Goal: Task Accomplishment & Management: Manage account settings

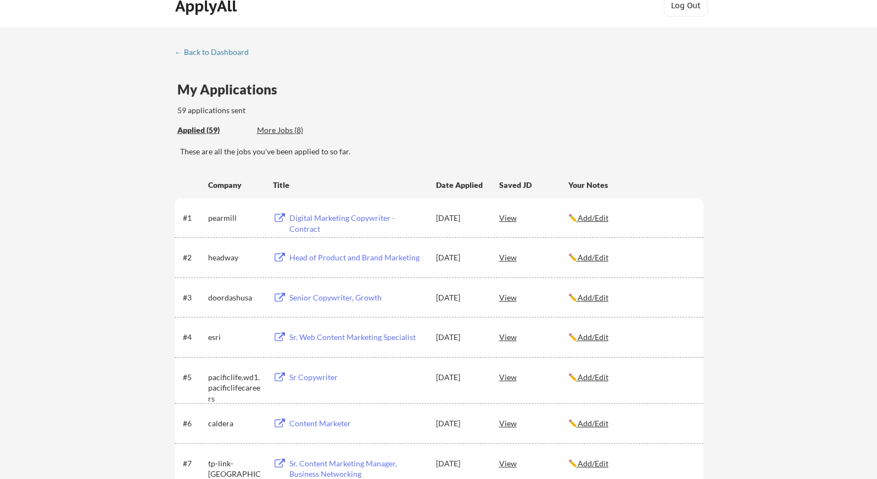
scroll to position [30, 0]
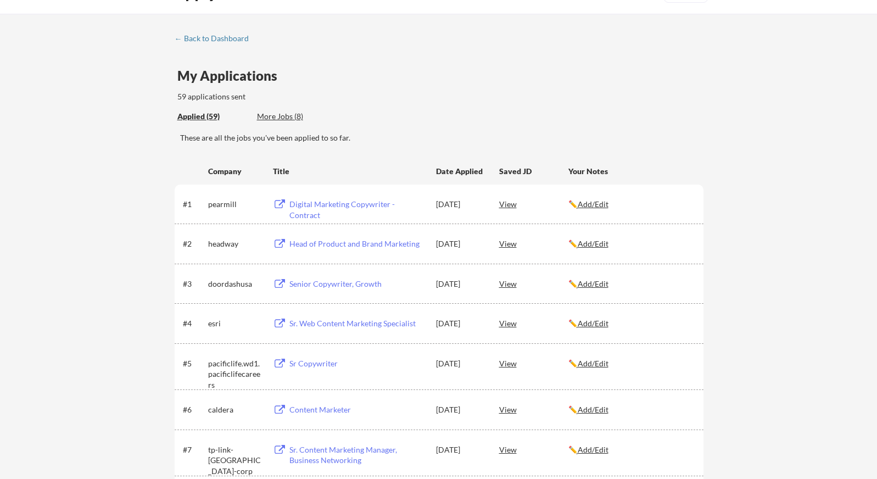
click at [283, 115] on div "More Jobs (8)" at bounding box center [297, 116] width 81 height 11
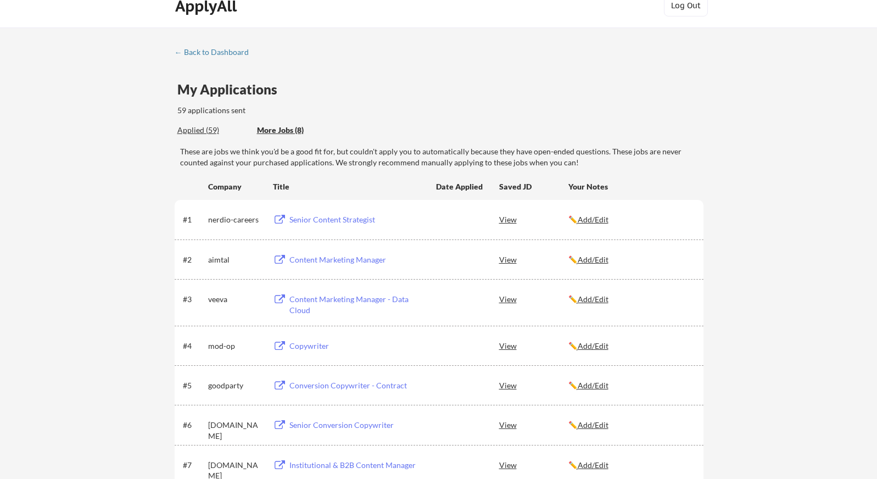
scroll to position [0, 0]
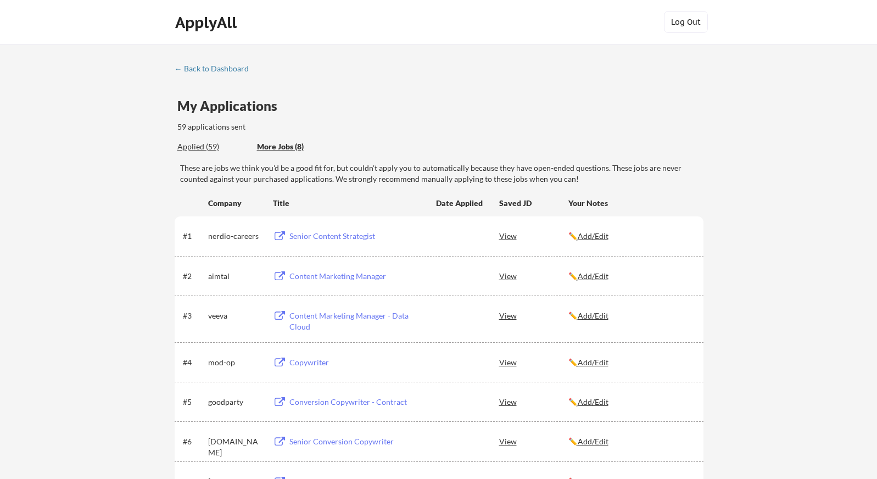
click at [205, 143] on div "Applied (59)" at bounding box center [212, 146] width 71 height 11
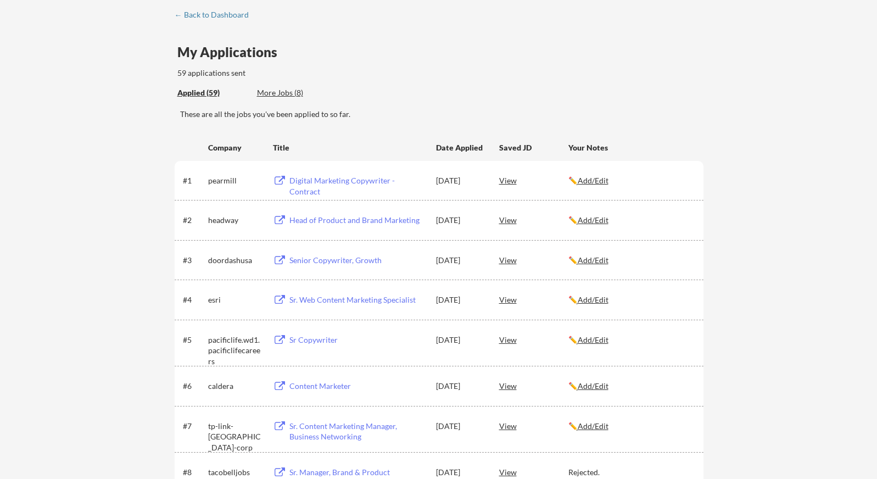
scroll to position [60, 0]
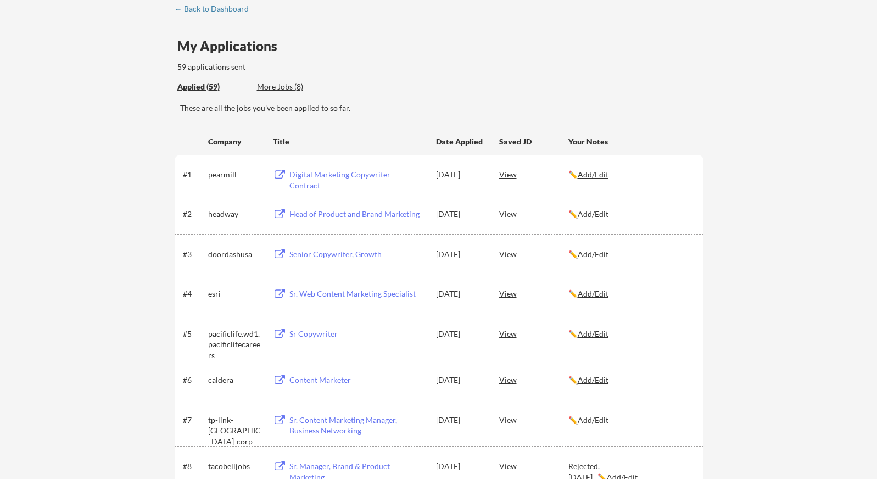
click at [507, 175] on div "View" at bounding box center [533, 174] width 69 height 20
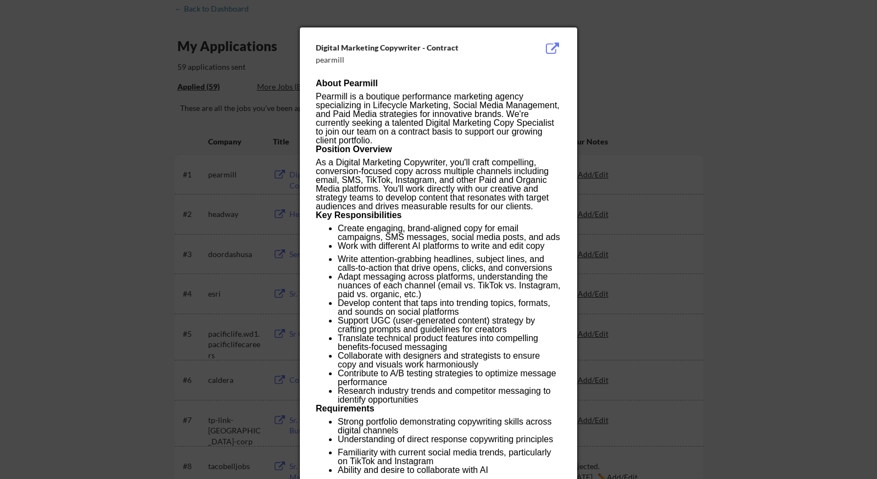
click at [549, 44] on button at bounding box center [551, 48] width 17 height 13
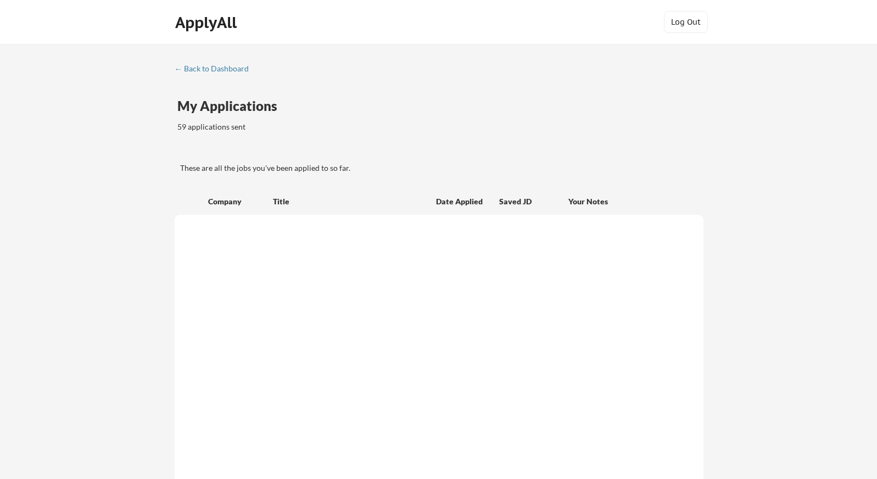
scroll to position [60, 0]
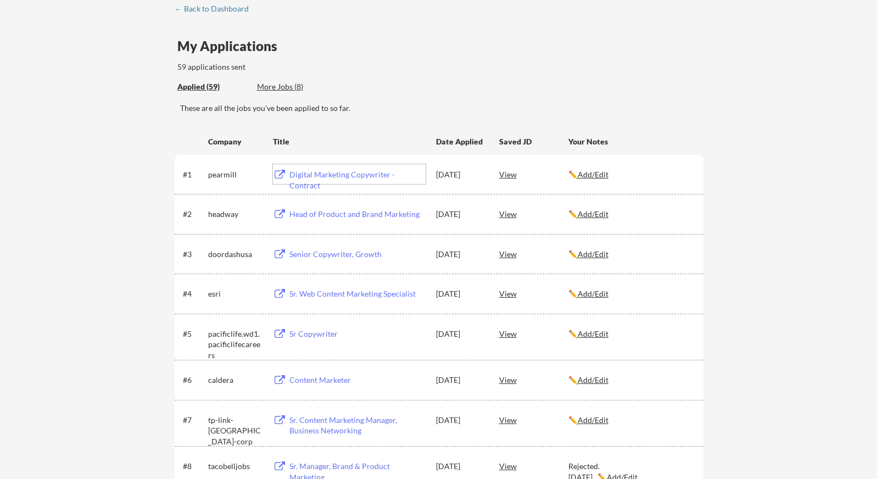
click at [349, 173] on div "Digital Marketing Copywriter - Contract" at bounding box center [357, 179] width 136 height 21
click at [602, 175] on u "Add/Edit" at bounding box center [592, 174] width 31 height 9
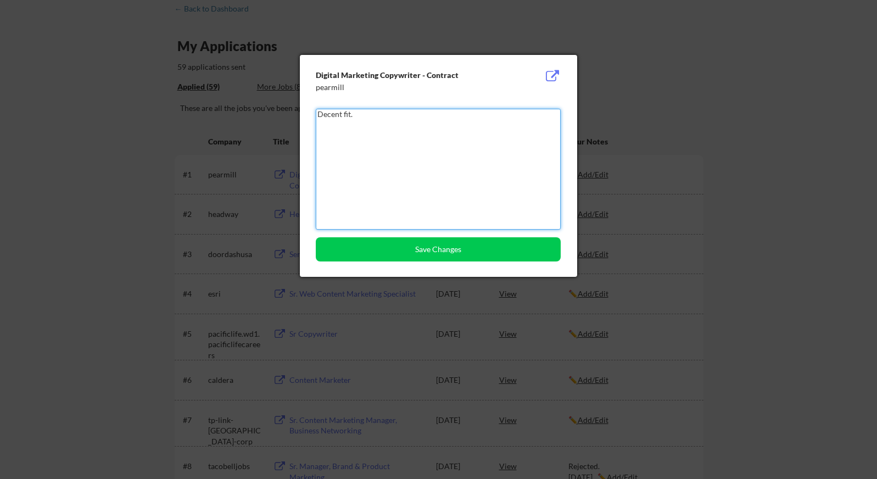
drag, startPoint x: 375, startPoint y: 116, endPoint x: 315, endPoint y: 105, distance: 60.8
click at [315, 105] on div "Digital Marketing Copywriter - Contract pearmill Decent fit. Save Changes" at bounding box center [438, 166] width 277 height 222
click at [425, 171] on textarea "Decent fit." at bounding box center [438, 169] width 245 height 121
click at [365, 117] on textarea "Decent fit." at bounding box center [438, 169] width 245 height 121
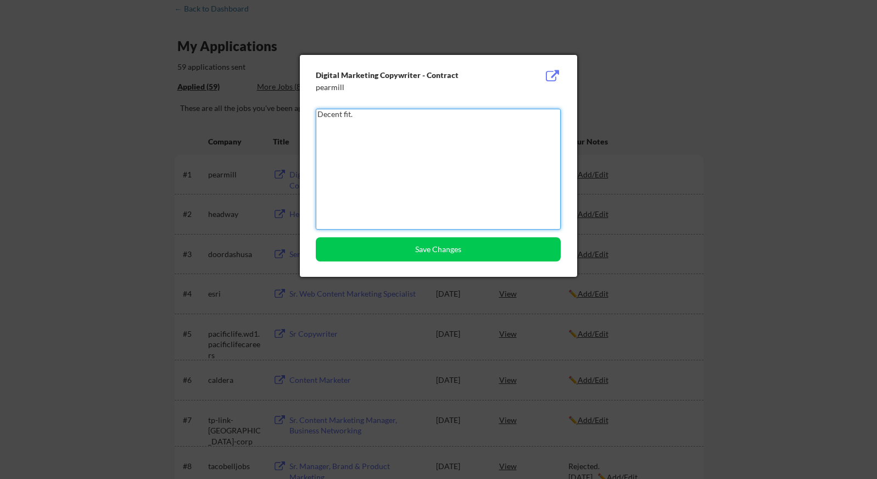
click at [365, 117] on textarea "Decent fit." at bounding box center [438, 169] width 245 height 121
type textarea "F"
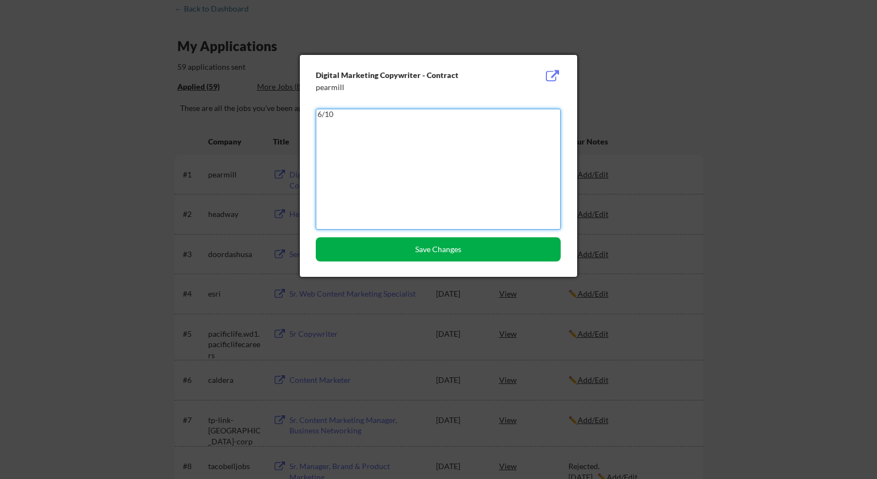
type textarea "6/10"
click at [388, 244] on button "Save Changes" at bounding box center [438, 249] width 245 height 24
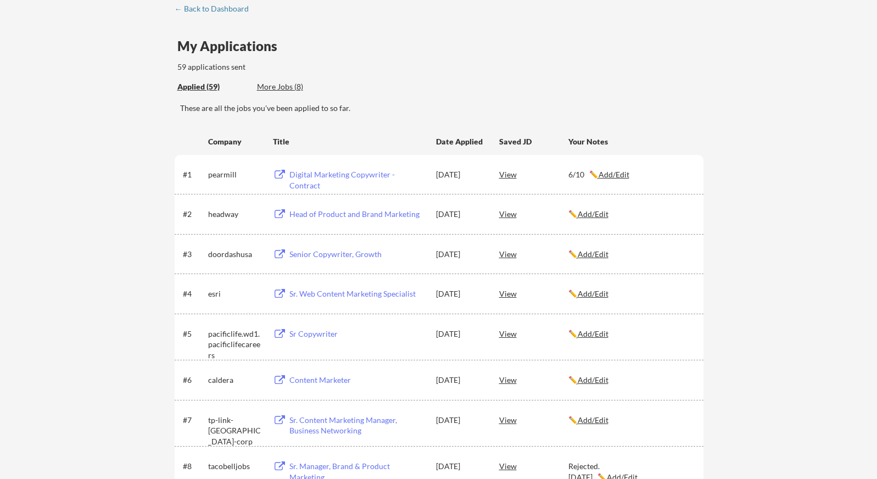
click at [368, 215] on div "Head of Product and Brand Marketing" at bounding box center [357, 214] width 136 height 11
click at [592, 215] on u "Add/Edit" at bounding box center [592, 213] width 31 height 9
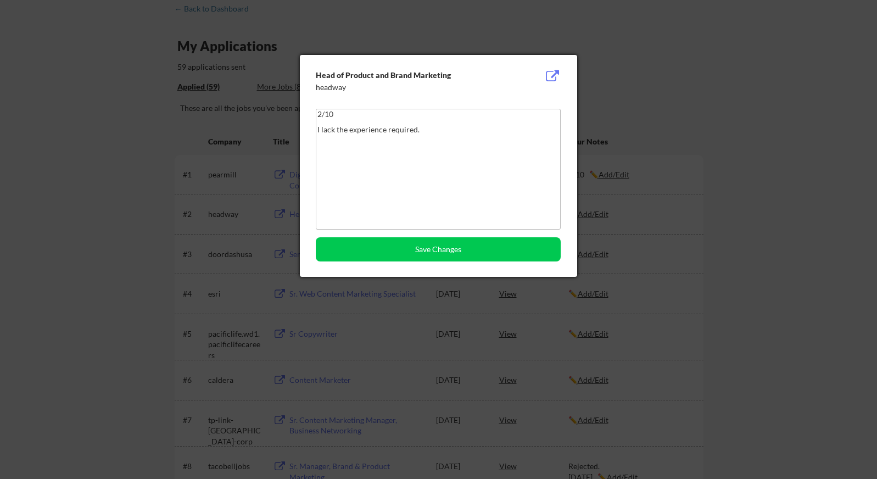
click at [427, 138] on textarea "2/10 I lack the experience required." at bounding box center [438, 169] width 245 height 121
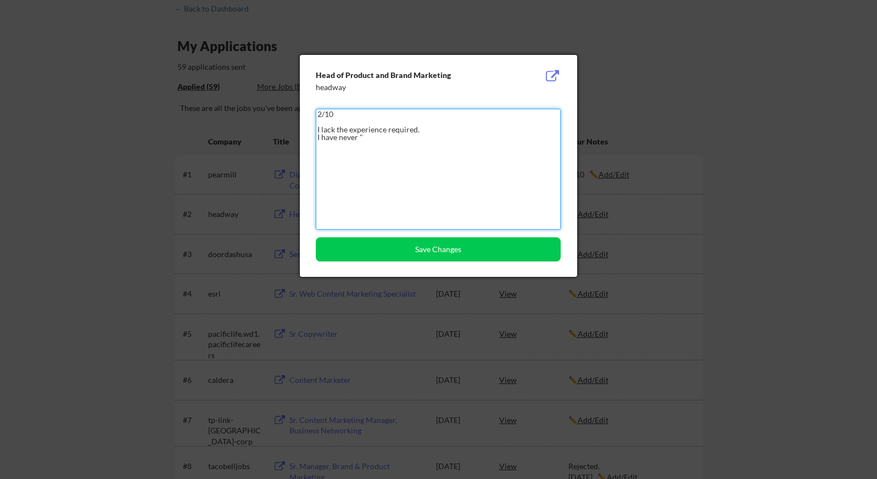
paste textarea "a track record of successfully leading both 0→1 GTM strategies and scaled produ…"
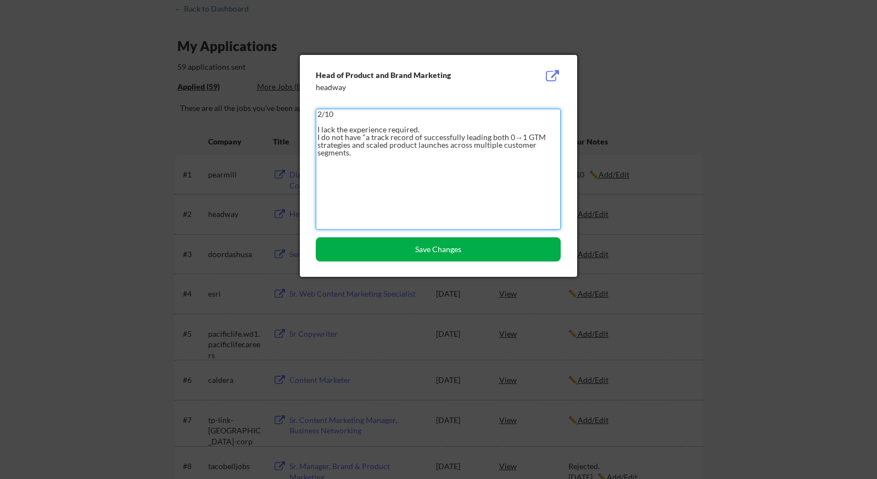
type textarea "2/10 I lack the experience required. I do not have "a track record of successfu…"
click at [410, 255] on button "Save Changes" at bounding box center [438, 249] width 245 height 24
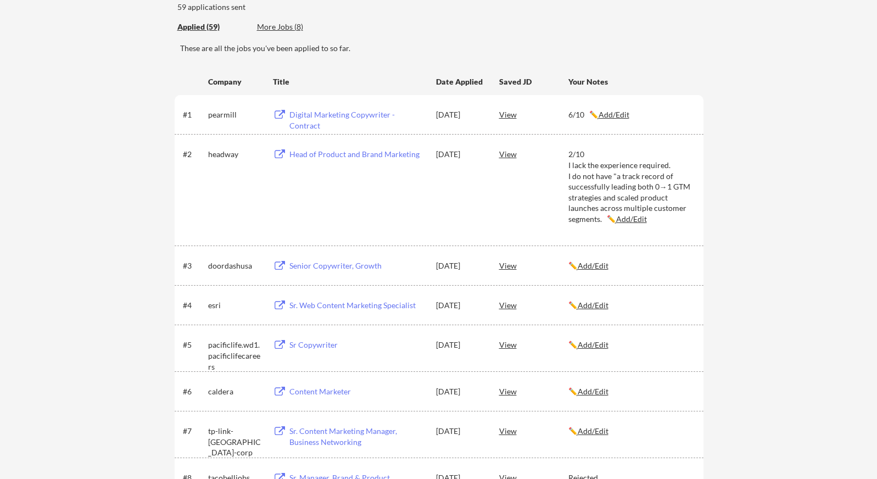
scroll to position [143, 0]
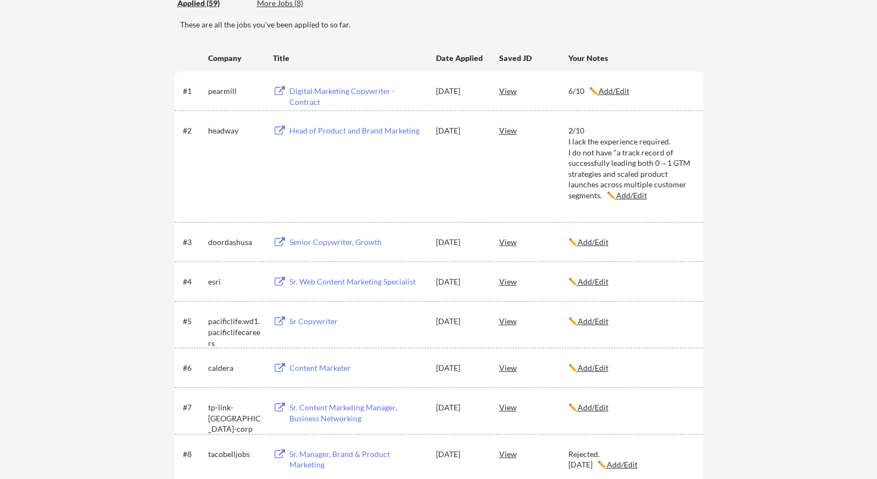
click at [356, 240] on div "Senior Copywriter, Growth" at bounding box center [357, 242] width 136 height 11
click at [600, 241] on u "Add/Edit" at bounding box center [592, 241] width 31 height 9
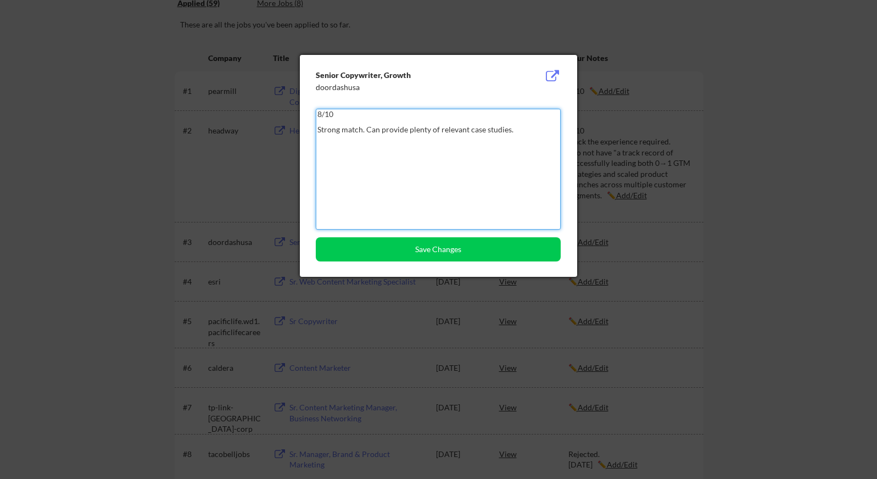
click at [367, 128] on textarea "8/10 Strong match. Can provide plenty of relevant case studies." at bounding box center [438, 169] width 245 height 121
click at [513, 136] on textarea "8/10 Strong match. Can provide plenty of relevant case studies." at bounding box center [438, 169] width 245 height 121
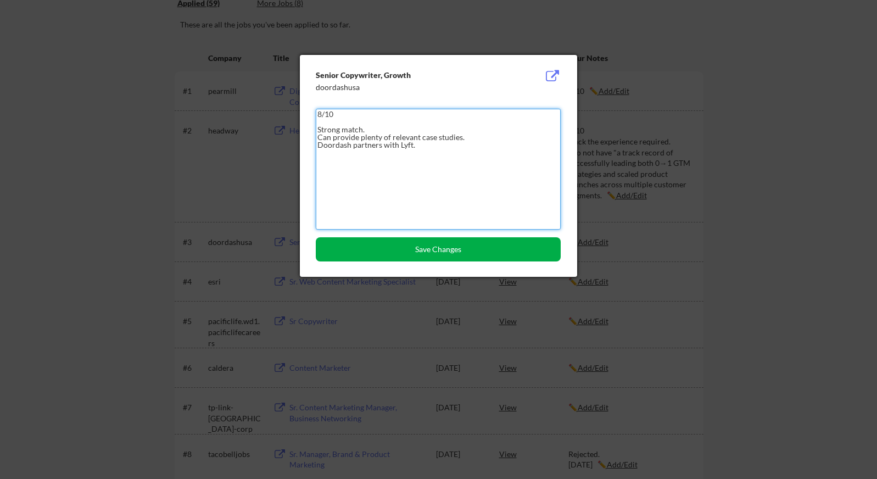
type textarea "8/10 Strong match. Can provide plenty of relevant case studies. Doordash partne…"
click at [414, 252] on button "Save Changes" at bounding box center [438, 249] width 245 height 24
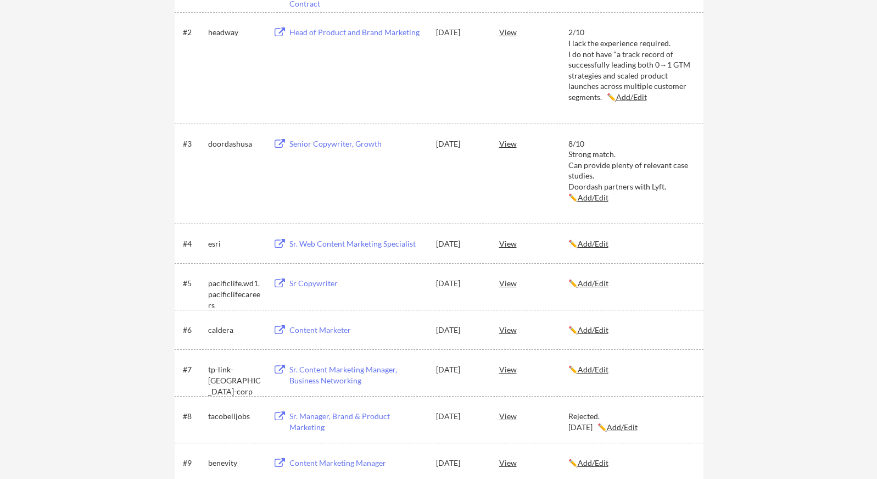
scroll to position [262, 0]
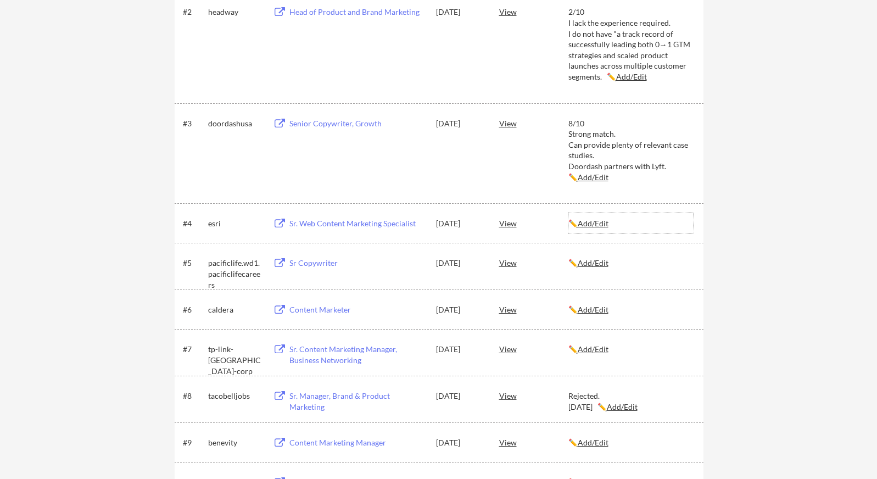
click at [593, 223] on u "Add/Edit" at bounding box center [592, 222] width 31 height 9
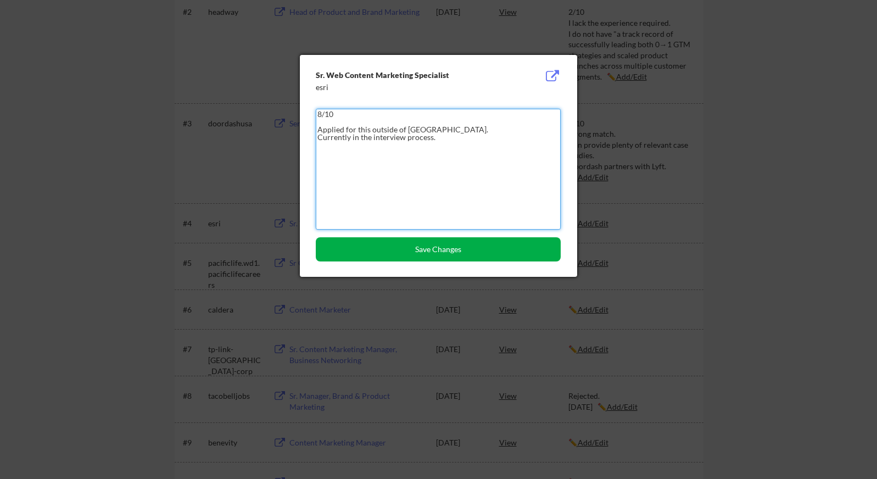
type textarea "8/10 Applied for this outside of ApplyAll. Currently in the interview process."
click at [422, 246] on button "Save Changes" at bounding box center [438, 249] width 245 height 24
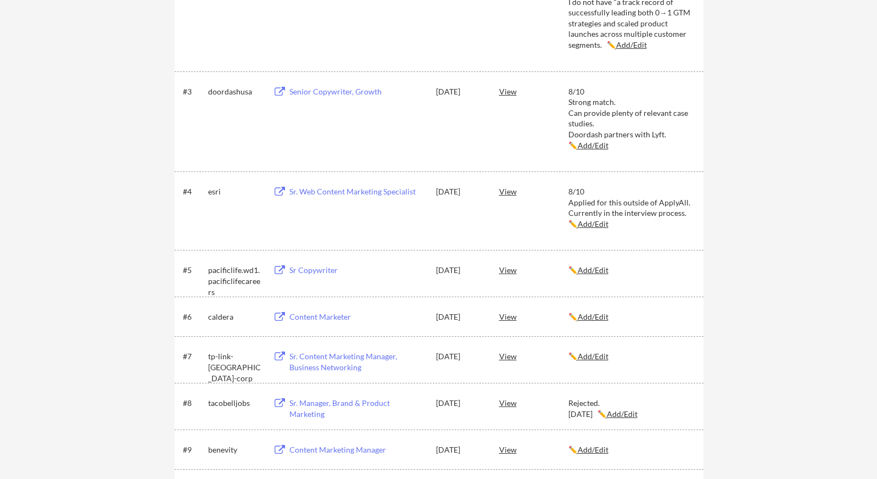
scroll to position [337, 0]
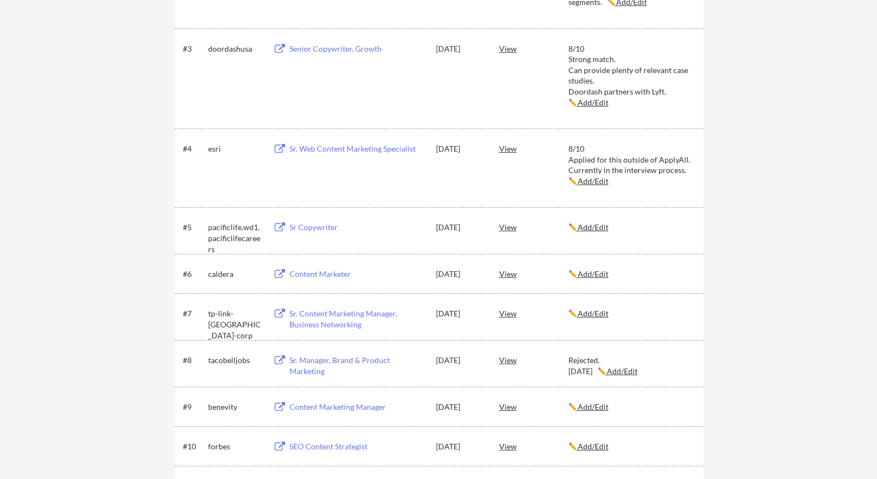
click at [302, 229] on div "Sr Copywriter" at bounding box center [357, 227] width 136 height 11
click at [588, 228] on u "Add/Edit" at bounding box center [592, 226] width 31 height 9
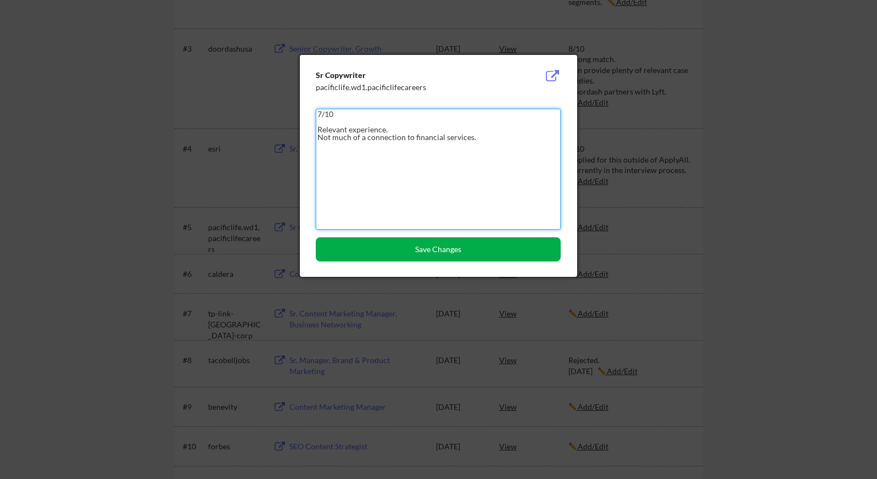
type textarea "7/10 Relevant experience. Not much of a connection to financial services."
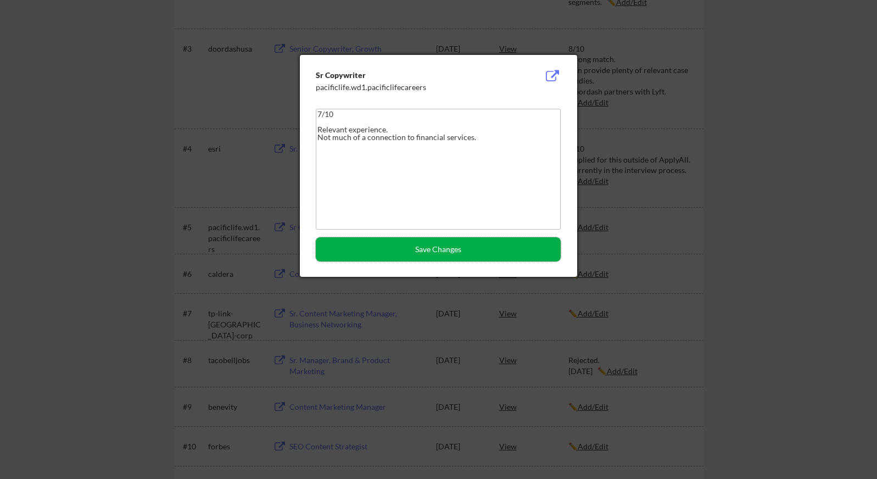
click at [379, 248] on button "Save Changes" at bounding box center [438, 249] width 245 height 24
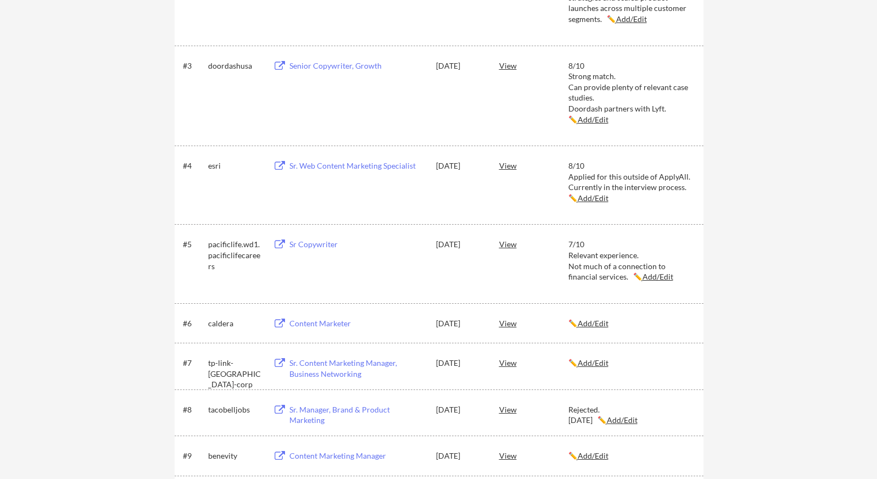
scroll to position [410, 0]
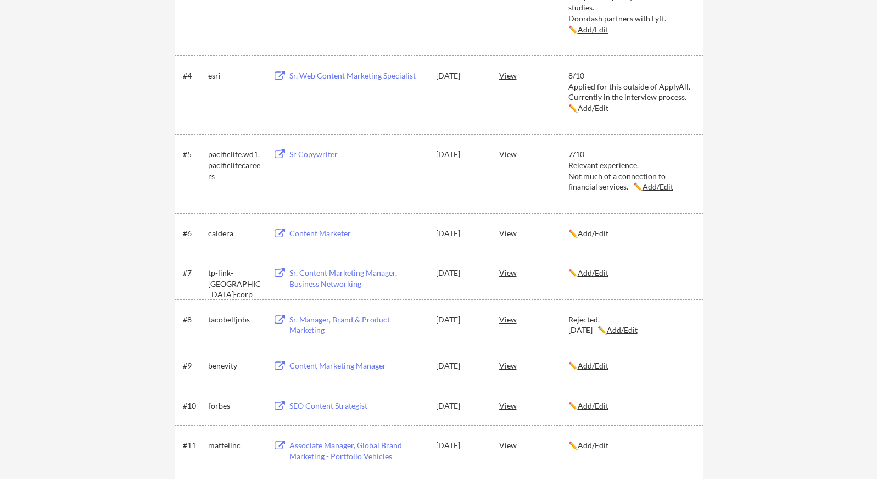
click at [315, 232] on div "Content Marketer" at bounding box center [357, 233] width 136 height 11
click at [593, 234] on u "Add/Edit" at bounding box center [592, 232] width 31 height 9
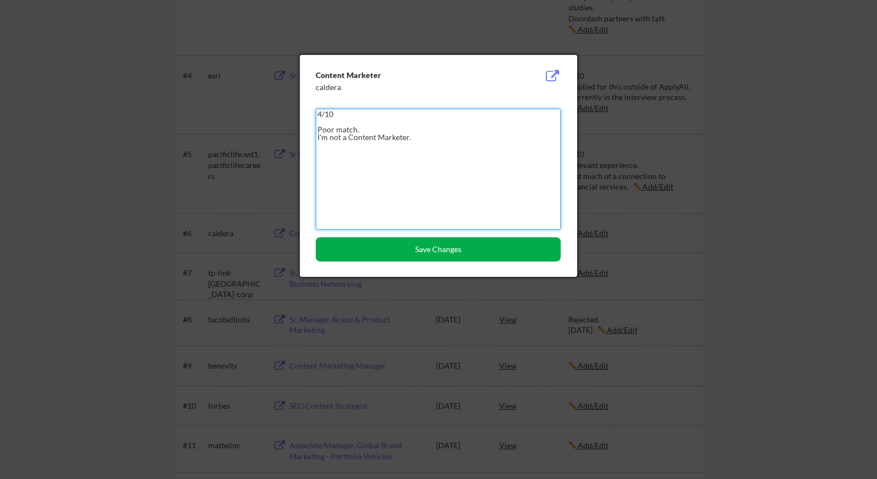
click at [423, 247] on button "Save Changes" at bounding box center [438, 249] width 245 height 24
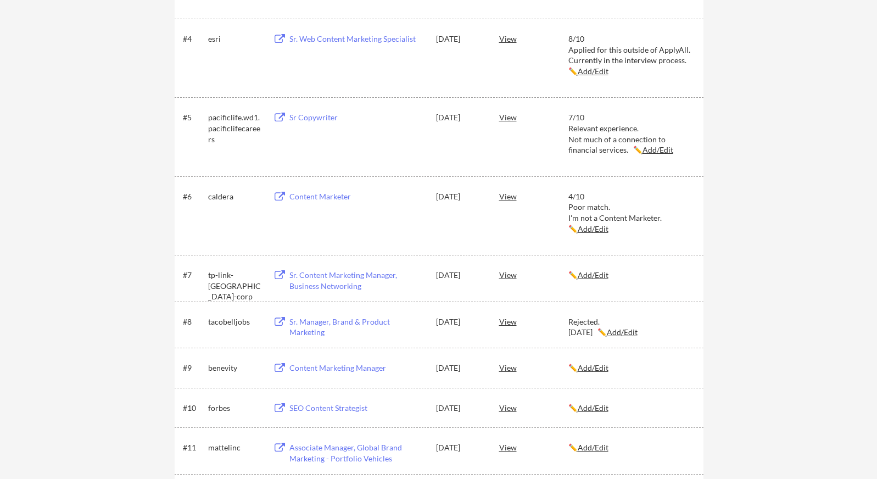
scroll to position [458, 0]
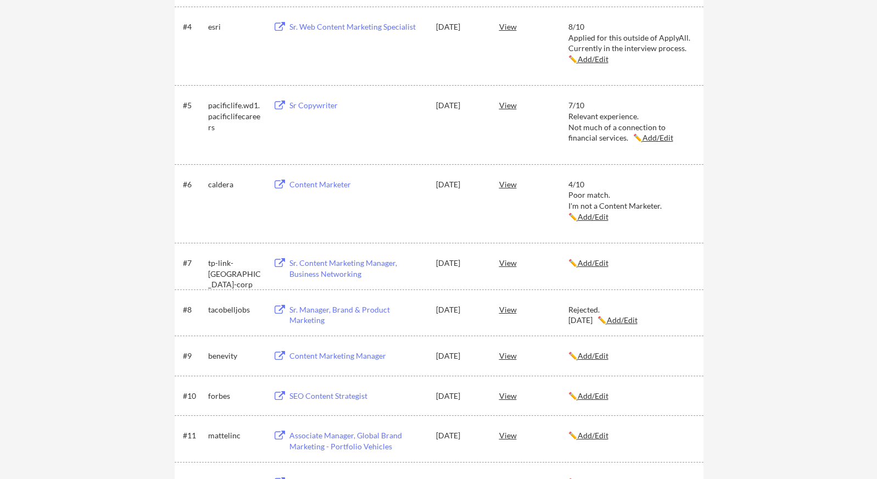
click at [588, 221] on u "Add/Edit" at bounding box center [592, 216] width 31 height 9
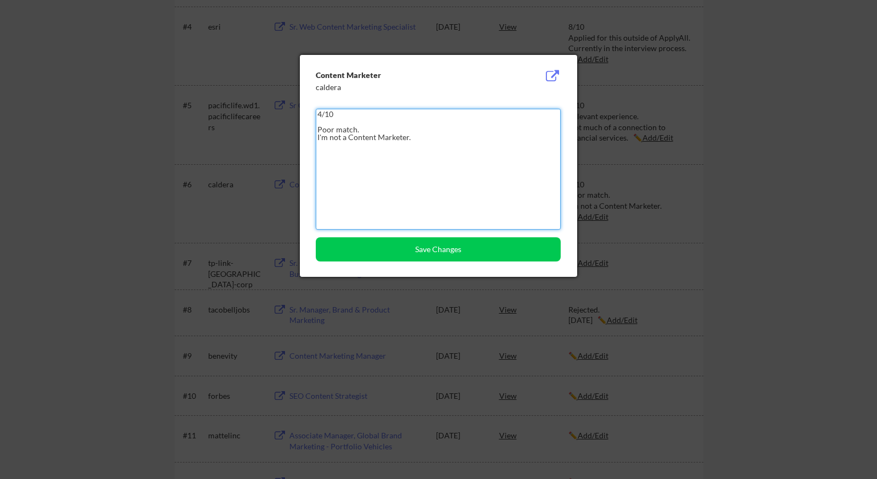
click at [323, 113] on textarea "4/10 Poor match. I'm not a Content Marketer." at bounding box center [438, 169] width 245 height 121
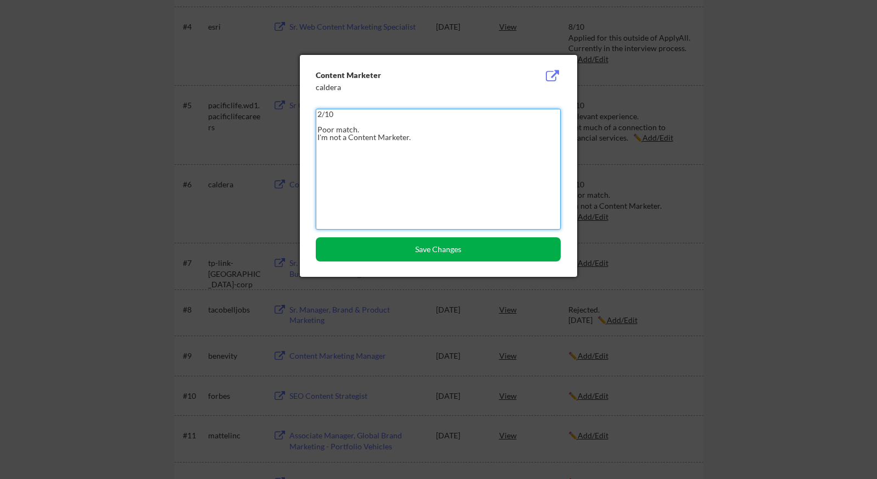
type textarea "2/10 Poor match. I'm not a Content Marketer."
click at [436, 246] on button "Save Changes" at bounding box center [438, 249] width 245 height 24
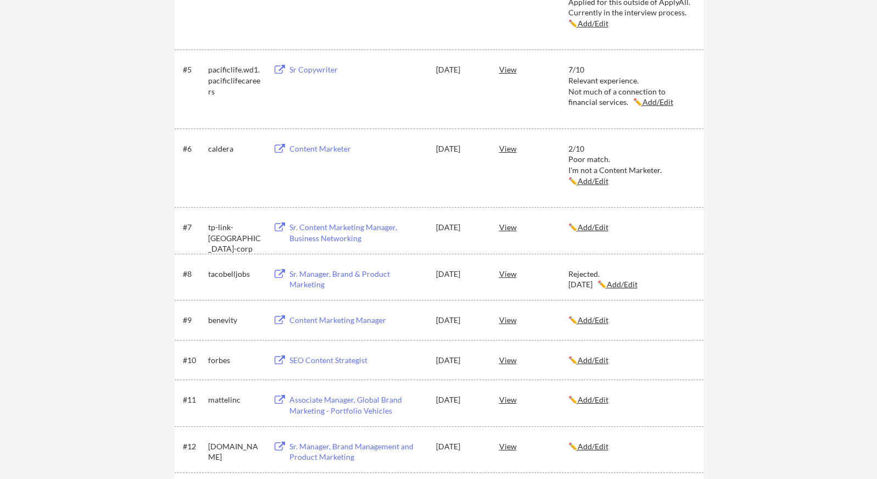
scroll to position [495, 0]
click at [596, 227] on u "Add/Edit" at bounding box center [592, 226] width 31 height 9
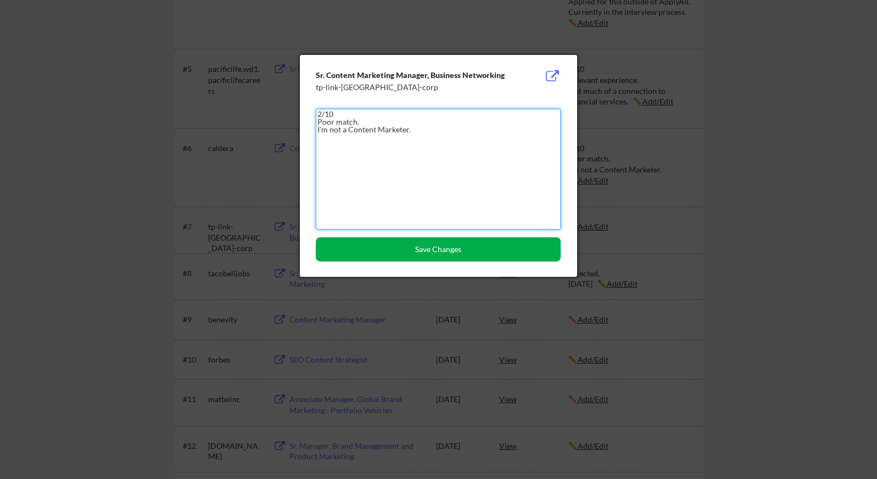
type textarea "2/10 Poor match. I'm not a Content Marketer."
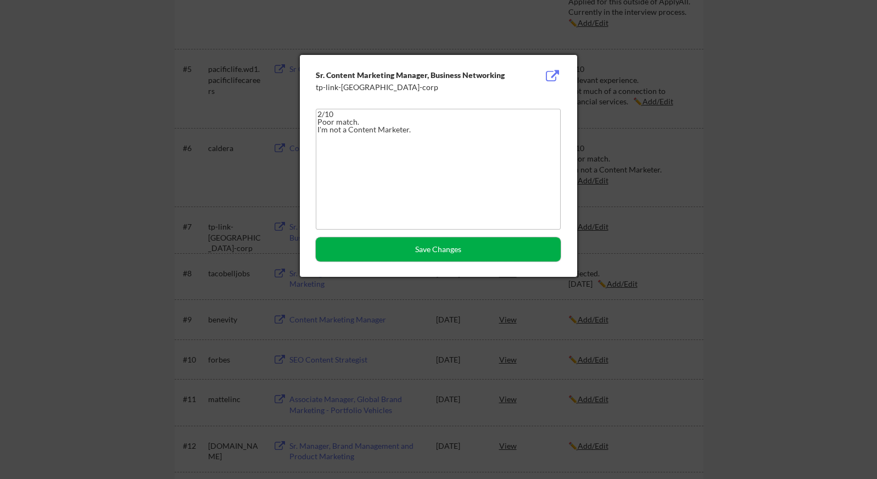
click at [408, 244] on button "Save Changes" at bounding box center [438, 249] width 245 height 24
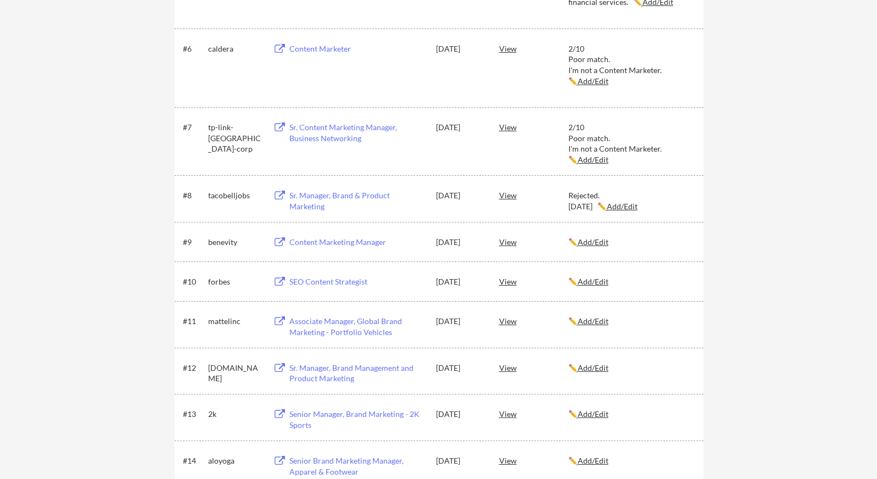
scroll to position [599, 0]
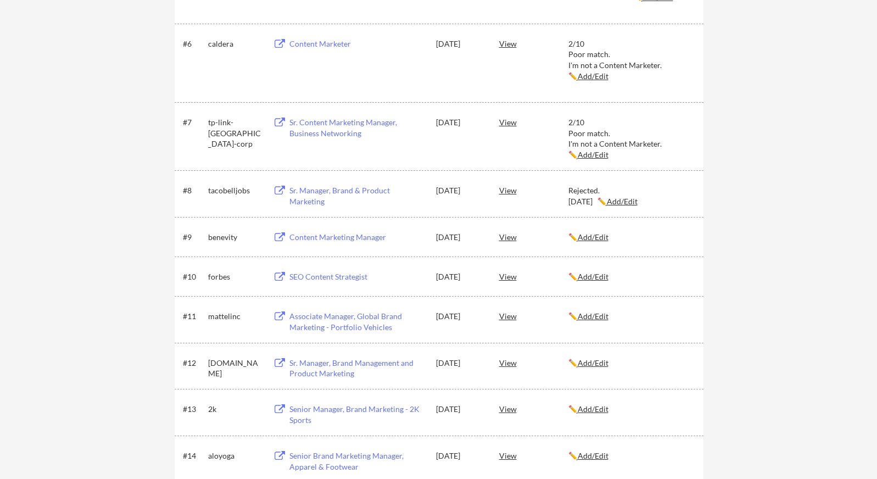
click at [577, 156] on u "Add/Edit" at bounding box center [592, 154] width 31 height 9
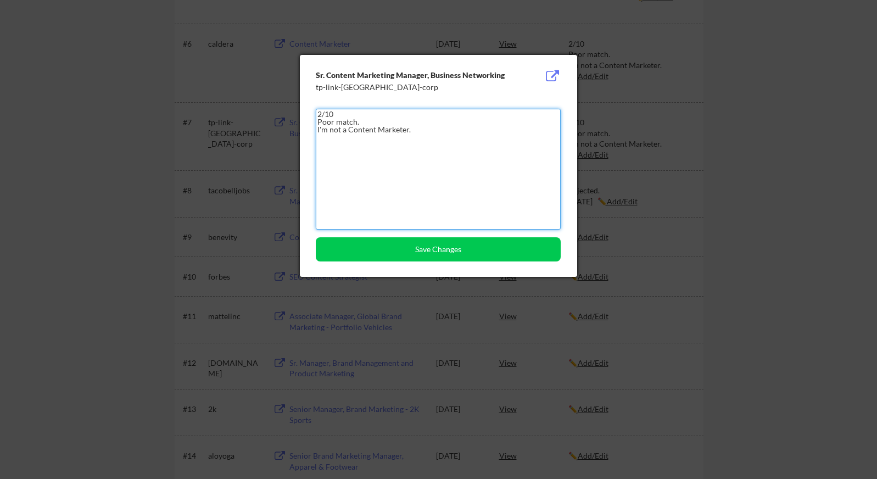
drag, startPoint x: 429, startPoint y: 129, endPoint x: 293, endPoint y: 110, distance: 138.0
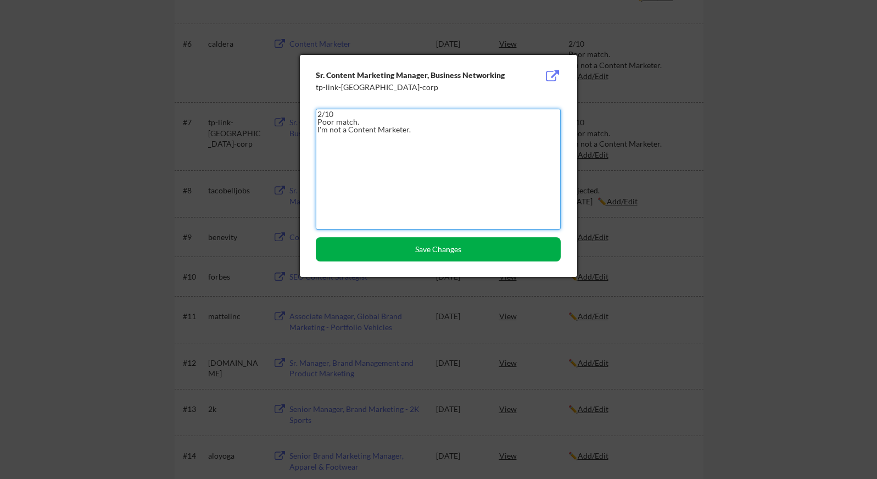
click at [506, 253] on button "Save Changes" at bounding box center [438, 249] width 245 height 24
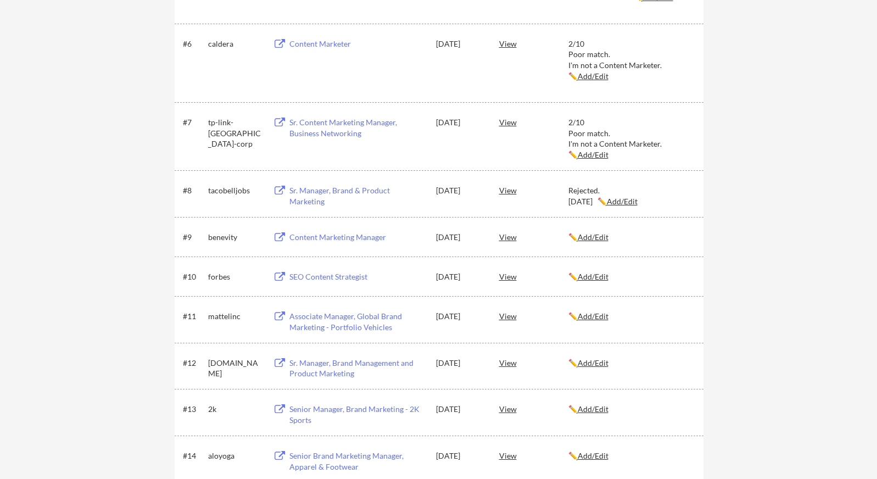
click at [597, 235] on u "Add/Edit" at bounding box center [592, 236] width 31 height 9
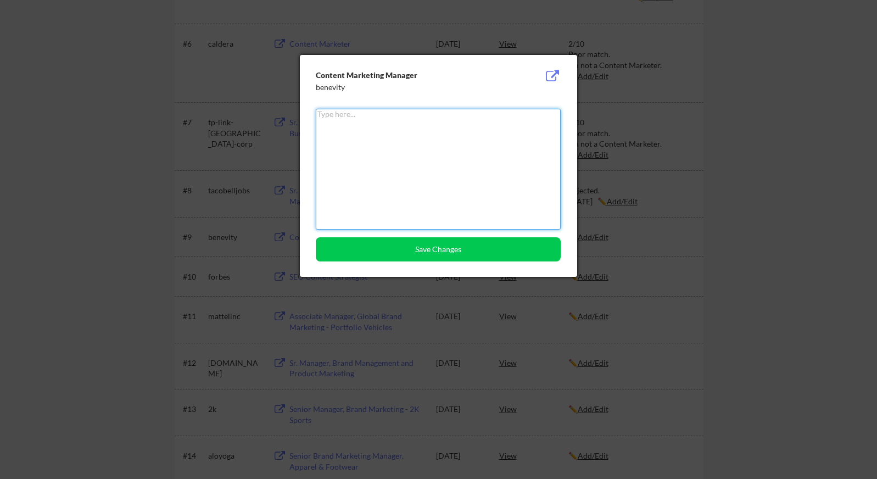
paste textarea "2/10 Poor match. I'm not a Content Marketer."
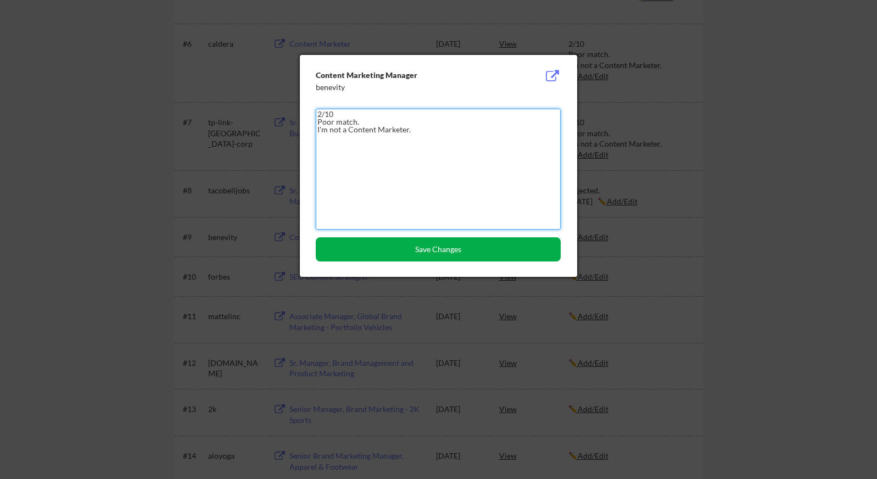
type textarea "2/10 Poor match. I'm not a Content Marketer."
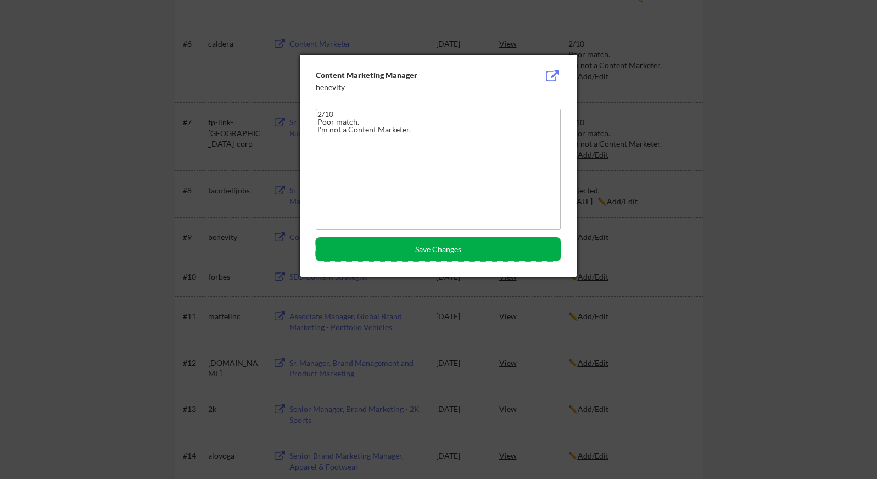
click at [489, 251] on button "Save Changes" at bounding box center [438, 249] width 245 height 24
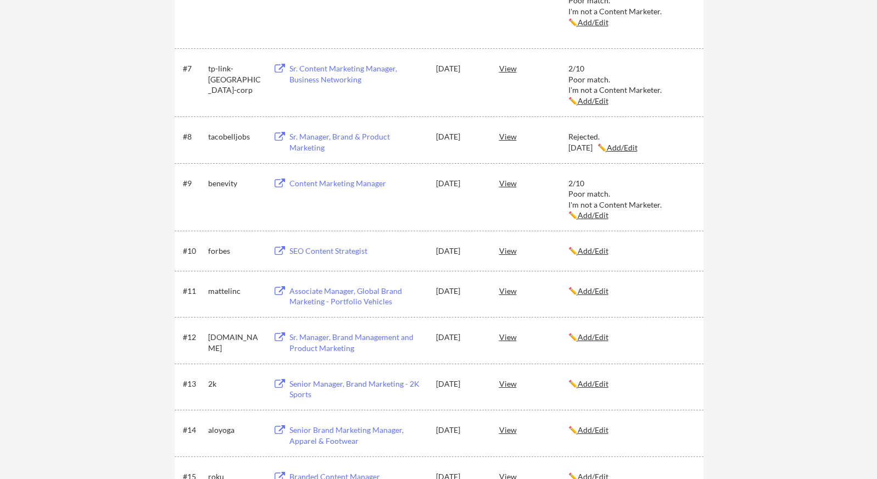
scroll to position [660, 0]
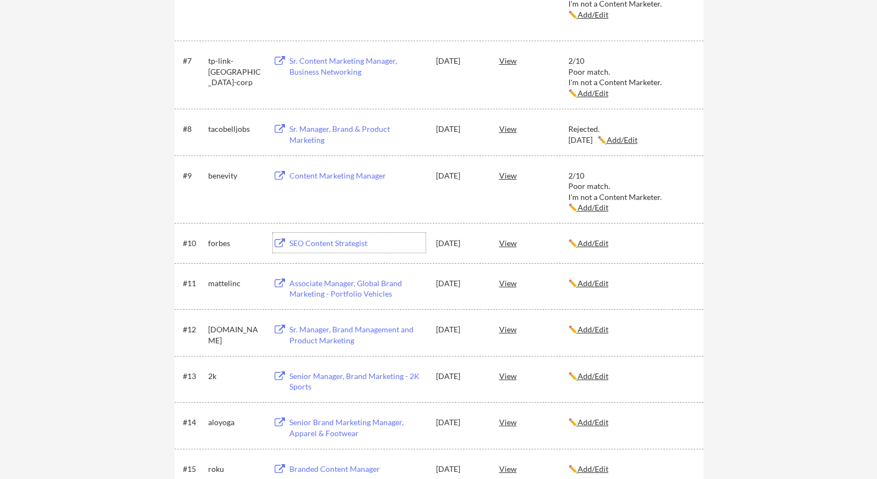
click at [315, 245] on div "SEO Content Strategist" at bounding box center [357, 243] width 136 height 11
click at [595, 241] on u "Add/Edit" at bounding box center [592, 242] width 31 height 9
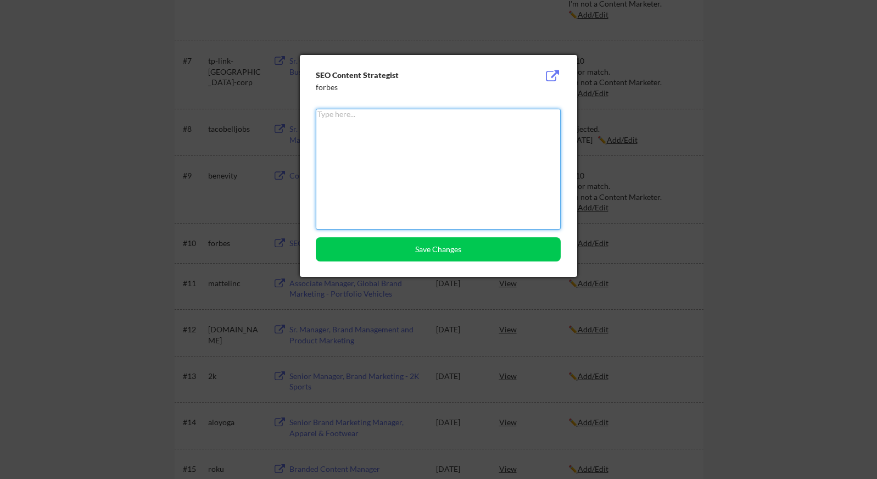
paste textarea "2/10 Poor match. I'm not a Content Marketer."
click at [348, 128] on textarea "2/10 Poor match. I'm not a Content Marketer." at bounding box center [438, 169] width 245 height 121
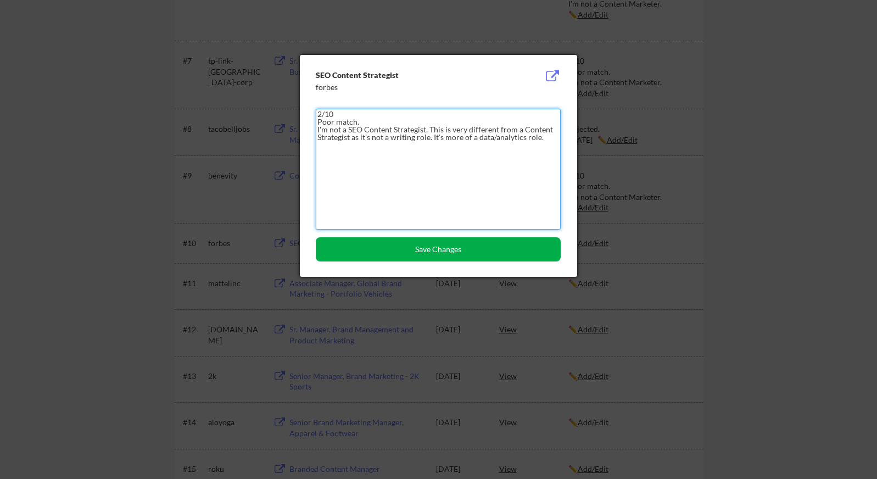
type textarea "2/10 Poor match. I'm not a SEO Content Strategist. This is very different from …"
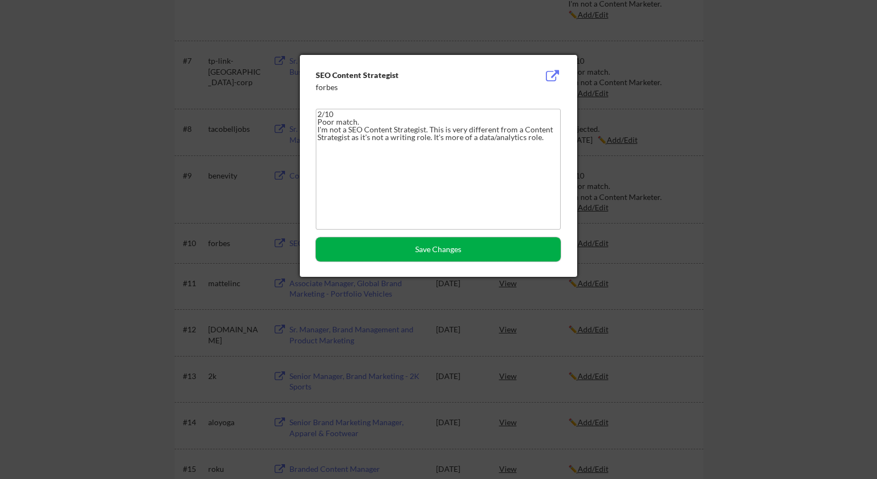
click at [418, 246] on button "Save Changes" at bounding box center [438, 249] width 245 height 24
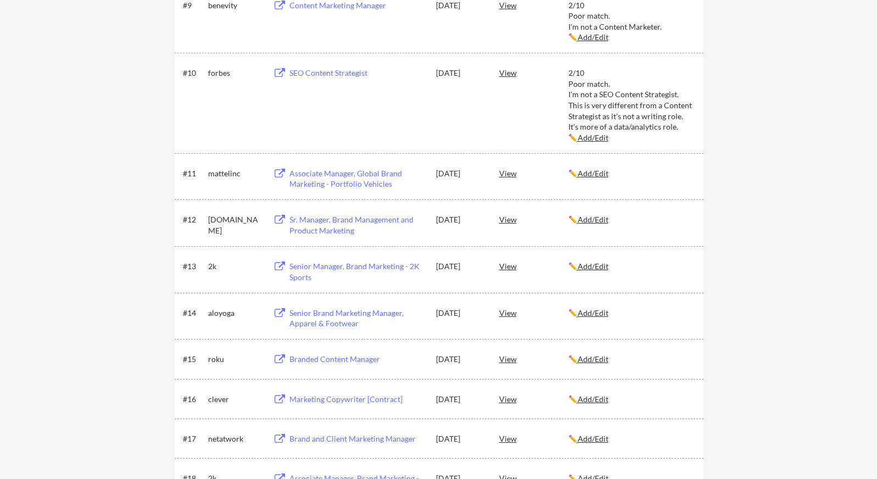
scroll to position [836, 0]
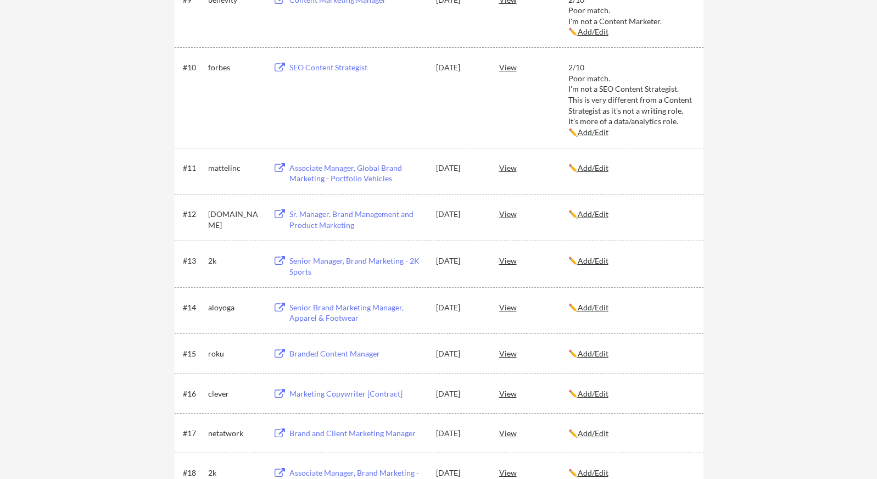
click at [370, 174] on div "Associate Manager, Global Brand Marketing - Portfolio Vehicles" at bounding box center [357, 172] width 136 height 21
click at [605, 170] on u "Add/Edit" at bounding box center [592, 167] width 31 height 9
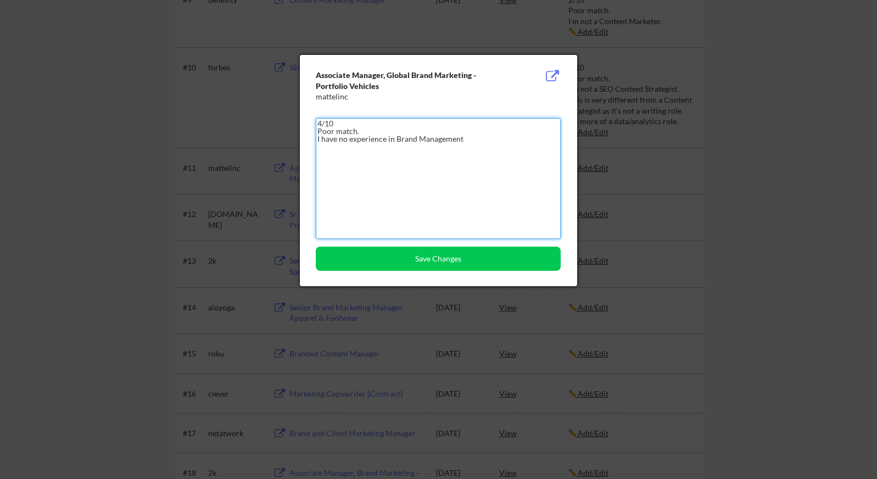
click at [475, 133] on textarea "4/10 Poor match. I have no experience in Brand Management" at bounding box center [438, 178] width 245 height 121
click at [479, 138] on textarea "4/10 Poor match. I have no experience in Brand Management" at bounding box center [438, 178] width 245 height 121
click at [437, 155] on textarea "4/10 Poor match. I have no experience in Brand Management or Brand Marketing. W…" at bounding box center [438, 178] width 245 height 121
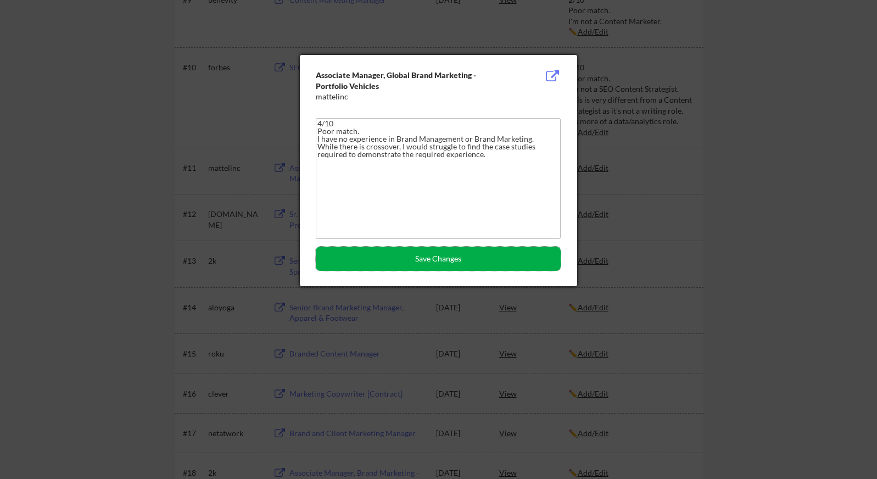
click at [396, 260] on button "Save Changes" at bounding box center [438, 258] width 245 height 24
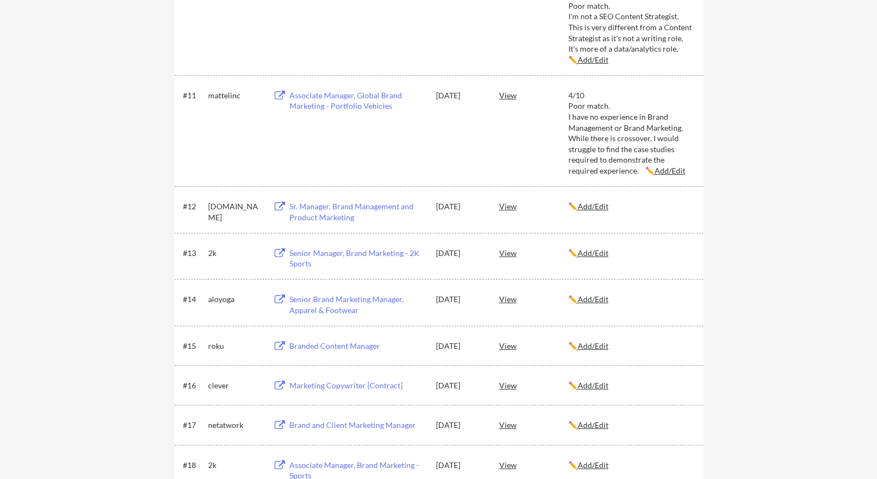
scroll to position [913, 0]
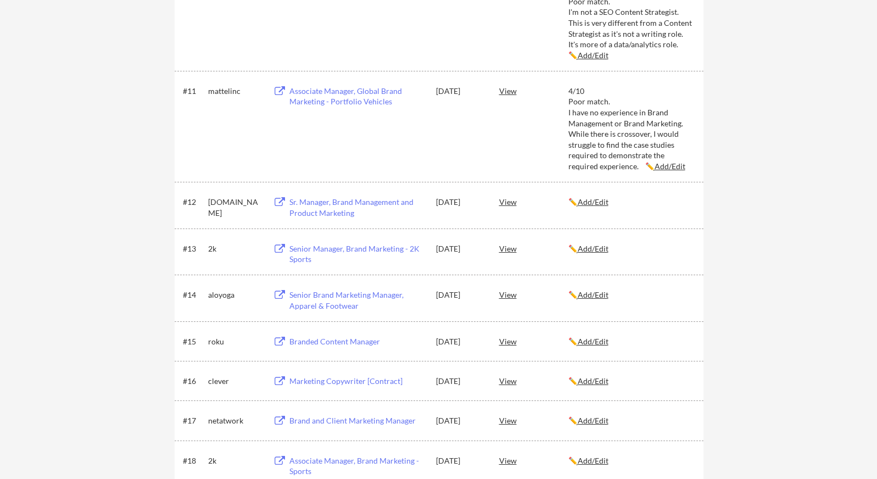
click at [663, 167] on u "Add/Edit" at bounding box center [669, 165] width 31 height 9
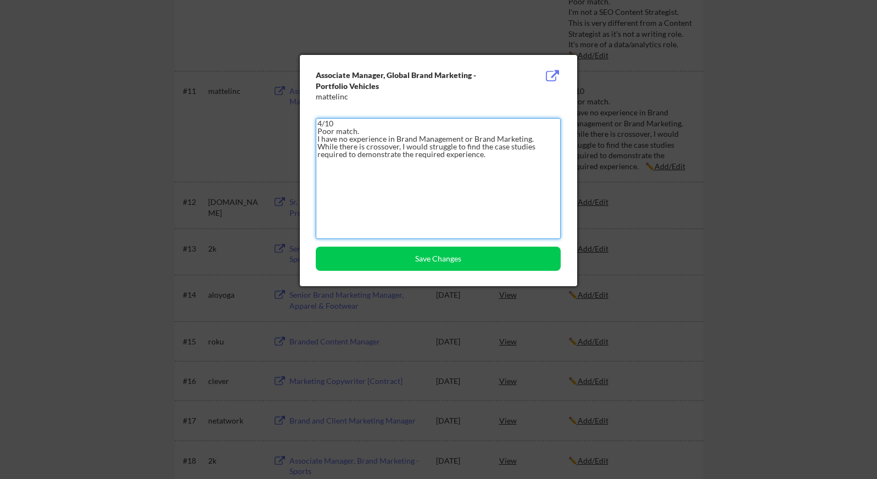
drag, startPoint x: 492, startPoint y: 156, endPoint x: 315, endPoint y: 132, distance: 178.9
click at [316, 132] on textarea "4/10 Poor match. I have no experience in Brand Management or Brand Marketing. W…" at bounding box center [438, 178] width 245 height 121
click at [541, 137] on textarea "4/10 Poor match. I have no experience in Brand Management or Brand Marketing. W…" at bounding box center [438, 178] width 245 height 121
drag, startPoint x: 534, startPoint y: 154, endPoint x: 383, endPoint y: 150, distance: 151.0
click at [383, 151] on textarea "4/10 Poor match. I have no experience in Brand Management or Brand Marketing. I…" at bounding box center [438, 178] width 245 height 121
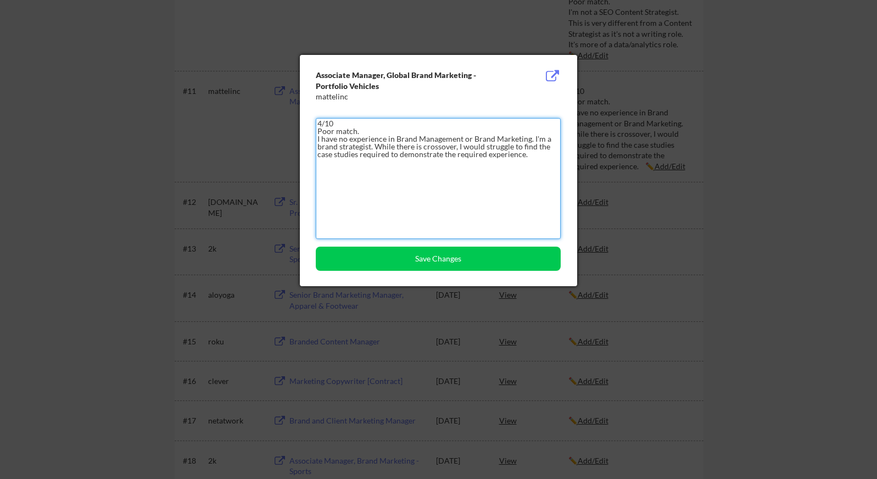
click at [346, 145] on textarea "4/10 Poor match. I have no experience in Brand Management or Brand Marketing. I…" at bounding box center [438, 178] width 245 height 121
click at [320, 145] on textarea "4/10 Poor match. I have no experience in Brand Management or Brand Marketing. I…" at bounding box center [438, 178] width 245 height 121
drag, startPoint x: 534, startPoint y: 155, endPoint x: 353, endPoint y: 145, distance: 181.4
click at [353, 145] on textarea "4/10 Poor match. I have no experience in Brand Management or Brand Marketing. I…" at bounding box center [438, 178] width 245 height 121
click at [322, 122] on textarea "4/10 Poor match. I have no experience in Brand Management or Brand Marketing. I…" at bounding box center [438, 178] width 245 height 121
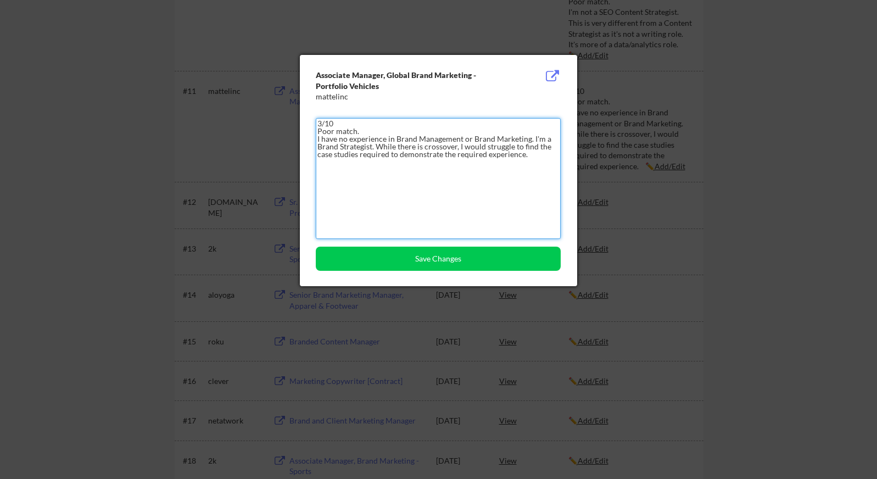
drag, startPoint x: 541, startPoint y: 155, endPoint x: 298, endPoint y: 122, distance: 245.9
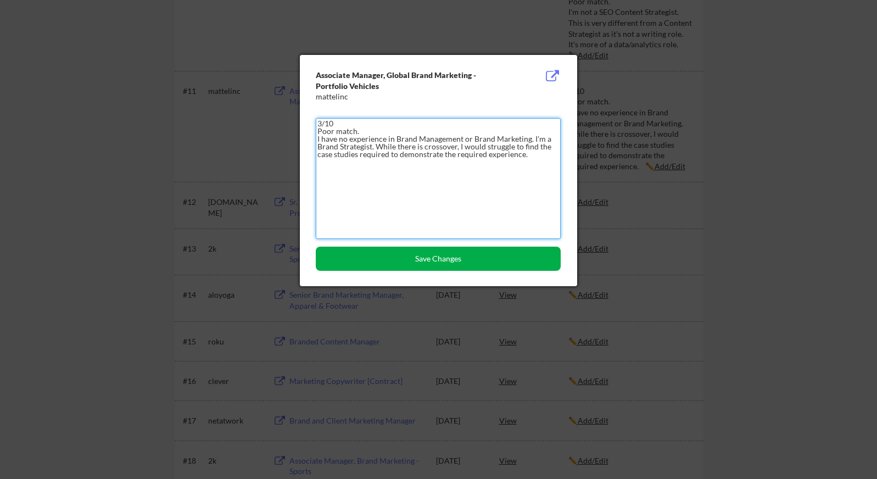
type textarea "3/10 Poor match. I have no experience in Brand Management or Brand Marketing. I…"
click at [490, 259] on button "Save Changes" at bounding box center [438, 258] width 245 height 24
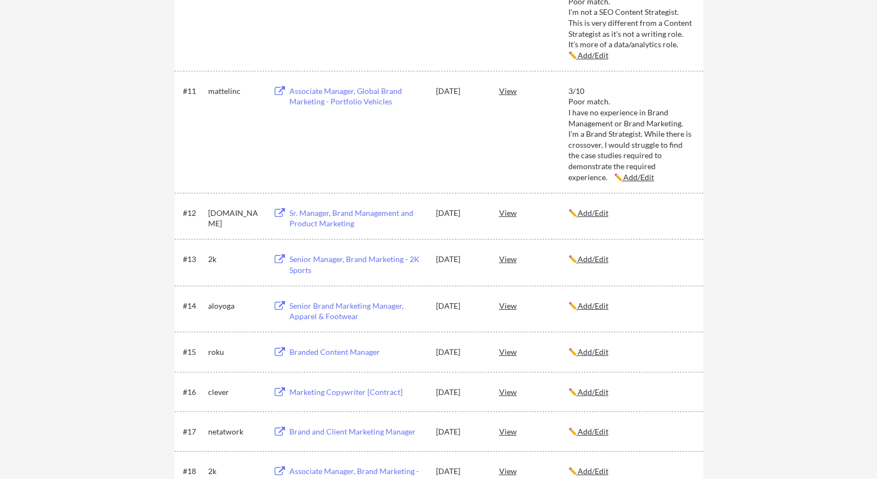
click at [601, 212] on u "Add/Edit" at bounding box center [592, 212] width 31 height 9
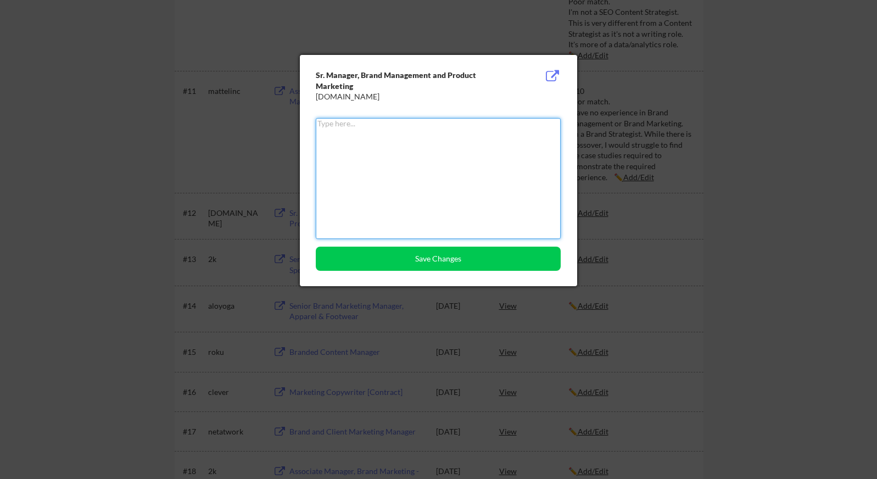
paste textarea "3/10 Poor match. I have no experience in Brand Management or Brand Marketing. I…"
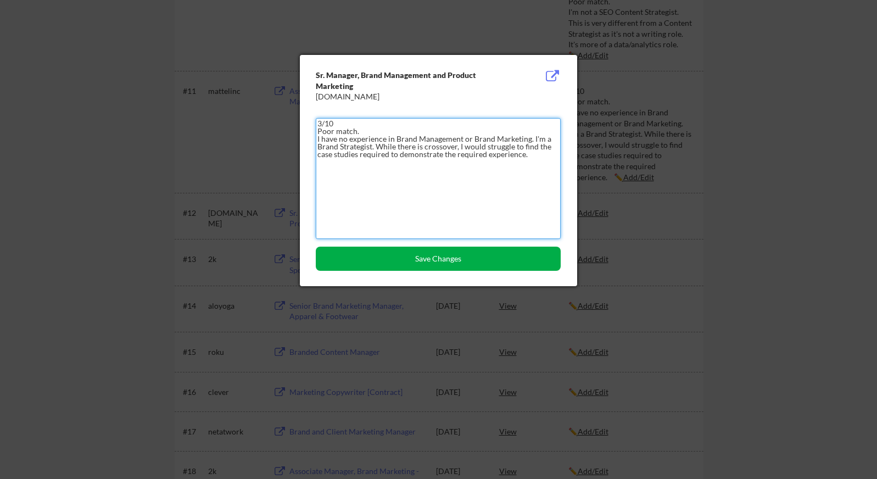
type textarea "3/10 Poor match. I have no experience in Brand Management or Brand Marketing. I…"
click at [442, 258] on button "Save Changes" at bounding box center [438, 258] width 245 height 24
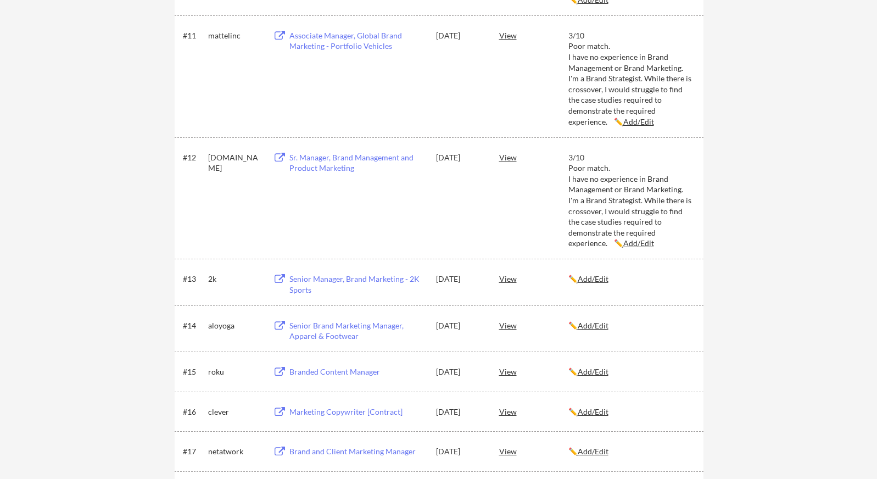
scroll to position [985, 0]
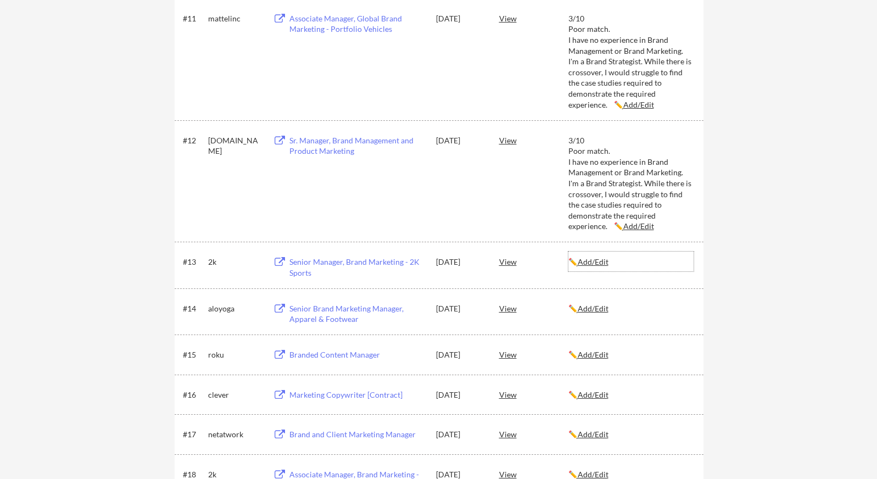
click at [598, 261] on u "Add/Edit" at bounding box center [592, 261] width 31 height 9
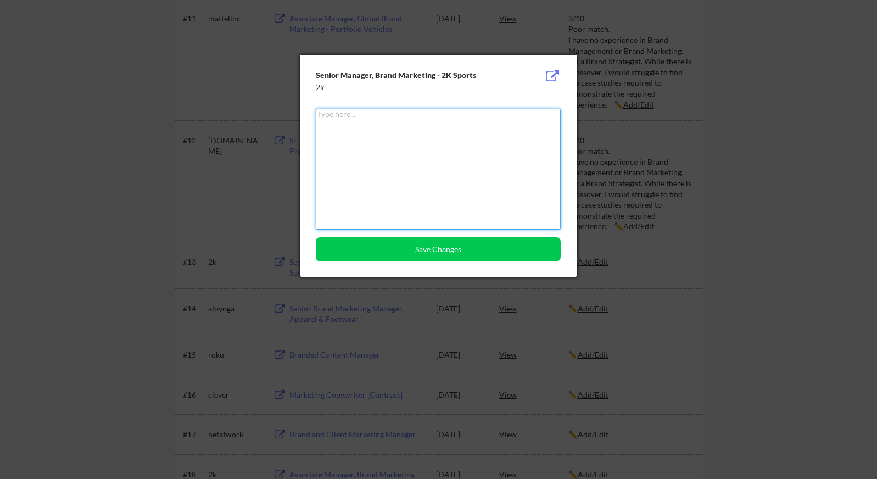
paste textarea "3/10 Poor match. I have no experience in Brand Management or Brand Marketing. I…"
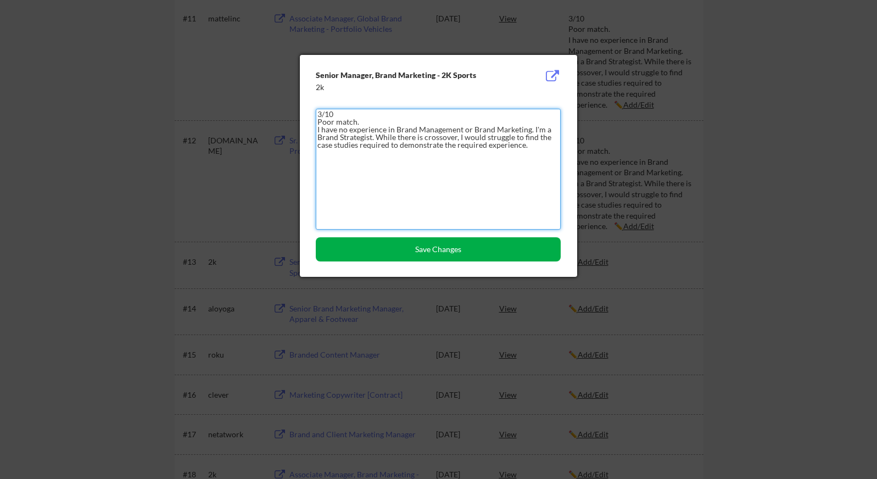
type textarea "3/10 Poor match. I have no experience in Brand Management or Brand Marketing. I…"
click at [519, 259] on button "Save Changes" at bounding box center [438, 249] width 245 height 24
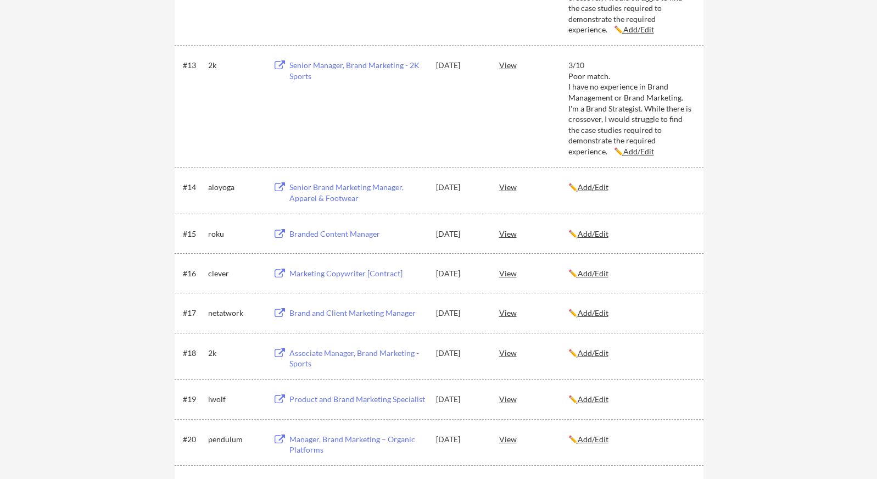
scroll to position [1203, 0]
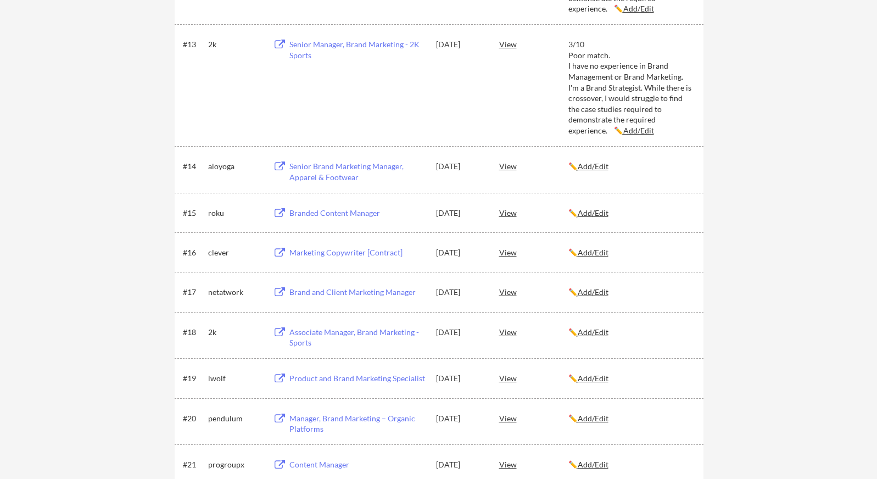
click at [599, 166] on u "Add/Edit" at bounding box center [592, 165] width 31 height 9
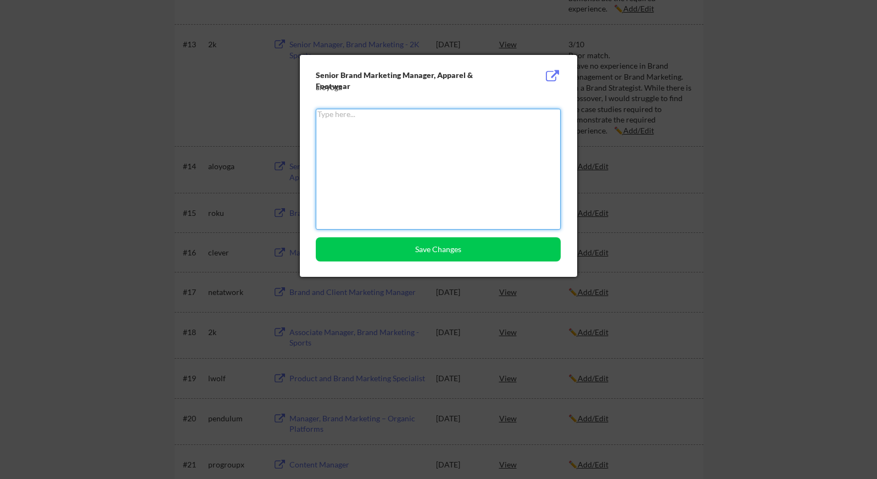
paste textarea "3/10 Poor match. I have no experience in Brand Management or Brand Marketing. I…"
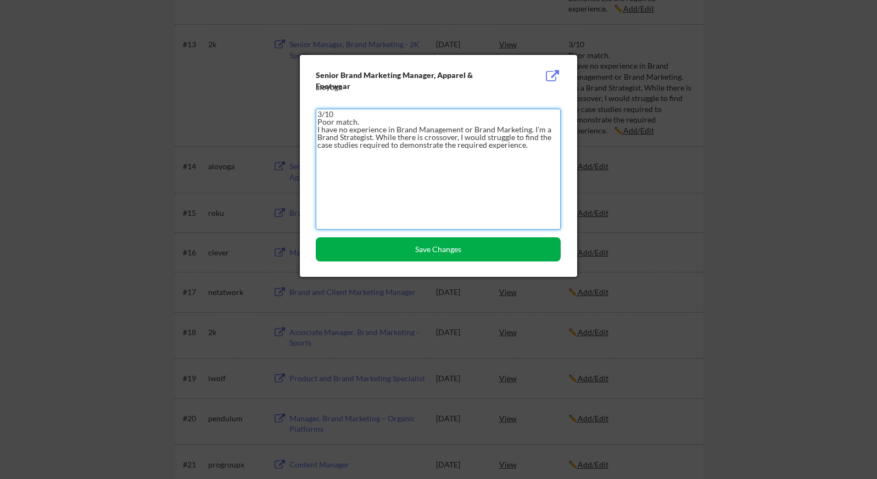
type textarea "3/10 Poor match. I have no experience in Brand Management or Brand Marketing. I…"
click at [501, 241] on button "Save Changes" at bounding box center [438, 249] width 245 height 24
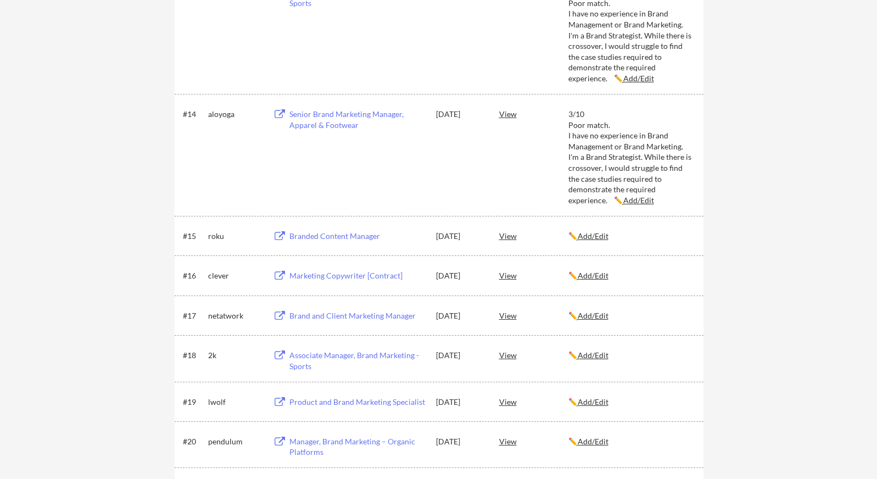
scroll to position [1263, 0]
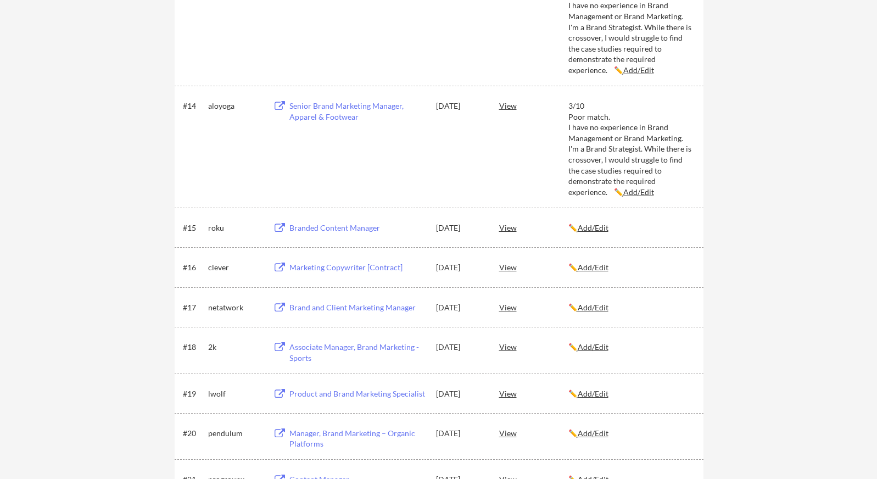
click at [357, 228] on div "Branded Content Manager" at bounding box center [357, 227] width 136 height 11
click at [593, 229] on u "Add/Edit" at bounding box center [592, 227] width 31 height 9
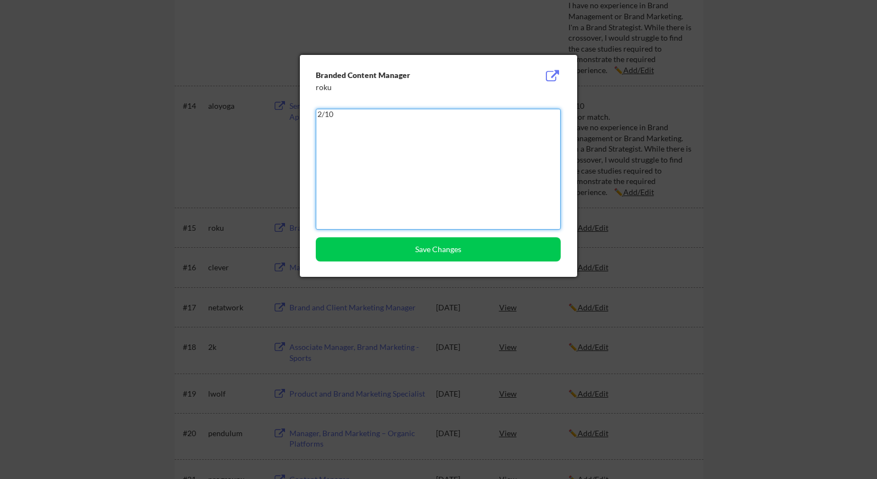
click at [441, 137] on textarea "2/10" at bounding box center [438, 169] width 245 height 121
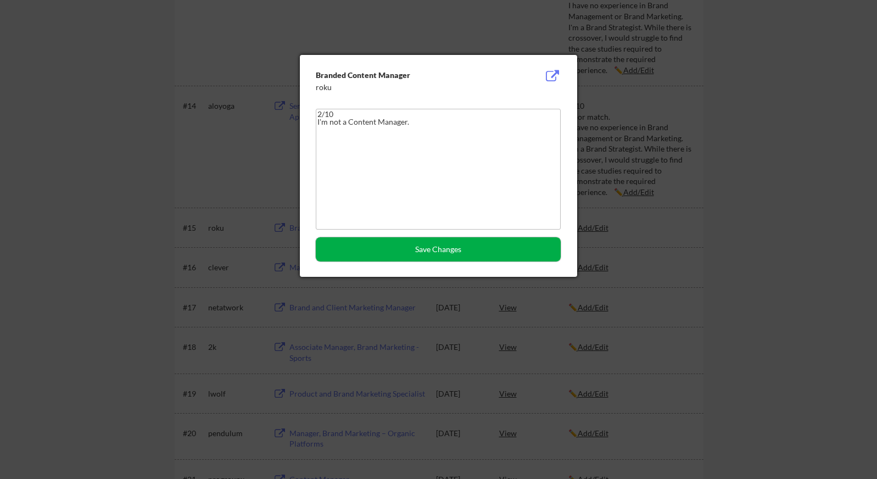
click at [444, 250] on button "Save Changes" at bounding box center [438, 249] width 245 height 24
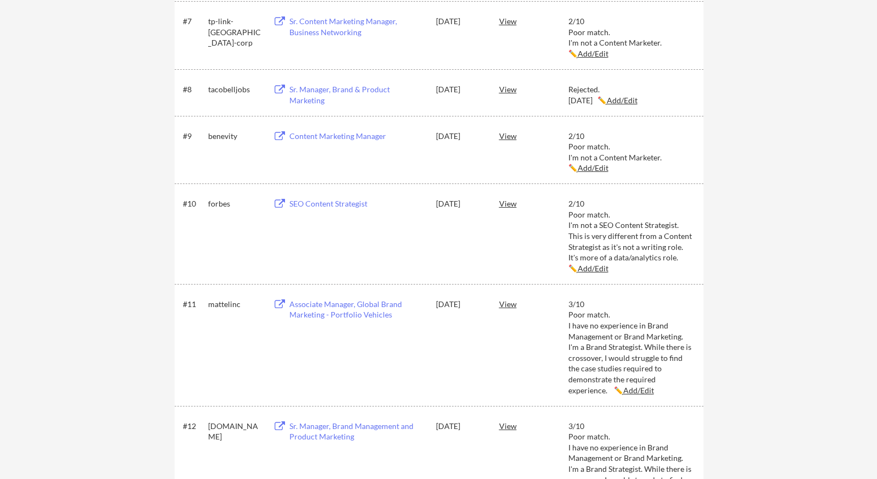
scroll to position [603, 0]
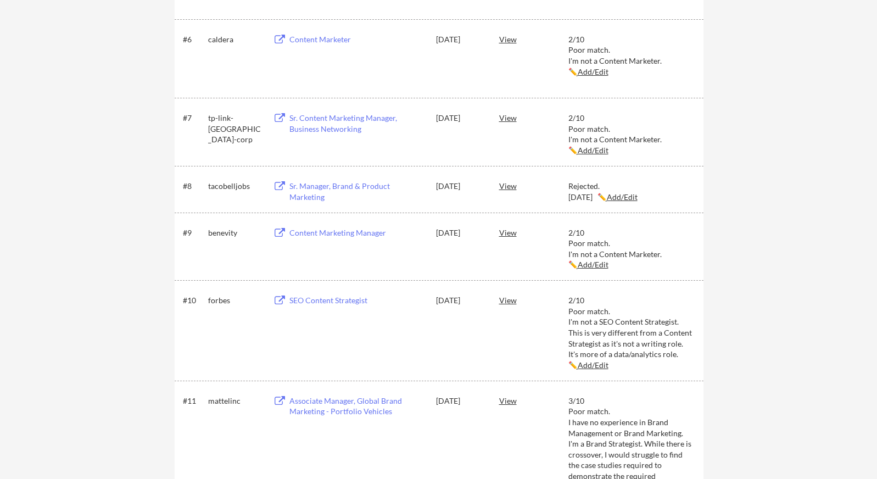
click at [591, 148] on u "Add/Edit" at bounding box center [592, 149] width 31 height 9
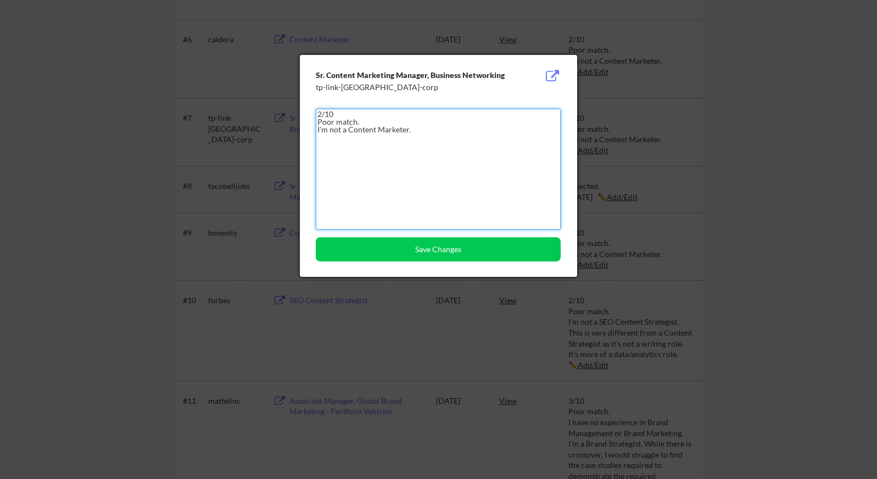
drag, startPoint x: 418, startPoint y: 132, endPoint x: 291, endPoint y: 115, distance: 127.9
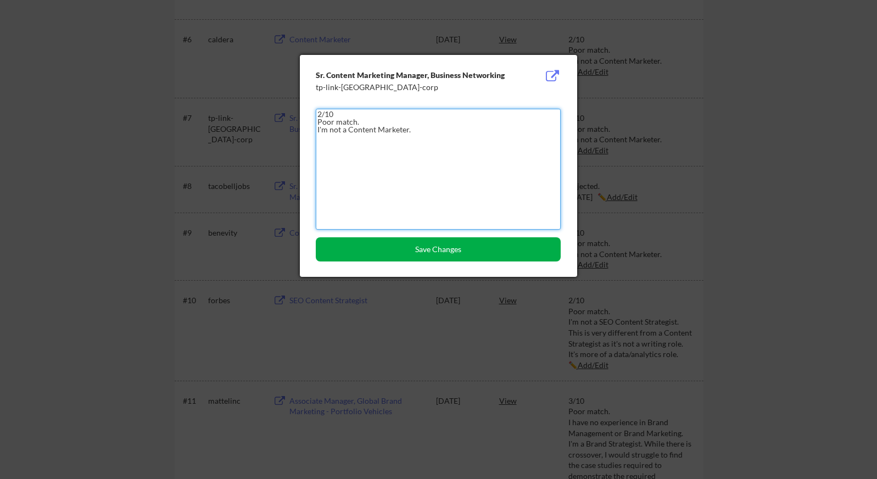
click at [453, 257] on button "Save Changes" at bounding box center [438, 249] width 245 height 24
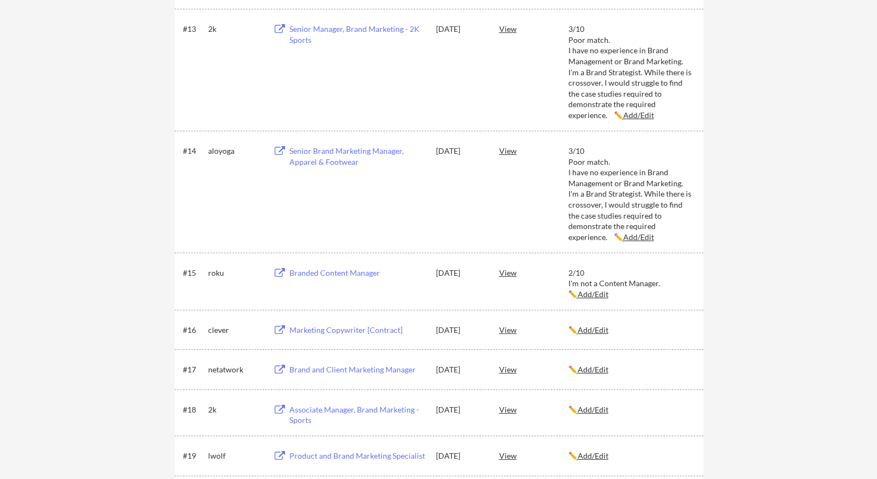
scroll to position [1314, 0]
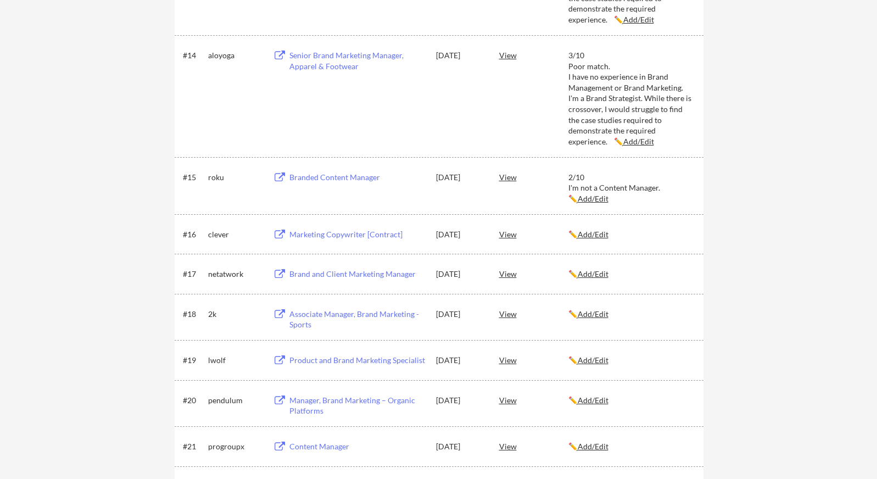
click at [584, 198] on u "Add/Edit" at bounding box center [592, 198] width 31 height 9
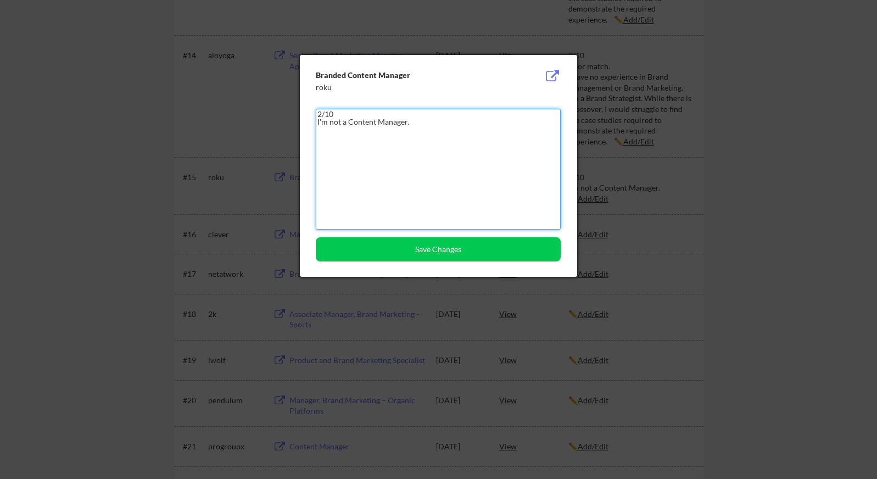
drag, startPoint x: 419, startPoint y: 120, endPoint x: 312, endPoint y: 119, distance: 107.1
click at [312, 119] on div "Branded Content Manager roku 2/10 I'm not a Content Manager. Save Changes" at bounding box center [438, 166] width 277 height 222
paste textarea "2/10 Poor match. I'm not a Content Market"
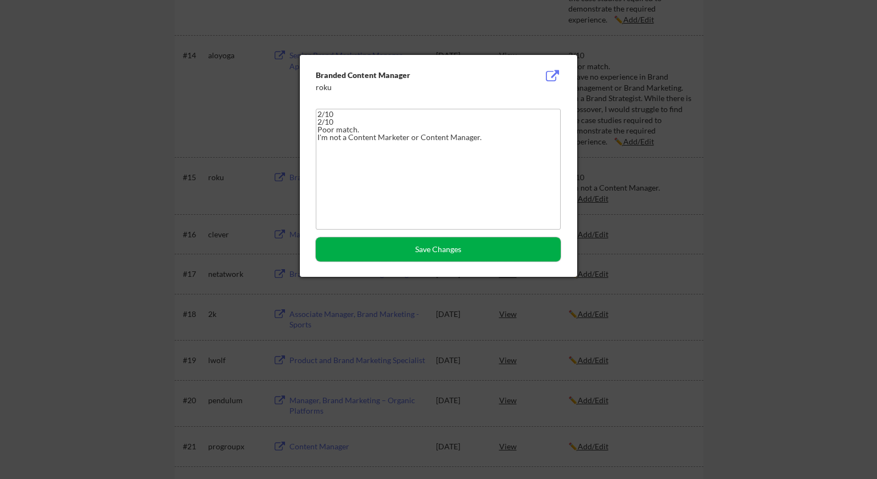
click at [461, 253] on button "Save Changes" at bounding box center [438, 249] width 245 height 24
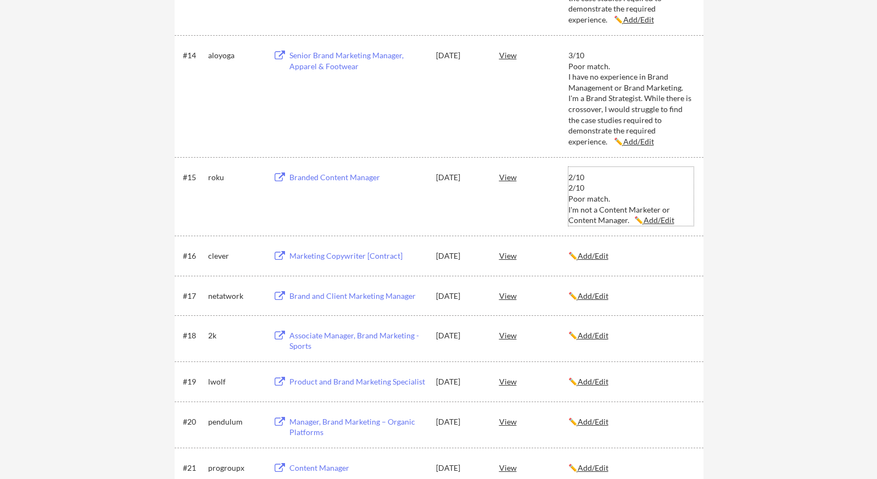
click at [651, 220] on u "Add/Edit" at bounding box center [658, 219] width 31 height 9
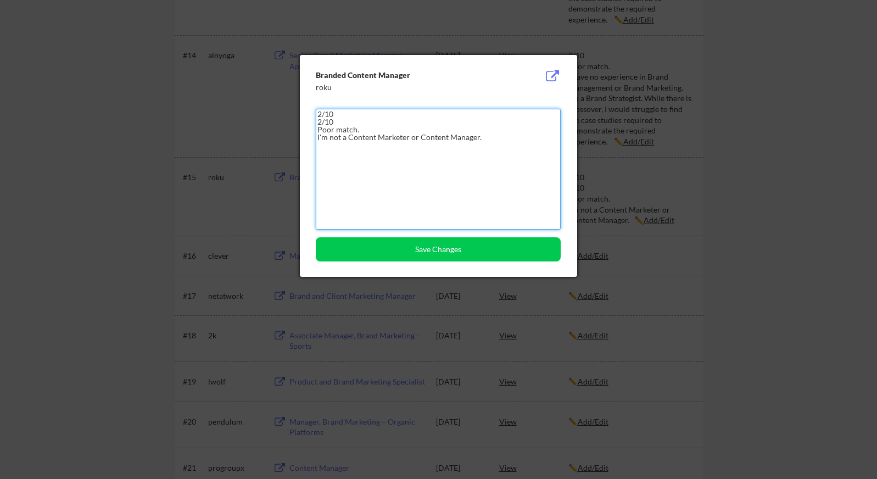
drag, startPoint x: 361, startPoint y: 116, endPoint x: 302, endPoint y: 113, distance: 58.3
click at [302, 113] on div "Branded Content Manager roku 2/10 2/10 Poor match. I'm not a Content Marketer o…" at bounding box center [438, 166] width 277 height 222
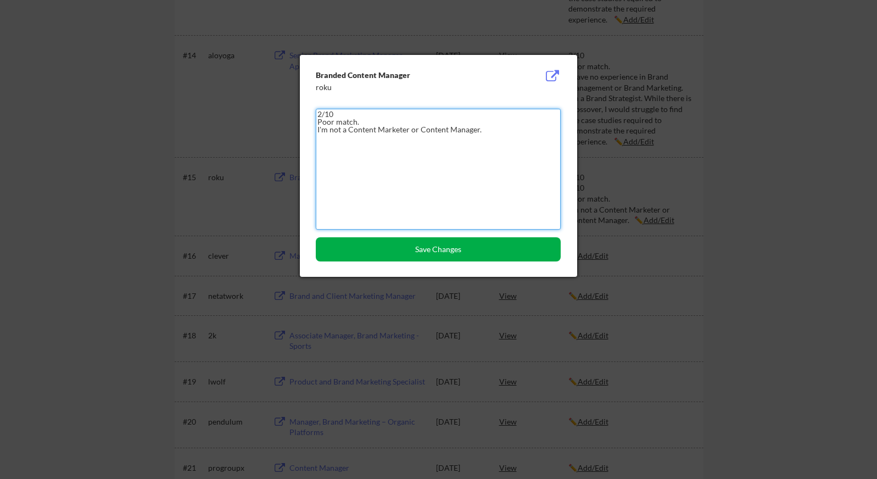
type textarea "2/10 Poor match. I'm not a Content Marketer or Content Manager."
click at [424, 253] on button "Save Changes" at bounding box center [438, 249] width 245 height 24
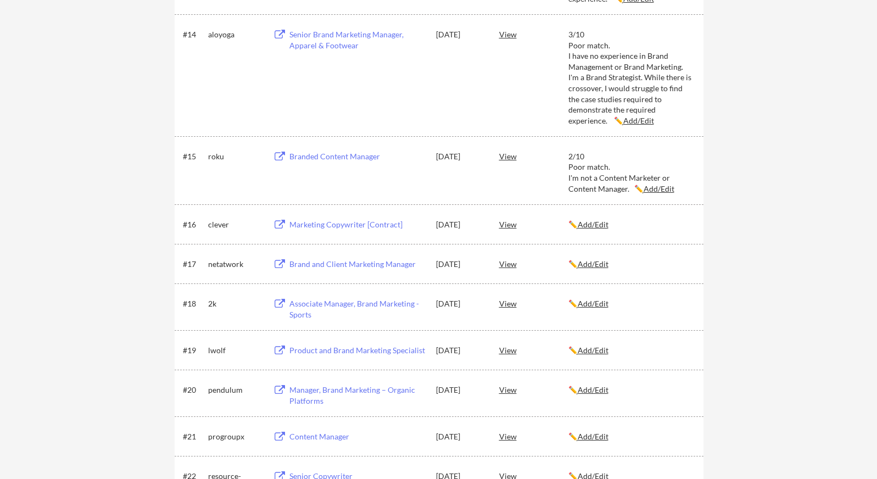
scroll to position [1336, 0]
click at [373, 222] on div "Marketing Copywriter [Contract]" at bounding box center [357, 223] width 136 height 11
click at [504, 225] on div "View" at bounding box center [533, 223] width 69 height 20
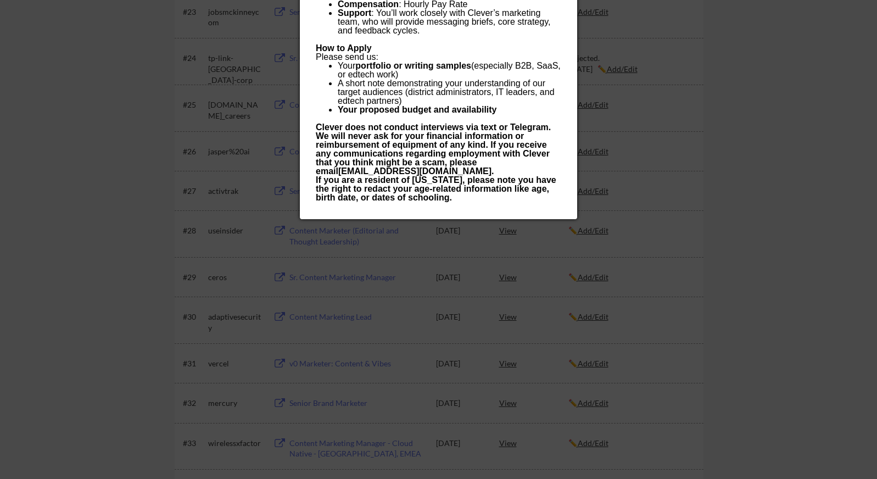
scroll to position [1372, 0]
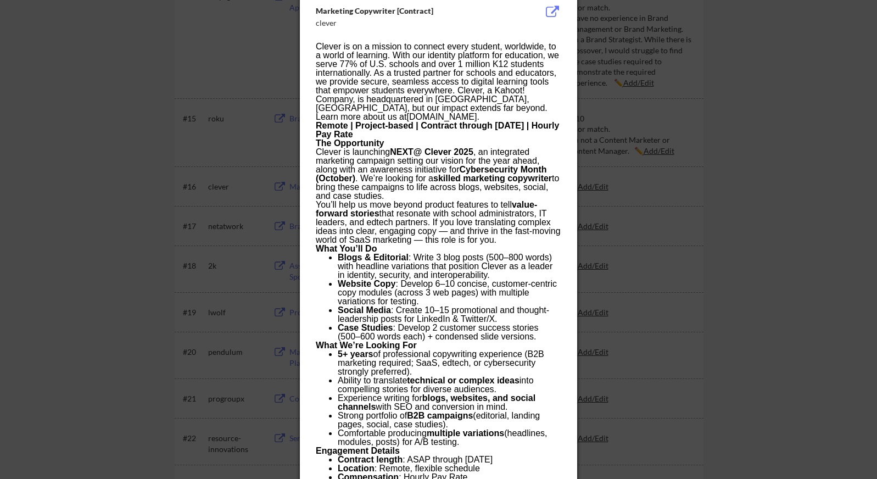
click at [623, 192] on div at bounding box center [438, 239] width 877 height 479
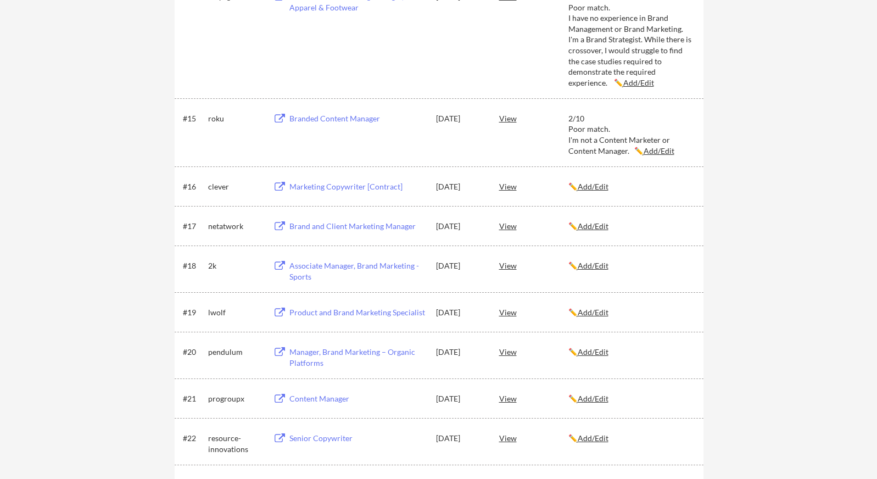
click at [599, 184] on u "Add/Edit" at bounding box center [592, 186] width 31 height 9
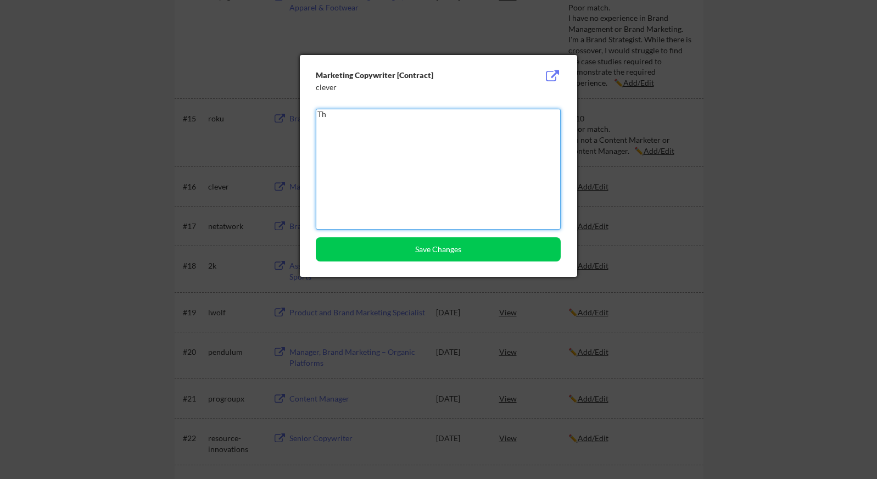
type textarea "T"
drag, startPoint x: 489, startPoint y: 124, endPoint x: 427, endPoint y: 125, distance: 61.5
click at [427, 125] on textarea "Submission for this job are now closed. Probably safe to assume they've found s…" at bounding box center [438, 169] width 245 height 121
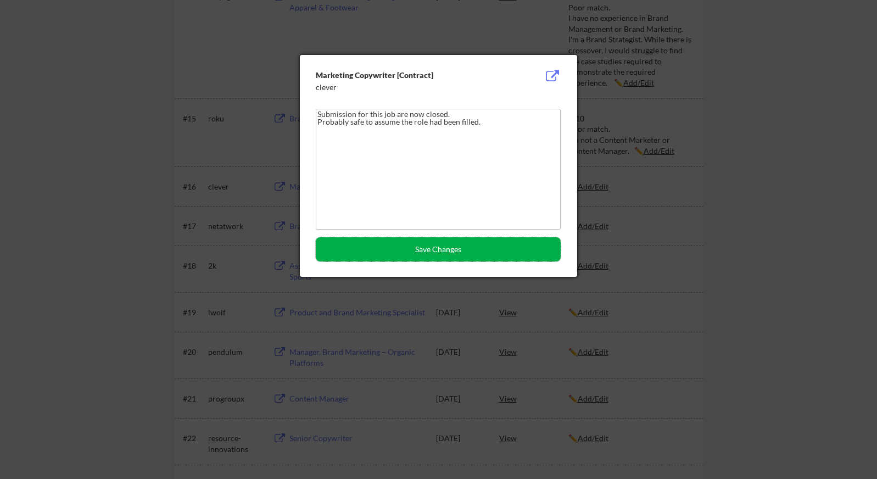
click at [408, 249] on button "Save Changes" at bounding box center [438, 249] width 245 height 24
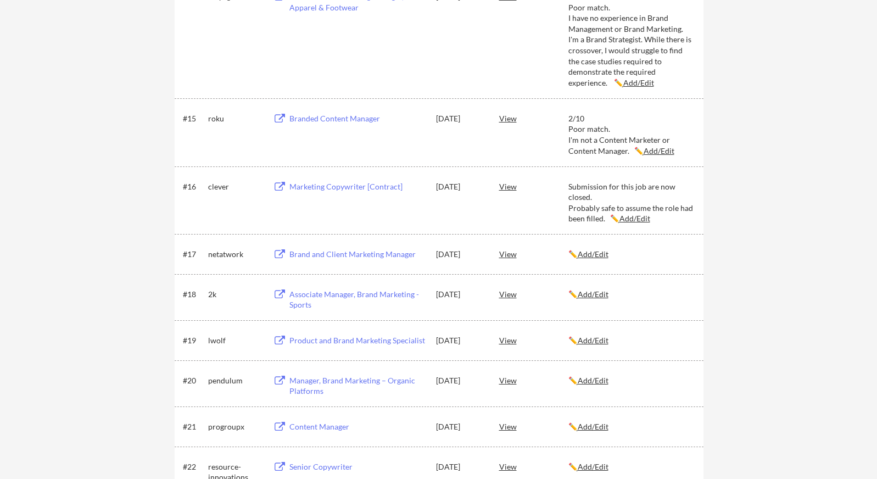
scroll to position [1331, 0]
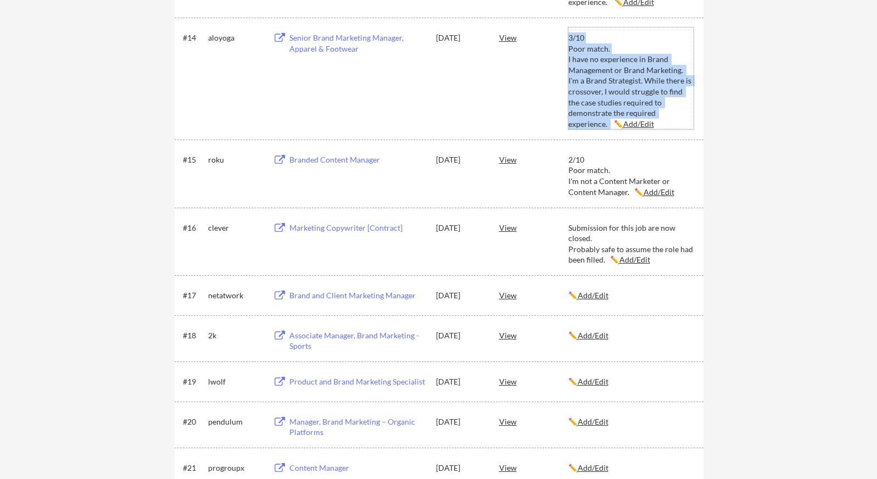
drag, startPoint x: 652, startPoint y: 114, endPoint x: 568, endPoint y: 40, distance: 112.4
click at [568, 40] on div "3/10 Poor match. I have no experience in Brand Management or Brand Marketing. I…" at bounding box center [630, 80] width 125 height 97
type textarea "3/10 Poor match. I have no experience in Brand Management or Brand Marketing. I…"
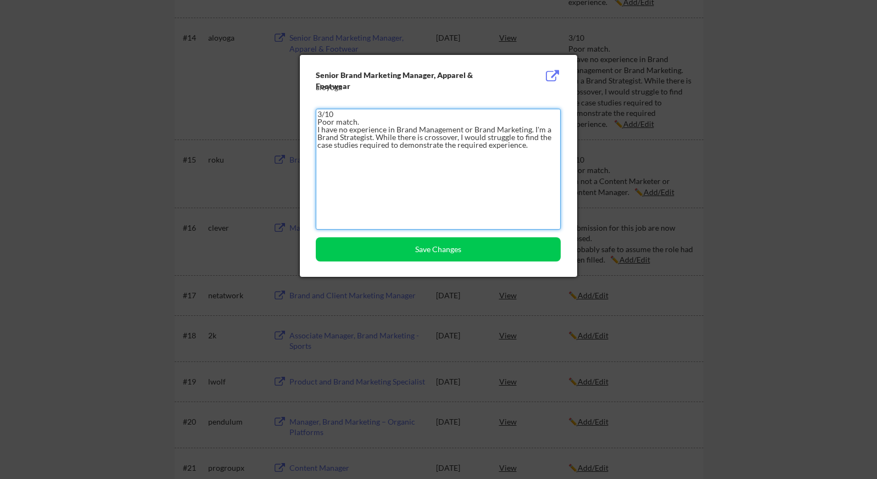
drag, startPoint x: 532, startPoint y: 144, endPoint x: 296, endPoint y: 107, distance: 238.4
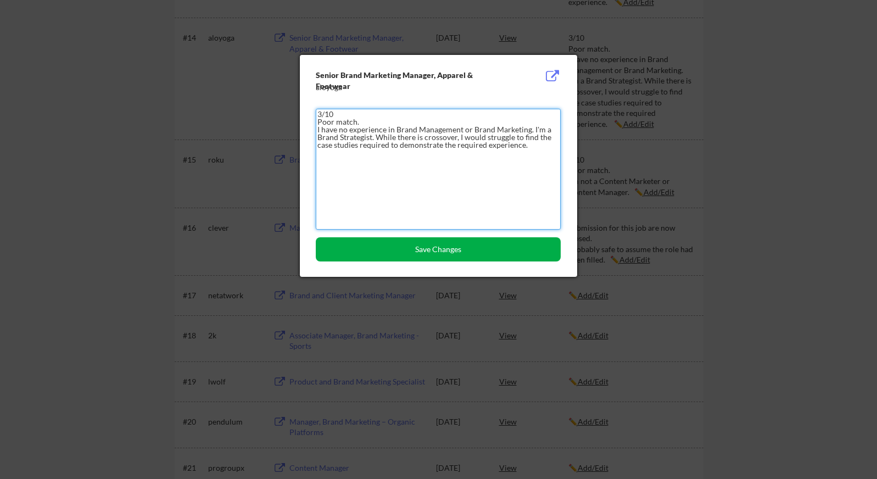
click at [529, 248] on button "Save Changes" at bounding box center [438, 249] width 245 height 24
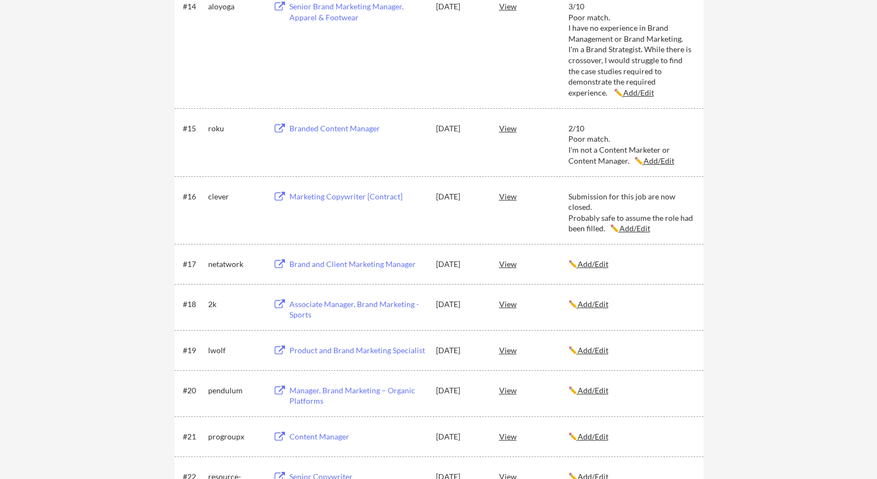
scroll to position [1366, 0]
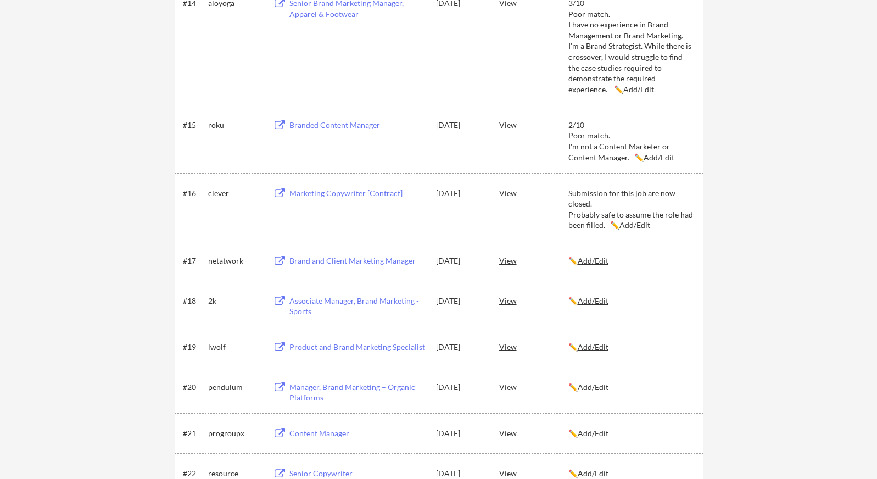
click at [395, 259] on div "Brand and Client Marketing Manager" at bounding box center [357, 260] width 136 height 11
click at [598, 258] on u "Add/Edit" at bounding box center [592, 260] width 31 height 9
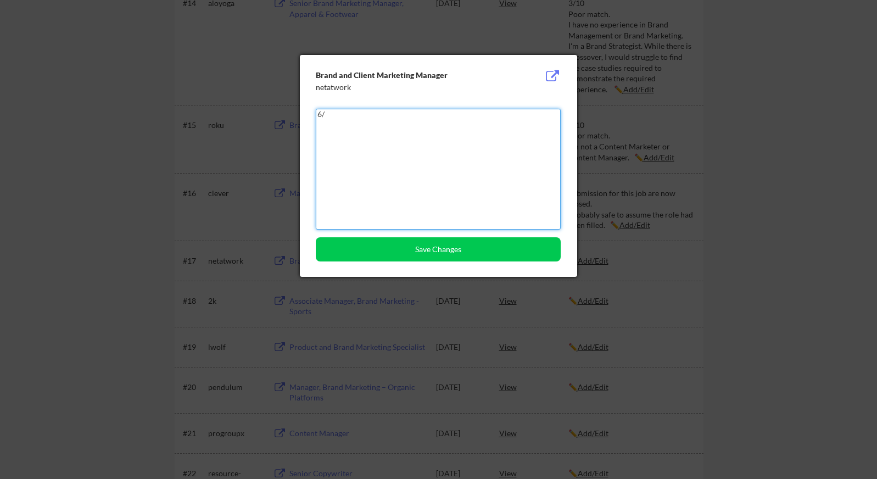
type textarea "6"
click at [465, 161] on textarea "7/10" at bounding box center [438, 169] width 245 height 121
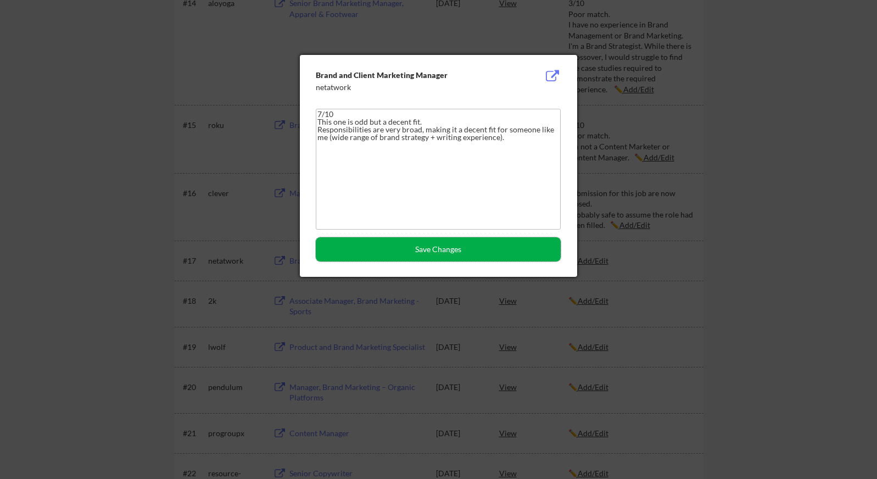
click at [442, 251] on button "Save Changes" at bounding box center [438, 249] width 245 height 24
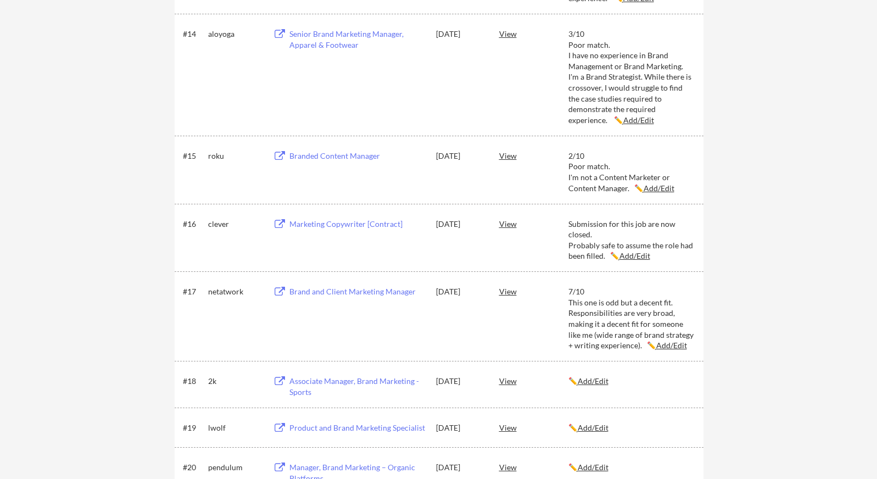
scroll to position [1308, 0]
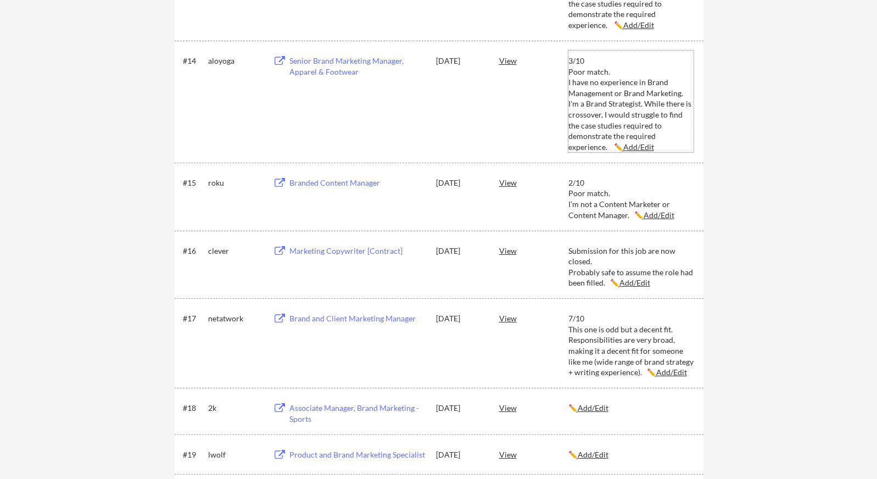
click at [658, 135] on div "3/10 Poor match. I have no experience in Brand Management or Brand Marketing. I…" at bounding box center [630, 103] width 125 height 97
type textarea "3/10 Poor match. I have no experience in Brand Management or Brand Marketing. I…"
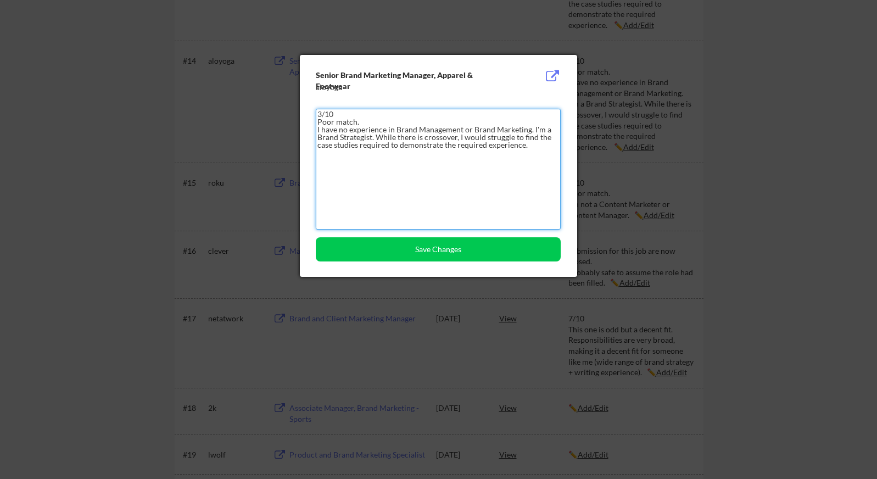
drag, startPoint x: 530, startPoint y: 143, endPoint x: 301, endPoint y: 109, distance: 231.0
click at [301, 109] on div "Senior Brand Marketing Manager, Apparel & Footwear aloyoga 3/10 Poor match. I h…" at bounding box center [438, 166] width 277 height 222
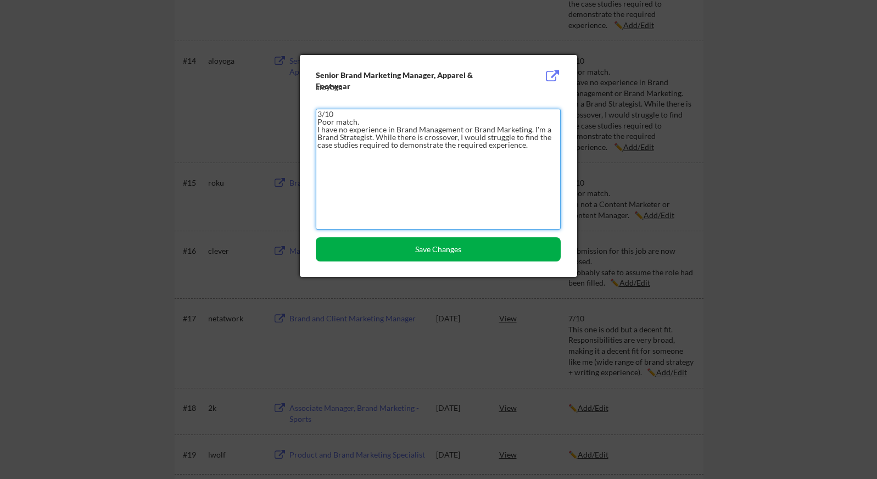
click at [496, 253] on button "Save Changes" at bounding box center [438, 249] width 245 height 24
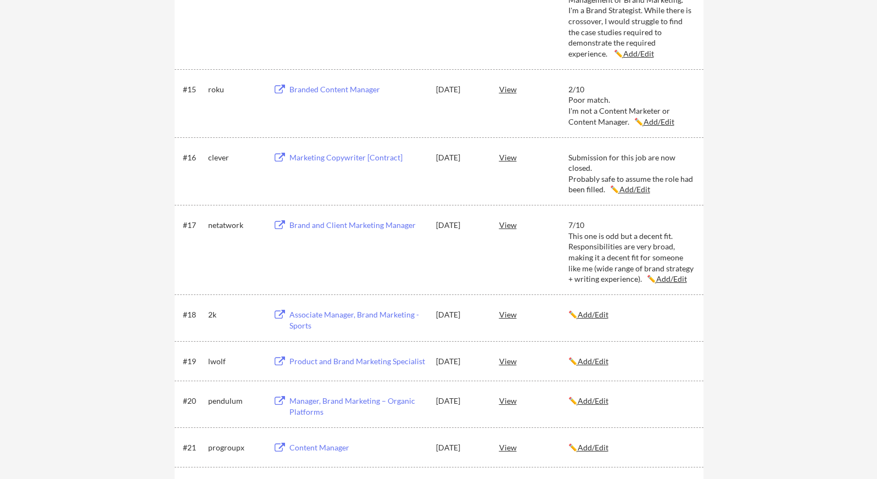
scroll to position [1482, 0]
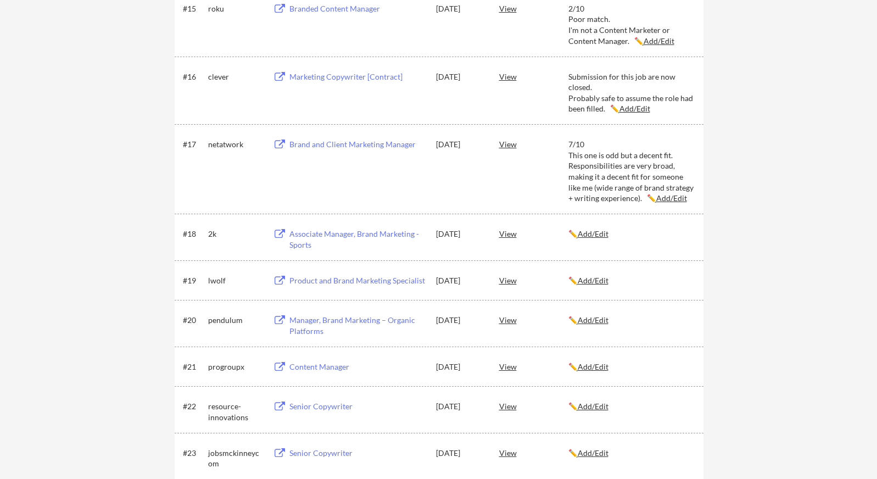
click at [589, 234] on u "Add/Edit" at bounding box center [592, 233] width 31 height 9
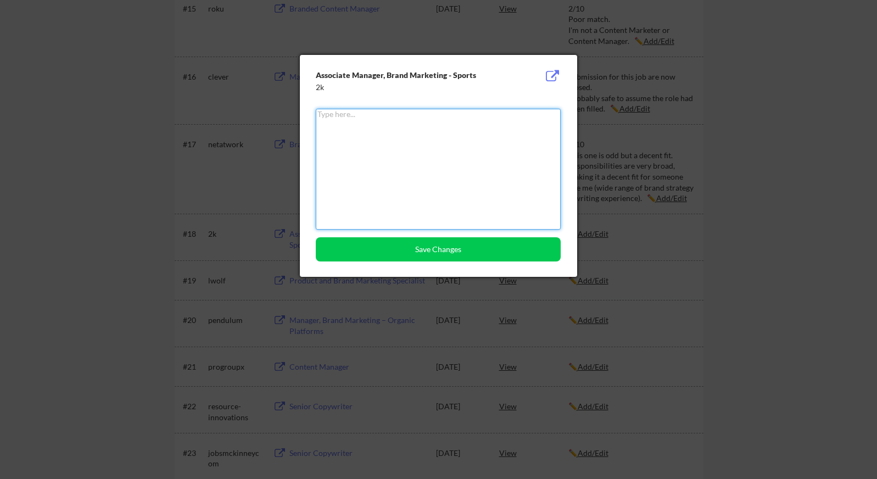
paste textarea "3/10 Poor match. I have no experience in Brand Management or Brand Marketing. I…"
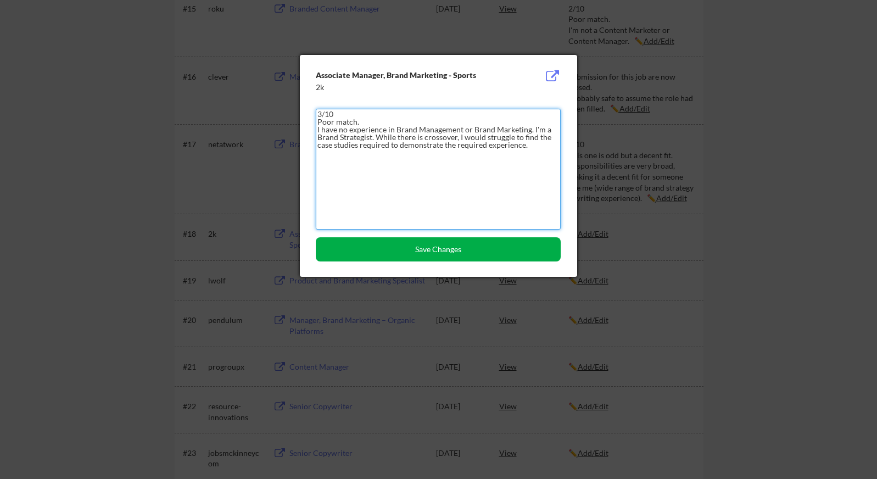
type textarea "3/10 Poor match. I have no experience in Brand Management or Brand Marketing. I…"
click at [463, 247] on button "Save Changes" at bounding box center [438, 249] width 245 height 24
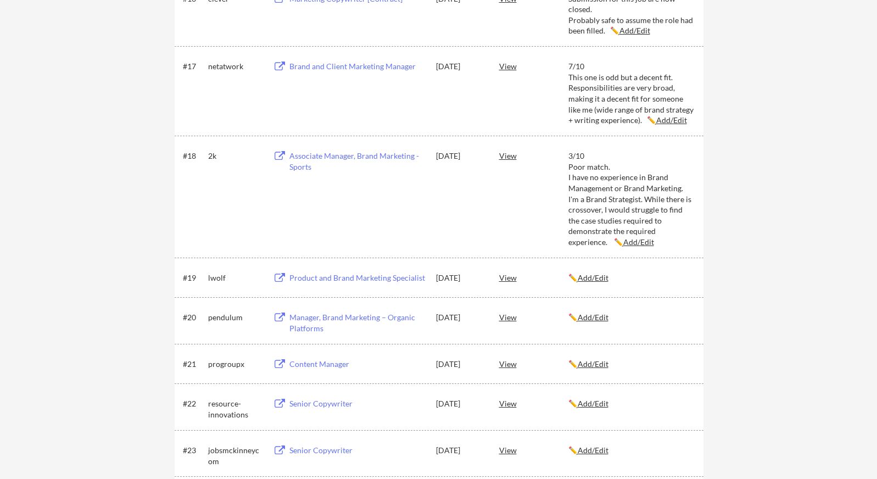
scroll to position [1616, 0]
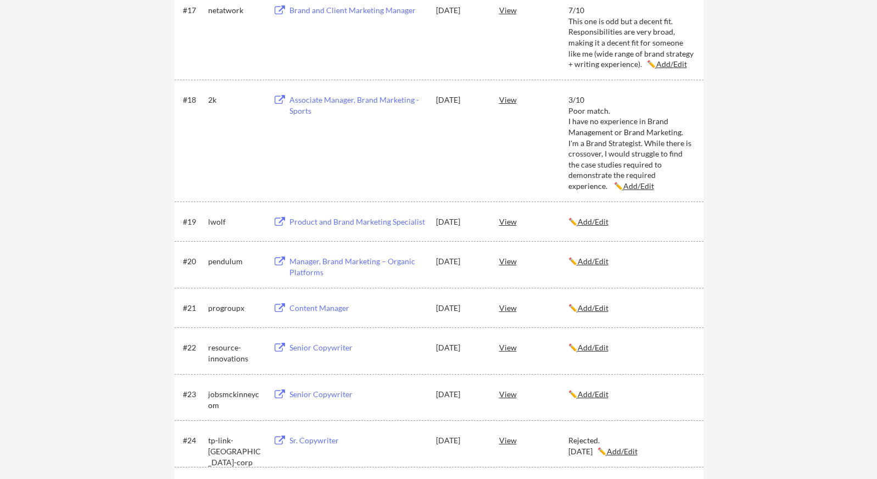
click at [403, 221] on div "Product and Brand Marketing Specialist" at bounding box center [357, 221] width 136 height 11
click at [596, 220] on u "Add/Edit" at bounding box center [592, 221] width 31 height 9
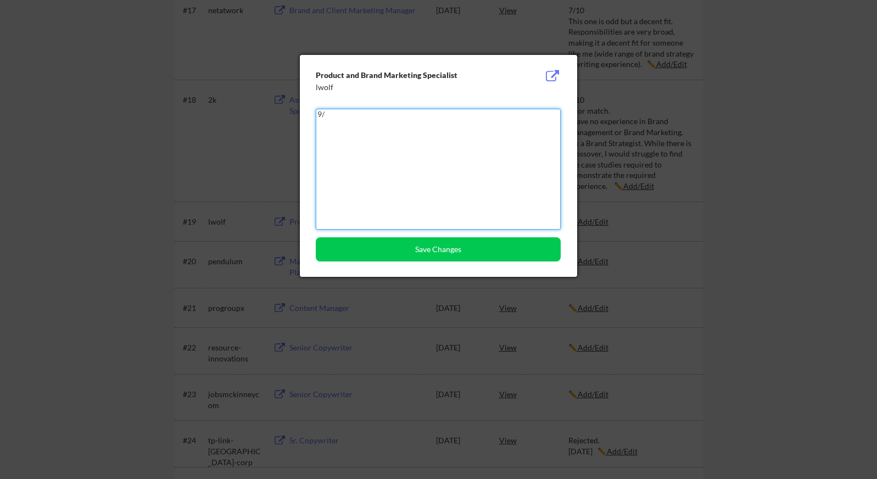
type textarea "9"
type textarea "8/10"
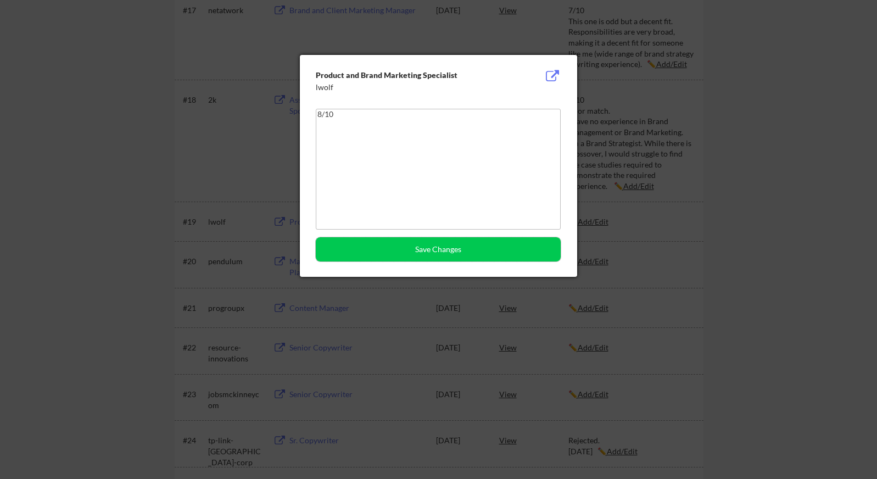
click at [316, 237] on button "Save Changes" at bounding box center [438, 249] width 245 height 24
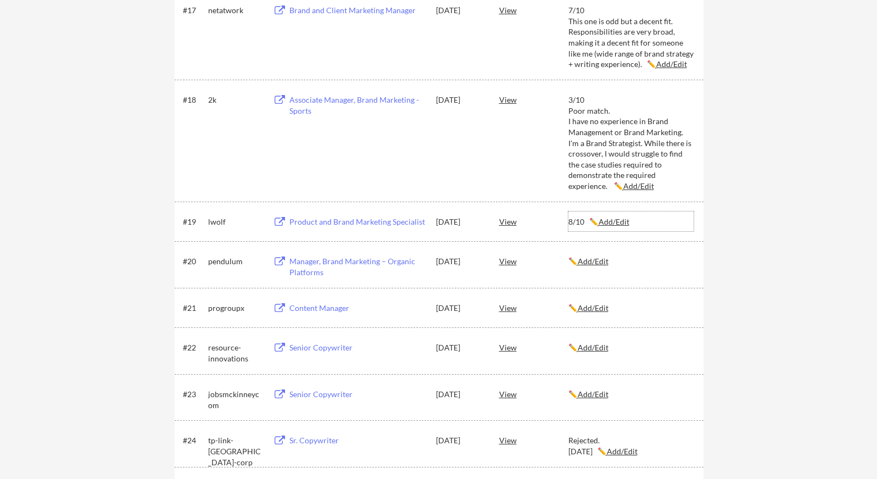
click at [612, 222] on u "Add/Edit" at bounding box center [613, 221] width 31 height 9
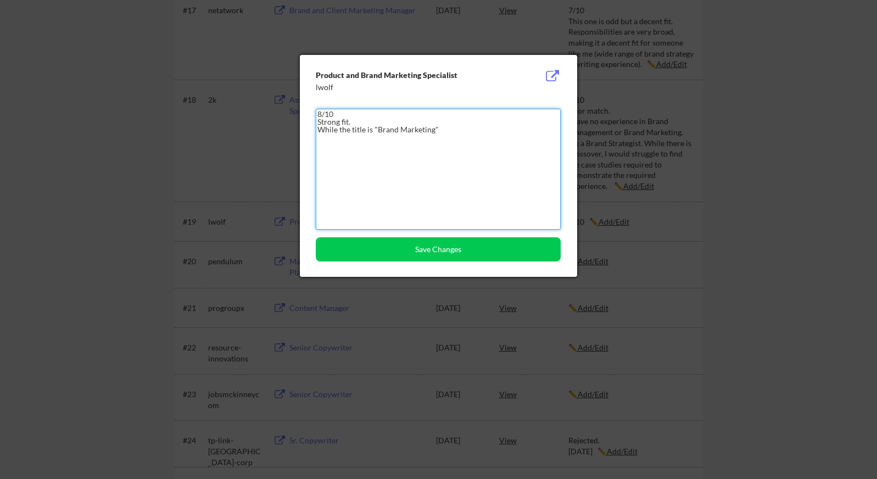
click at [462, 126] on textarea "8/10 Strong fit. While the title is "Brand Marketing"" at bounding box center [438, 169] width 245 height 121
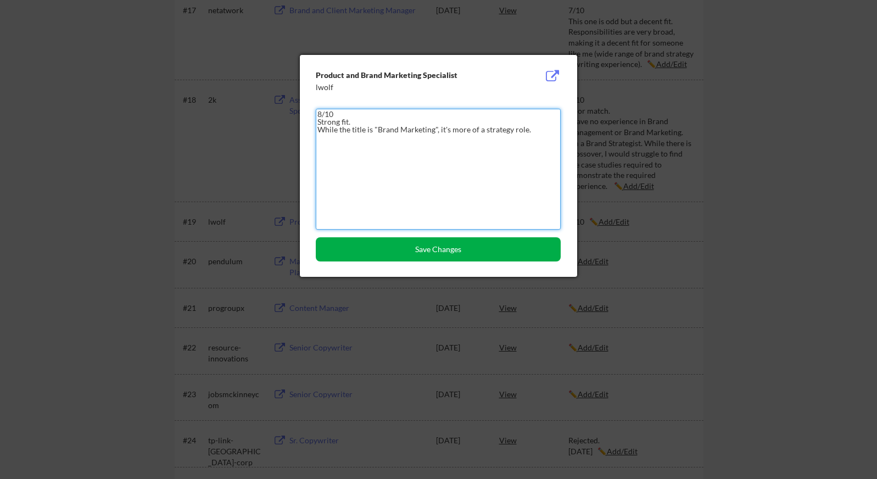
type textarea "8/10 Strong fit. While the title is "Brand Marketing", it's more of a strategy …"
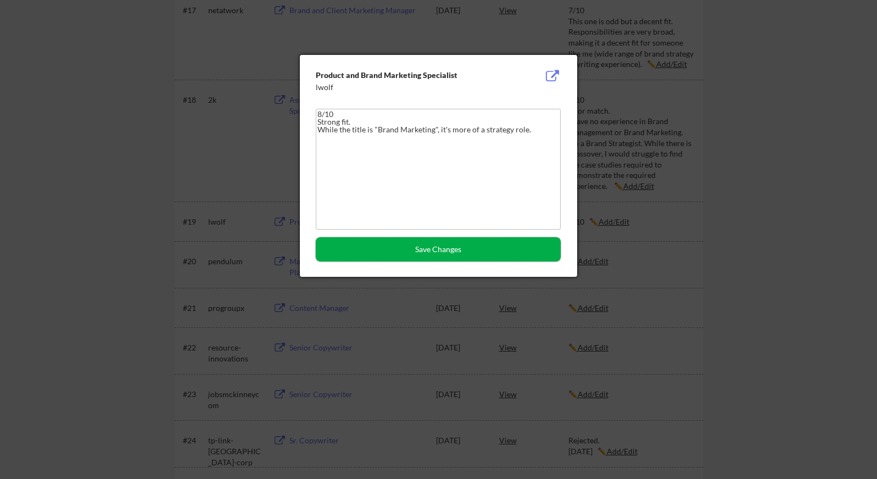
click at [407, 243] on button "Save Changes" at bounding box center [438, 249] width 245 height 24
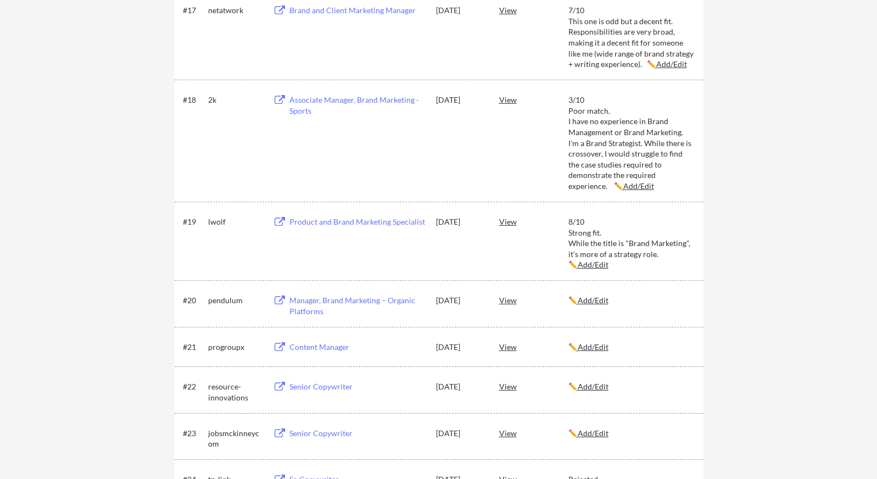
scroll to position [1644, 0]
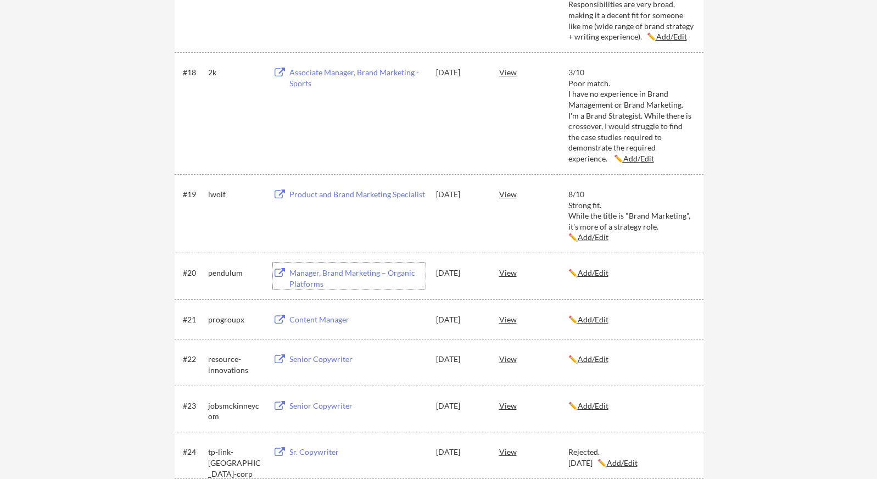
click at [391, 271] on div "Manager, Brand Marketing – Organic Platforms" at bounding box center [357, 277] width 136 height 21
click at [595, 272] on u "Add/Edit" at bounding box center [592, 272] width 31 height 9
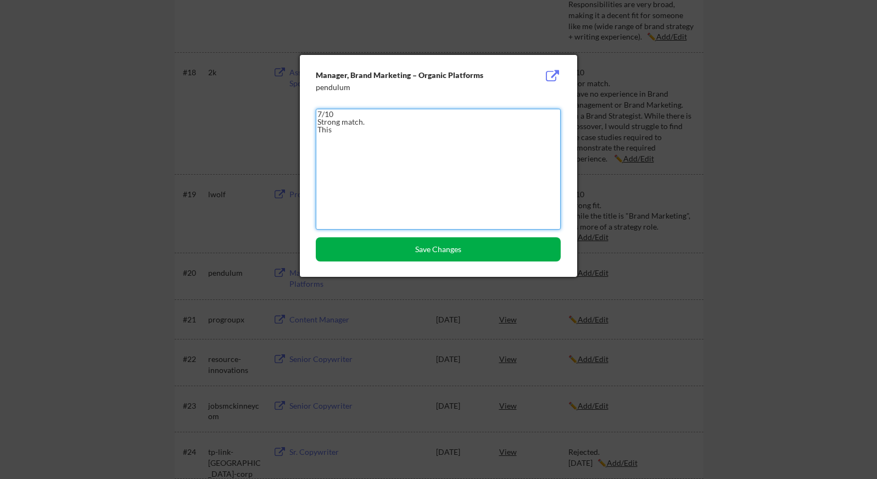
click at [506, 244] on button "Save Changes" at bounding box center [438, 249] width 245 height 24
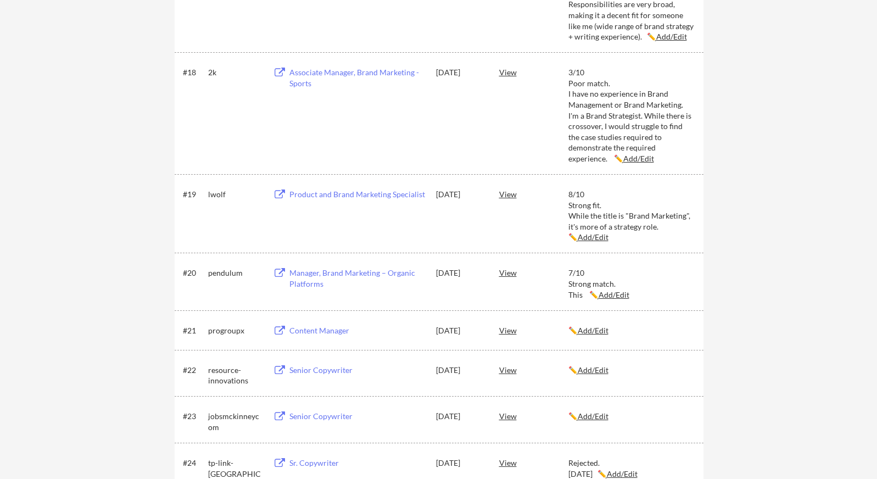
click at [577, 235] on u "Add/Edit" at bounding box center [592, 236] width 31 height 9
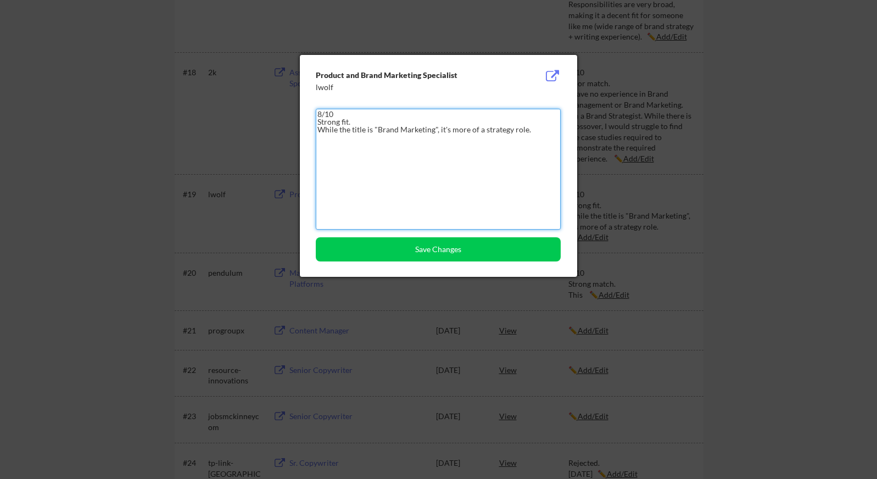
drag, startPoint x: 535, startPoint y: 128, endPoint x: 299, endPoint y: 114, distance: 235.9
click at [300, 113] on div "Product and Brand Marketing Specialist lwolf 8/10 Strong fit. While the title i…" at bounding box center [438, 166] width 277 height 222
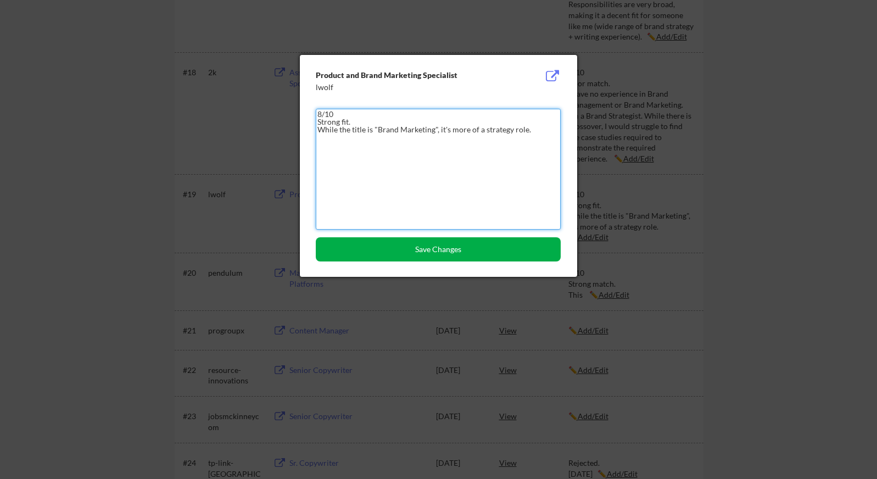
click at [512, 257] on button "Save Changes" at bounding box center [438, 249] width 245 height 24
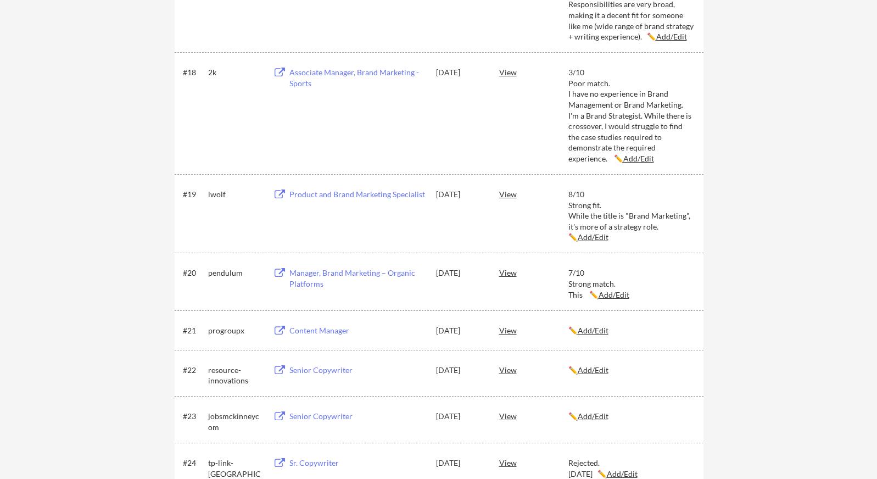
click at [608, 294] on u "Add/Edit" at bounding box center [613, 294] width 31 height 9
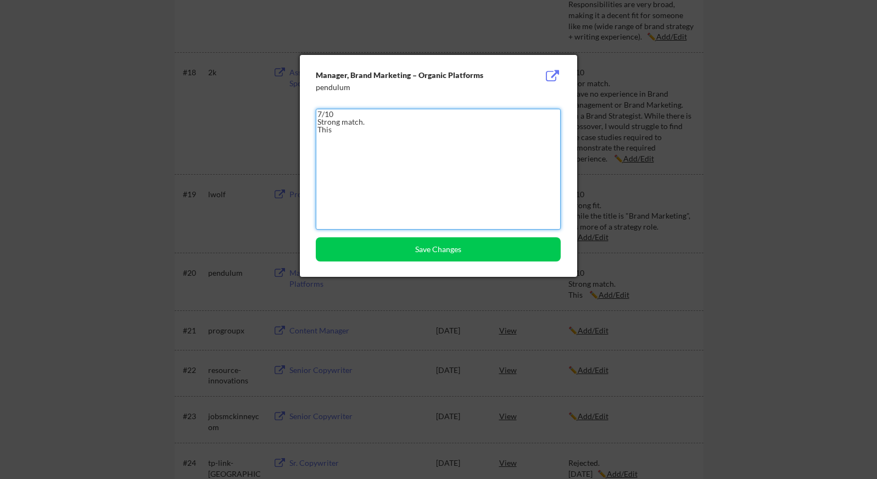
drag, startPoint x: 373, startPoint y: 130, endPoint x: 294, endPoint y: 124, distance: 79.8
paste textarea "8/10 Strong fit. While the title is "Brand Marketing", it's more of a strategy …"
drag, startPoint x: 340, startPoint y: 119, endPoint x: 295, endPoint y: 119, distance: 44.5
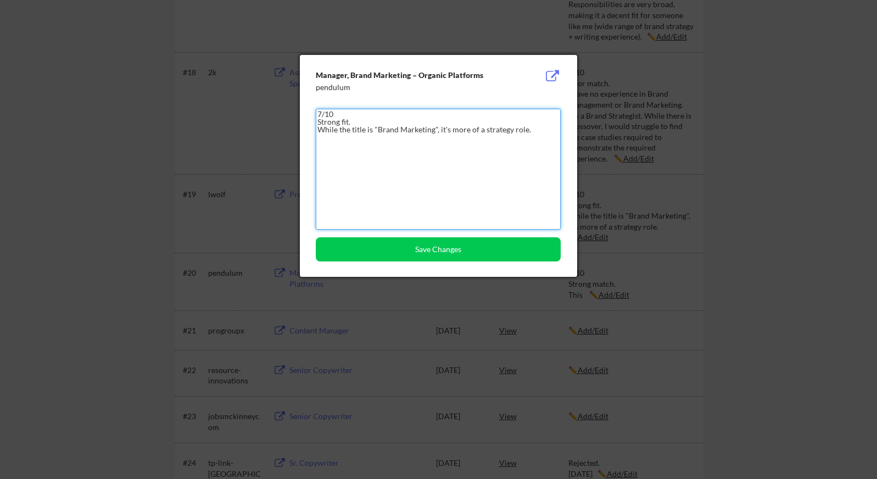
click at [356, 121] on textarea "7/10 Strong fit. While the title is "Brand Marketing", it's more of a strategy …" at bounding box center [438, 169] width 245 height 121
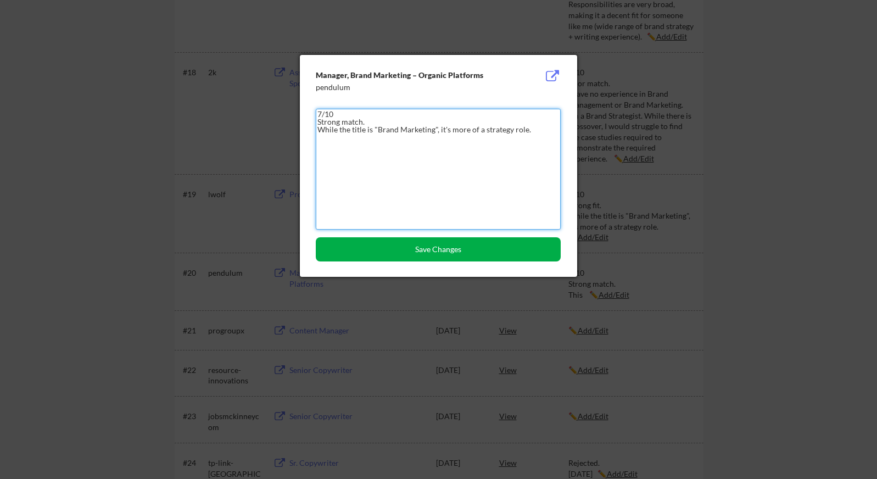
click at [383, 253] on button "Save Changes" at bounding box center [438, 249] width 245 height 24
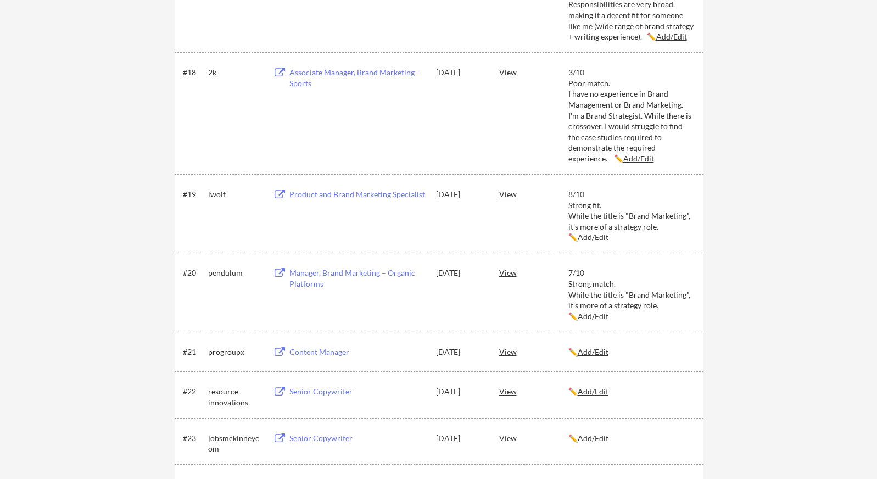
click at [586, 238] on u "Add/Edit" at bounding box center [592, 236] width 31 height 9
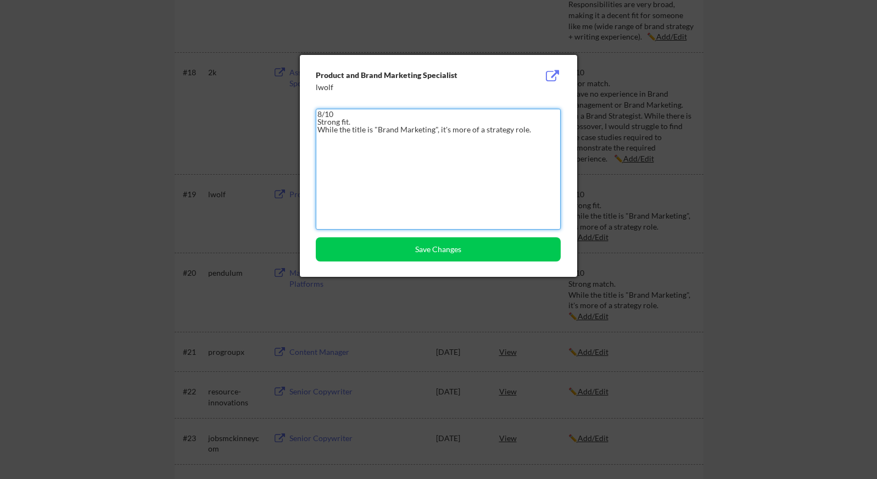
click at [378, 122] on textarea "8/10 Strong fit. While the title is "Brand Marketing", it's more of a strategy …" at bounding box center [438, 169] width 245 height 121
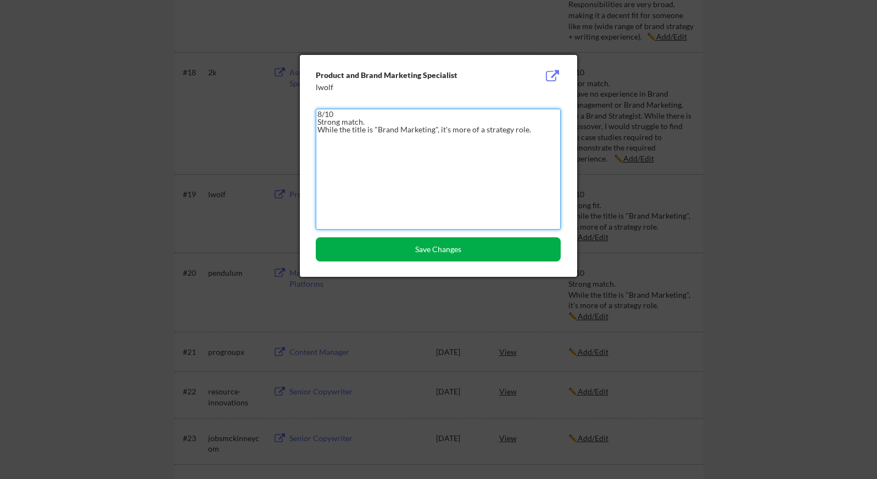
type textarea "8/10 Strong match. While the title is "Brand Marketing", it's more of a strateg…"
click at [382, 250] on button "Save Changes" at bounding box center [438, 249] width 245 height 24
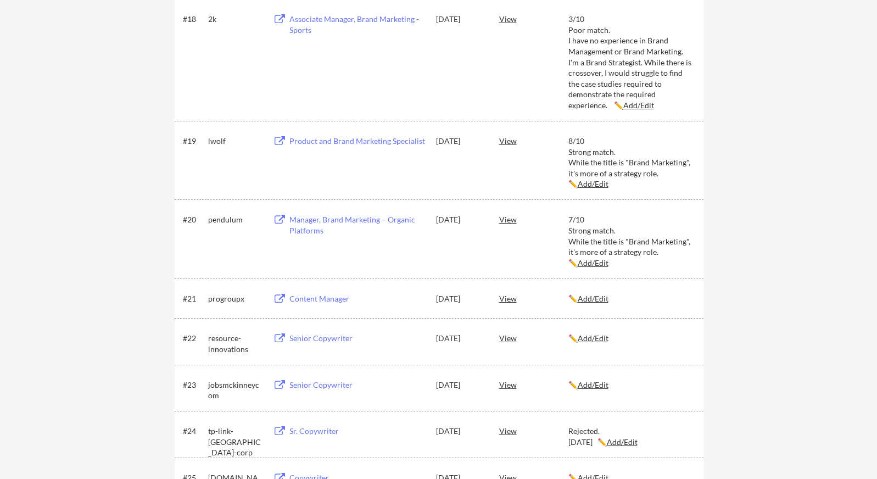
scroll to position [1723, 0]
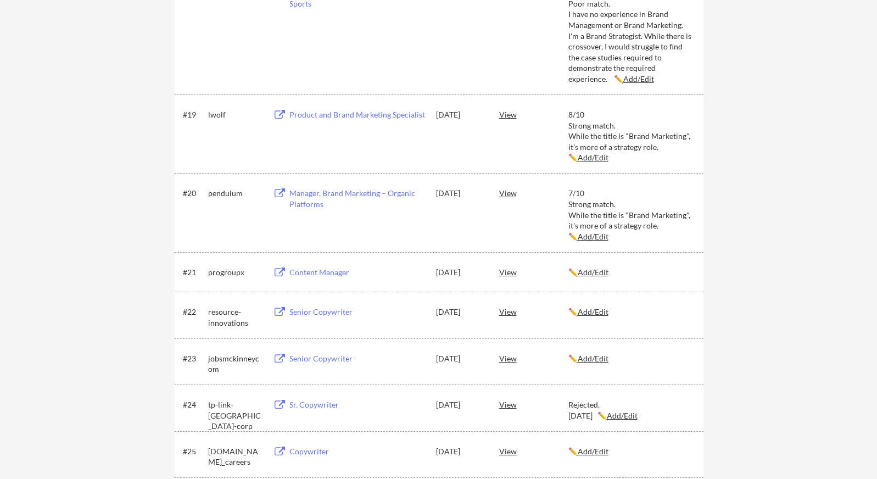
click at [335, 272] on div "Content Manager" at bounding box center [357, 272] width 136 height 11
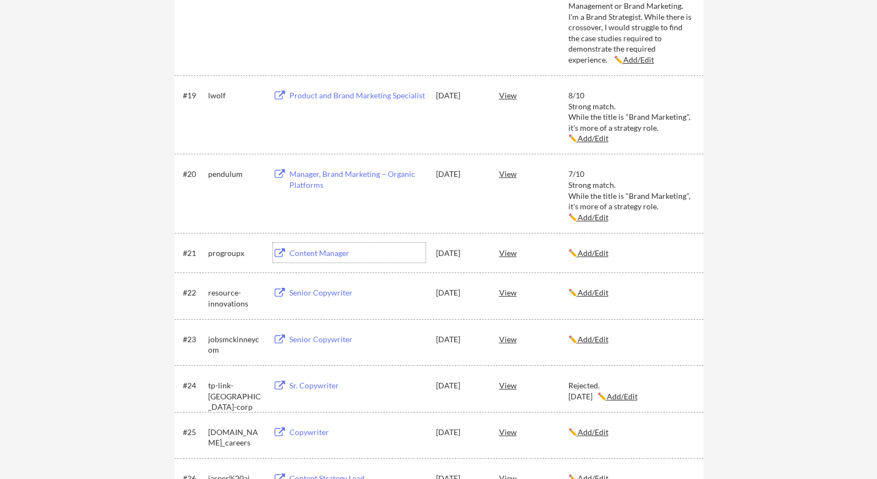
scroll to position [1868, 0]
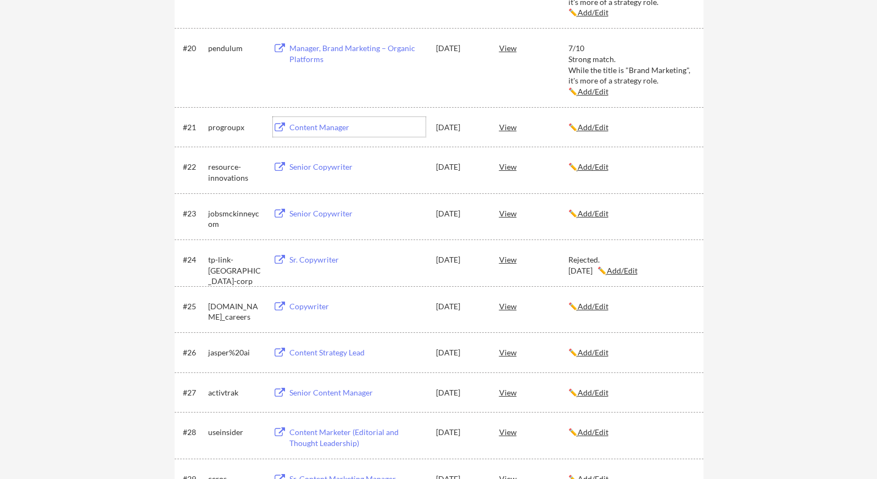
click at [590, 130] on u "Add/Edit" at bounding box center [592, 126] width 31 height 9
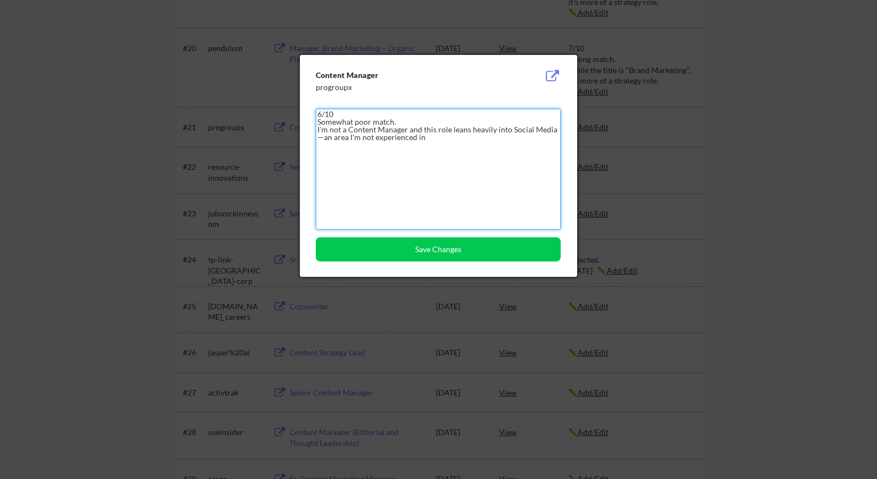
click at [430, 136] on textarea "6/10 Somewhat poor match. I'm not a Content Manager and this role leans heavily…" at bounding box center [438, 169] width 245 height 121
drag, startPoint x: 429, startPoint y: 137, endPoint x: 417, endPoint y: 137, distance: 12.1
click at [417, 137] on textarea "6/10 Somewhat poor match. I'm not a Content Manager and this role leans heavily…" at bounding box center [438, 169] width 245 height 121
click at [430, 137] on textarea "6/10 Somewhat poor match. I'm not a Content Manager and this role leans heavily…" at bounding box center [438, 169] width 245 height 121
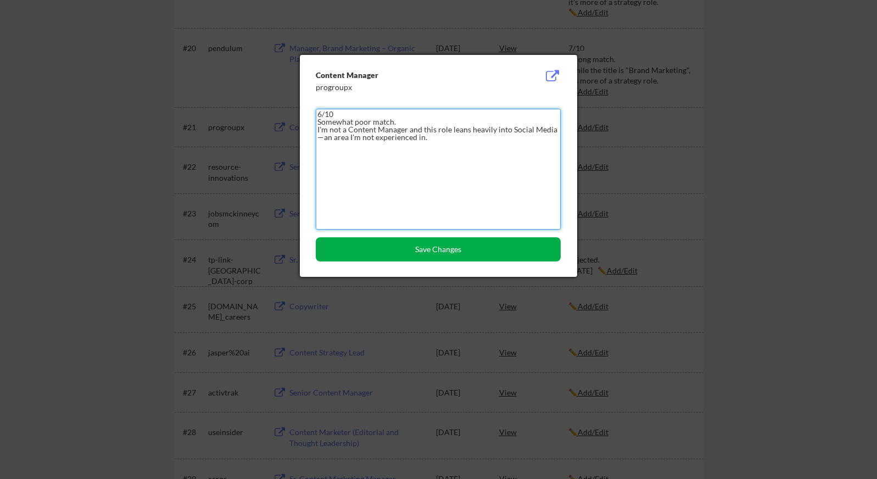
type textarea "6/10 Somewhat poor match. I'm not a Content Manager and this role leans heavily…"
click at [404, 248] on button "Save Changes" at bounding box center [438, 249] width 245 height 24
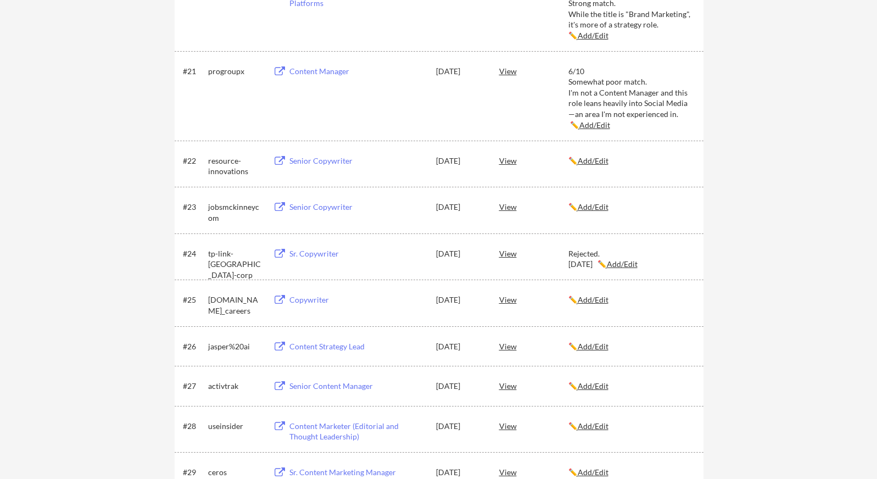
scroll to position [1924, 0]
click at [322, 160] on div "Senior Copywriter" at bounding box center [357, 161] width 136 height 11
click at [595, 161] on u "Add/Edit" at bounding box center [592, 160] width 31 height 9
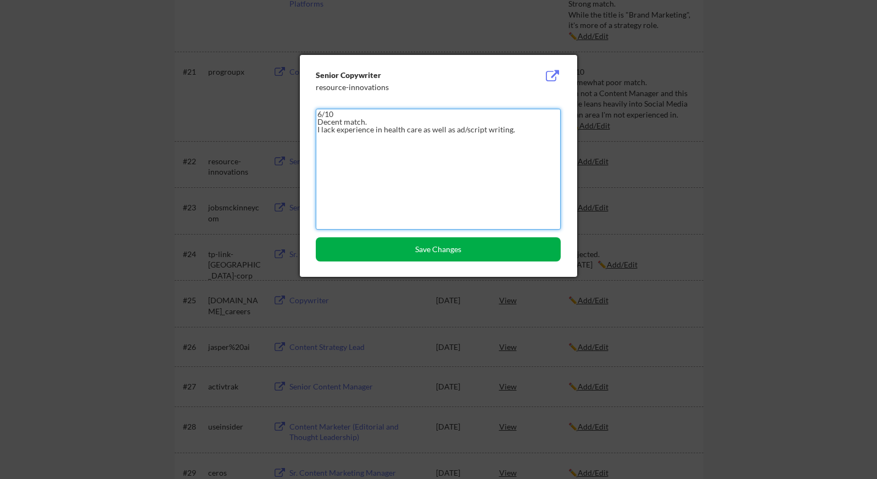
type textarea "6/10 Decent match. I lack experience in health care as well as ad/script writin…"
click at [494, 254] on button "Save Changes" at bounding box center [438, 249] width 245 height 24
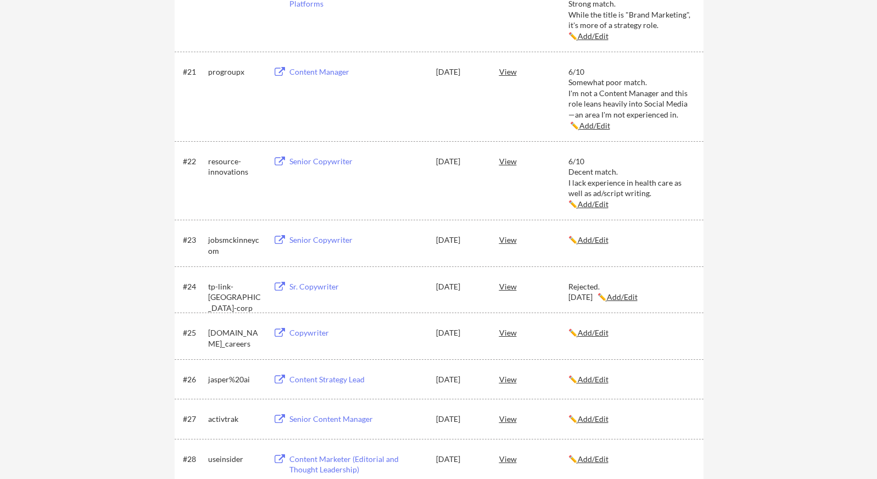
scroll to position [1958, 0]
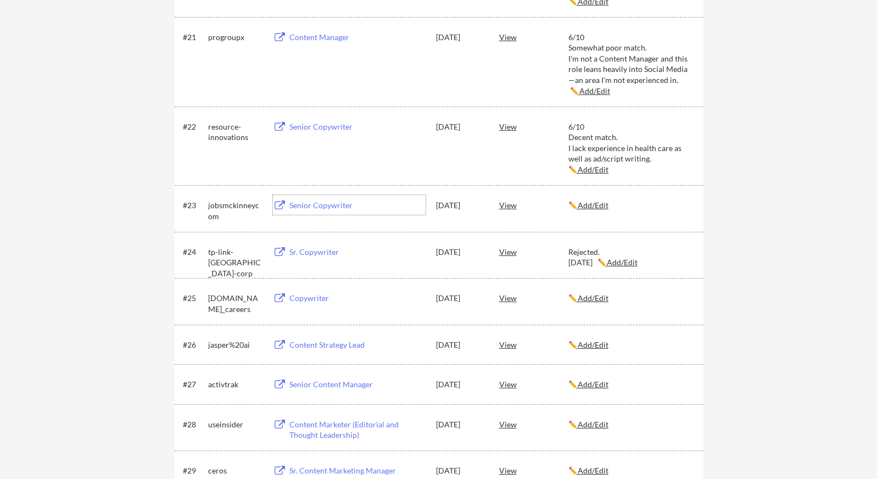
click at [316, 205] on div "Senior Copywriter" at bounding box center [357, 205] width 136 height 11
click at [596, 208] on u "Add/Edit" at bounding box center [592, 204] width 31 height 9
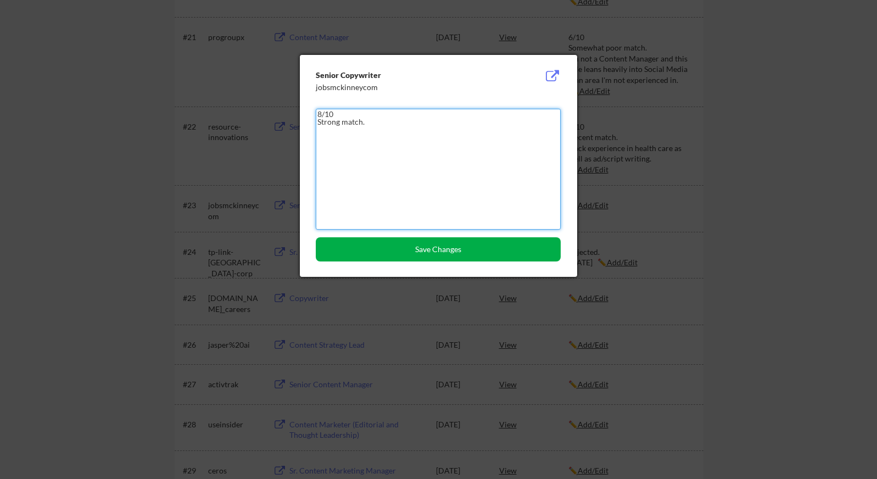
type textarea "8/10 Strong match."
click at [456, 253] on button "Save Changes" at bounding box center [438, 249] width 245 height 24
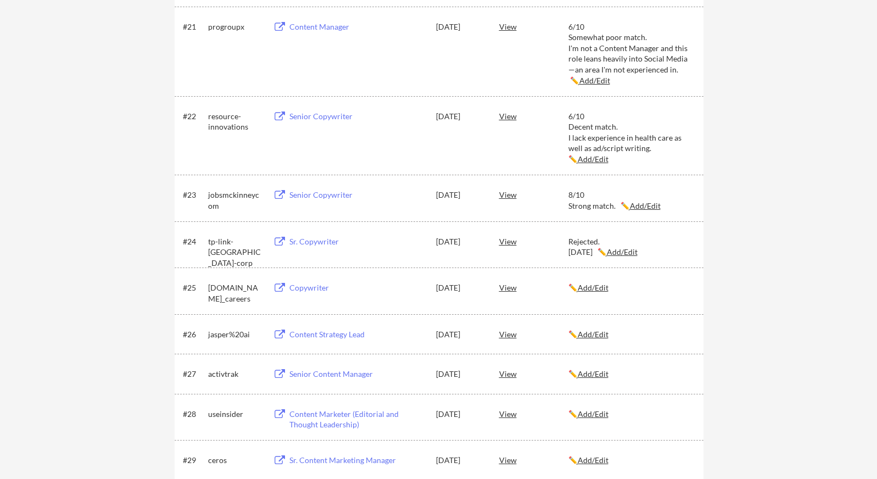
scroll to position [1969, 0]
click at [318, 289] on div "Copywriter" at bounding box center [357, 287] width 136 height 11
click at [643, 210] on div "8/10 Strong match. ✏️ Add/Edit" at bounding box center [630, 199] width 125 height 21
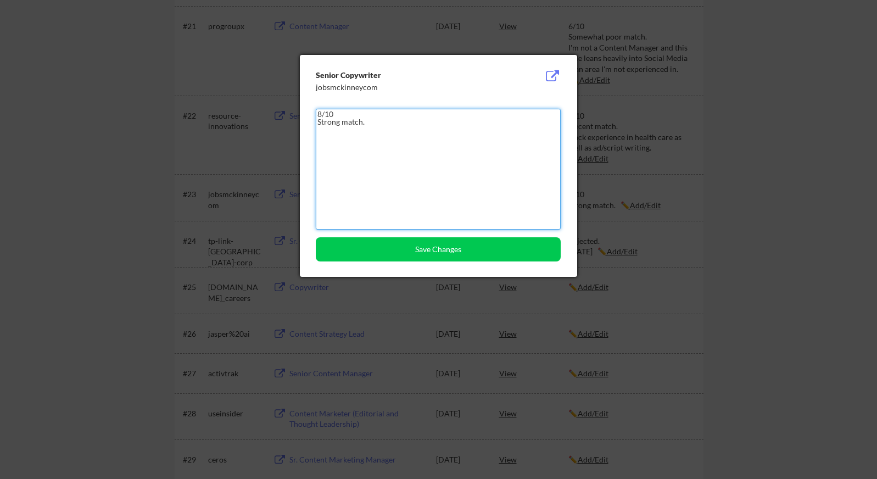
click at [412, 114] on textarea "8/10 Strong match." at bounding box center [438, 169] width 245 height 121
drag, startPoint x: 394, startPoint y: 127, endPoint x: 283, endPoint y: 115, distance: 111.6
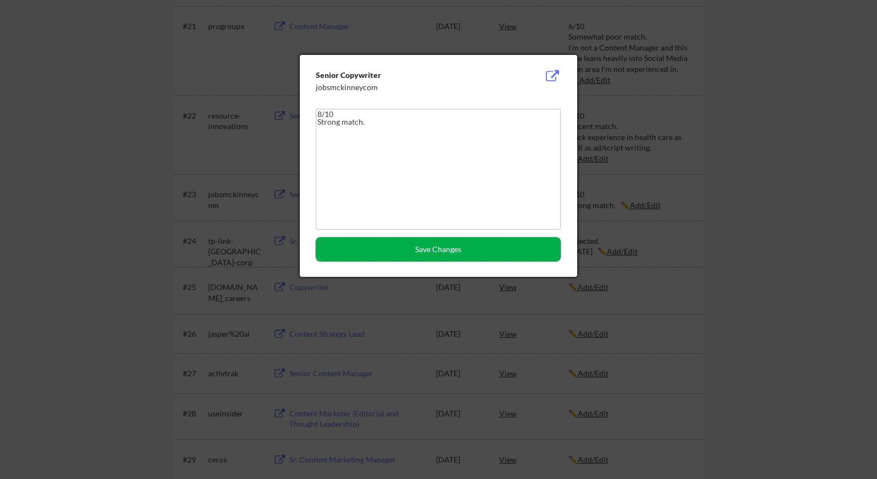
click at [433, 248] on button "Save Changes" at bounding box center [438, 249] width 245 height 24
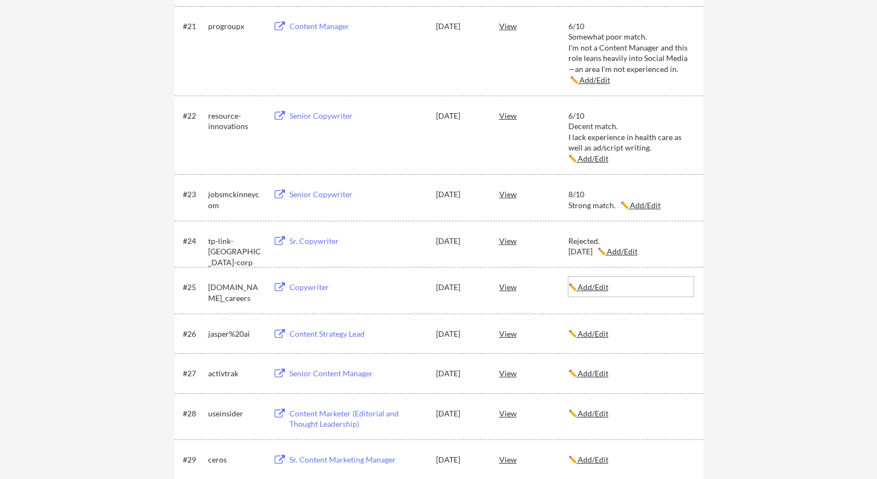
click at [605, 287] on u "Add/Edit" at bounding box center [592, 286] width 31 height 9
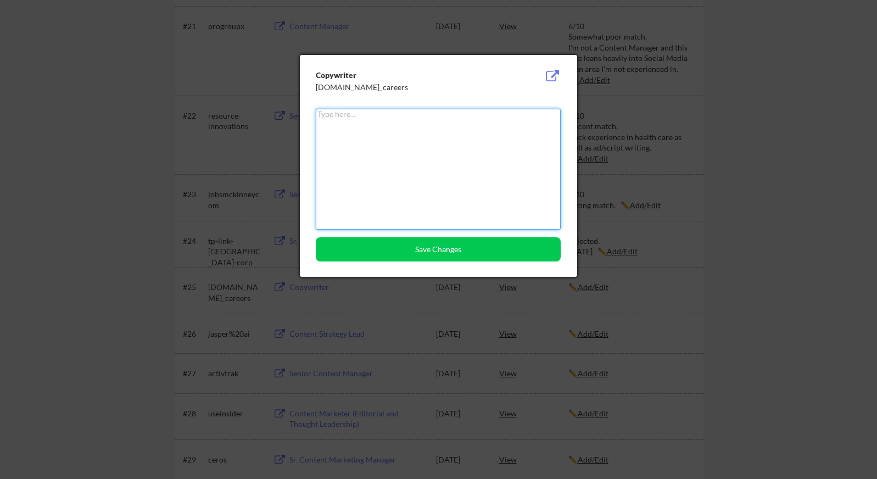
paste textarea "8/10 Strong match."
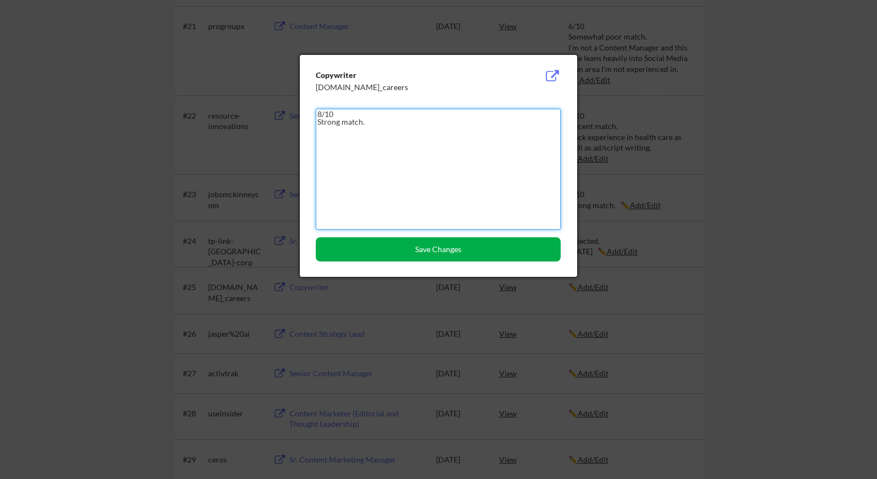
type textarea "8/10 Strong match."
click at [457, 254] on button "Save Changes" at bounding box center [438, 249] width 245 height 24
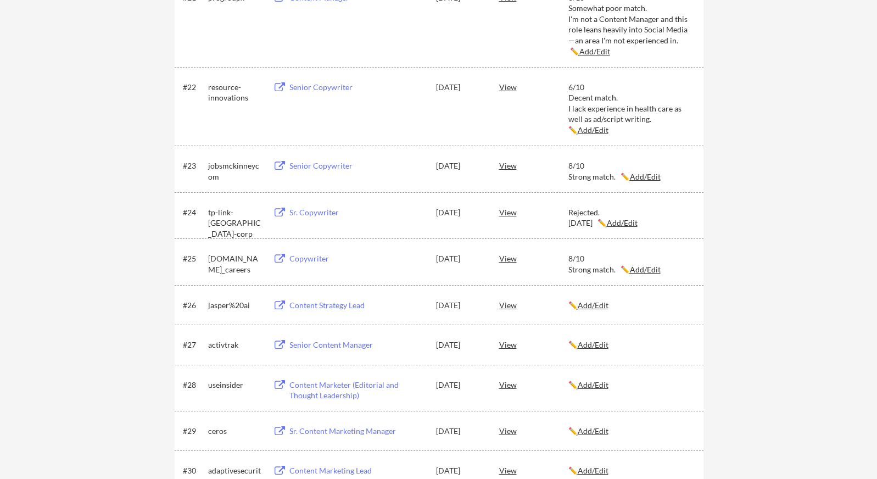
scroll to position [2001, 0]
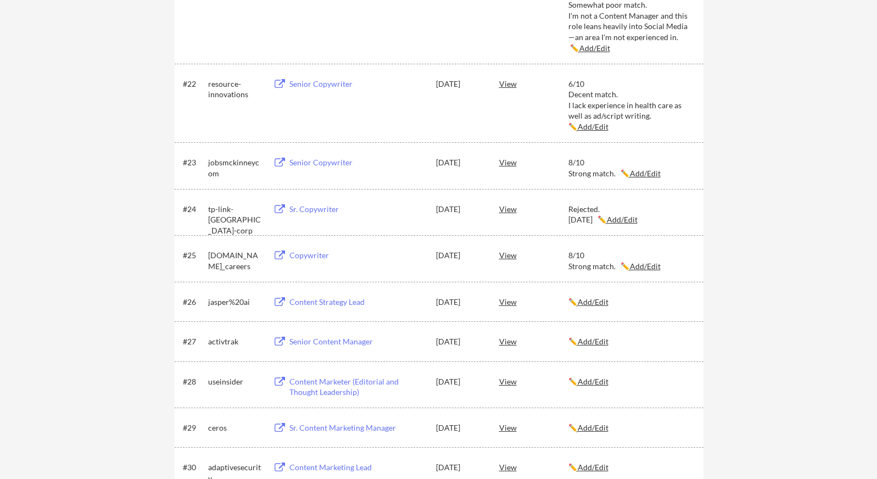
click at [344, 299] on div "Content Strategy Lead" at bounding box center [357, 301] width 136 height 11
click at [603, 300] on u "Add/Edit" at bounding box center [592, 301] width 31 height 9
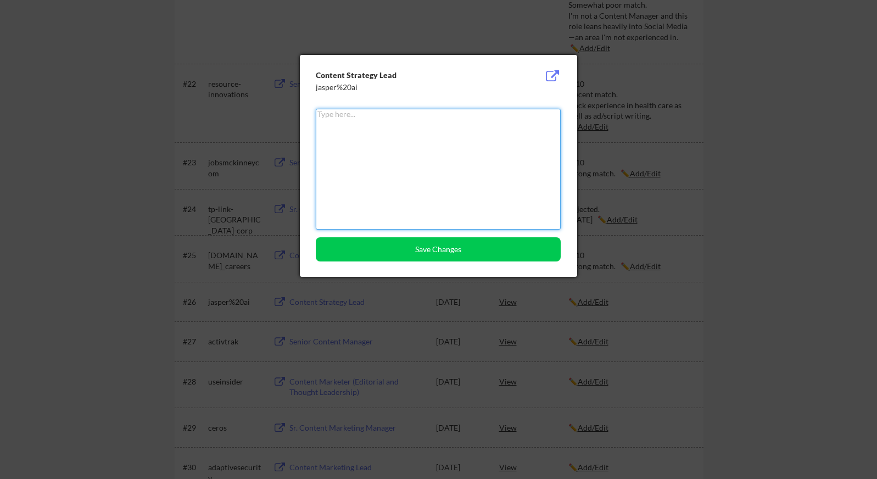
type textarea "4"
click at [368, 128] on textarea "5/10 Not a great match. This job is very analytics heavy" at bounding box center [438, 169] width 245 height 121
click at [485, 136] on textarea "5/10 Not a great match. This job is very data/analytics heavy" at bounding box center [438, 169] width 245 height 121
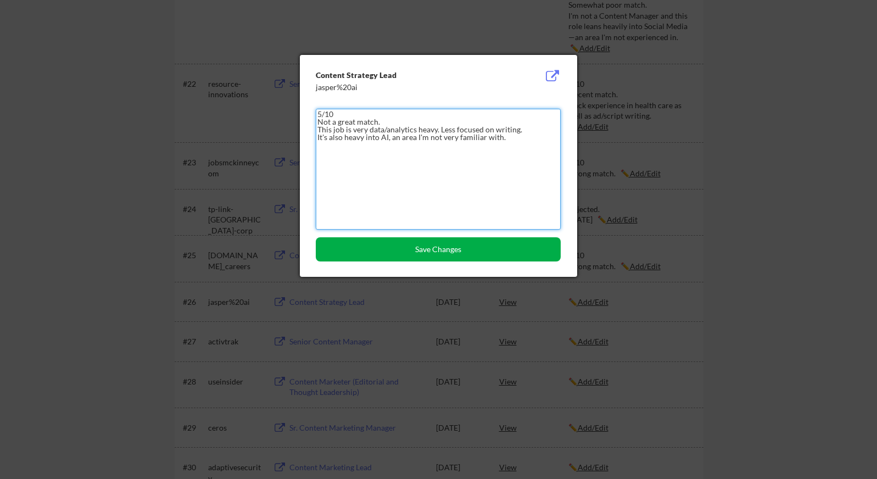
type textarea "5/10 Not a great match. This job is very data/analytics heavy. Less focused on …"
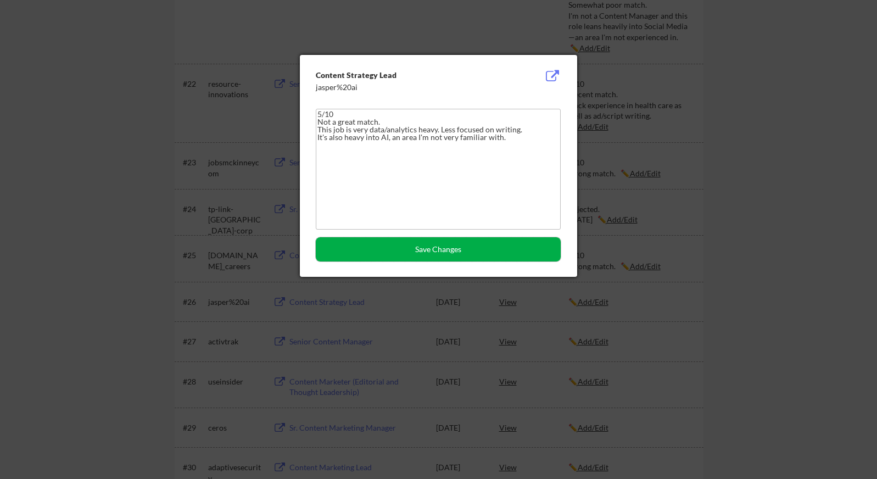
click at [395, 243] on button "Save Changes" at bounding box center [438, 249] width 245 height 24
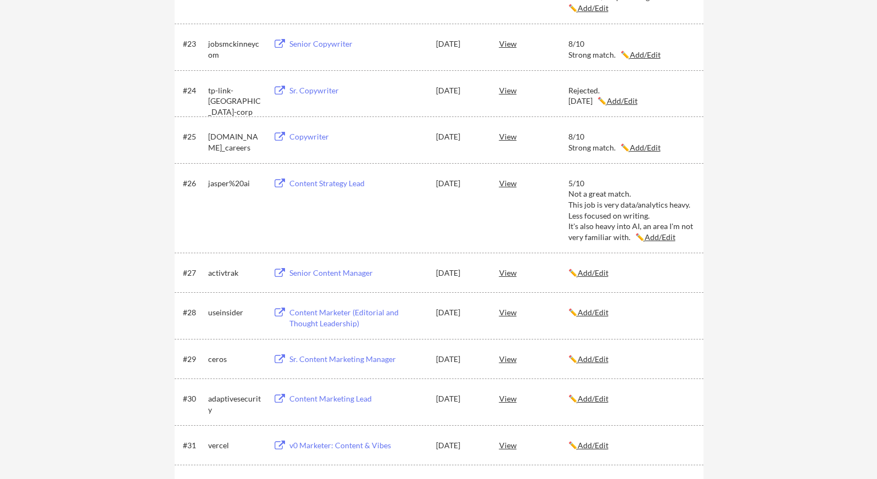
scroll to position [2165, 0]
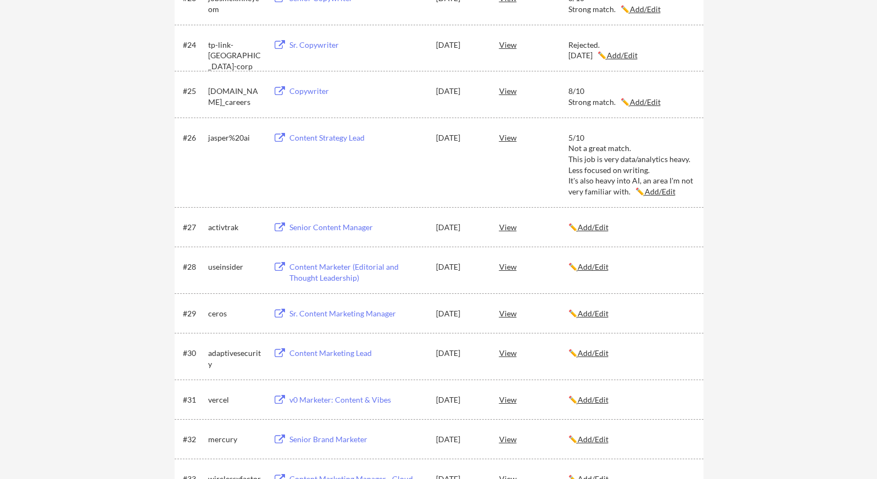
click at [367, 225] on div "Senior Content Manager" at bounding box center [357, 227] width 136 height 11
click at [593, 226] on u "Add/Edit" at bounding box center [592, 226] width 31 height 9
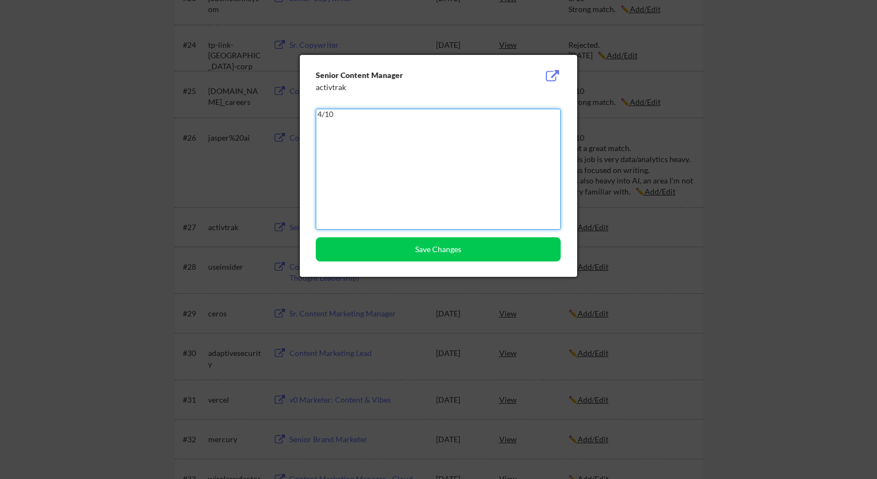
click at [461, 133] on textarea "4/10" at bounding box center [438, 169] width 245 height 121
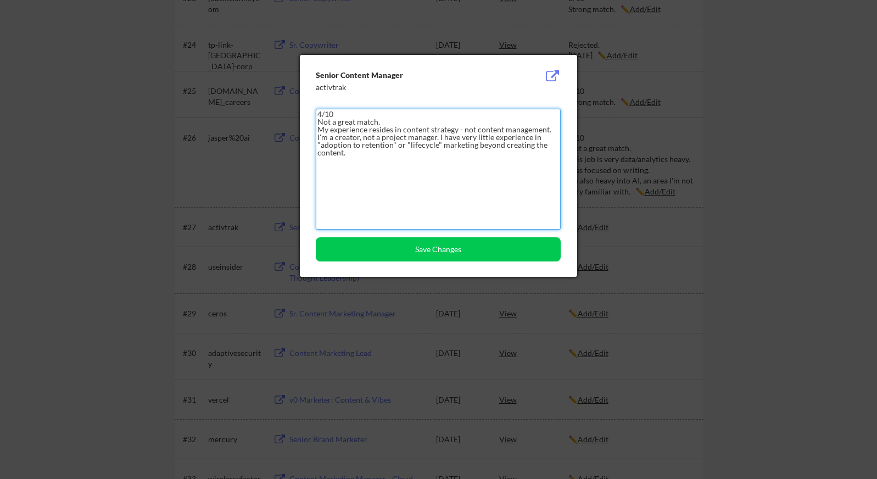
click at [529, 145] on textarea "4/10 Not a great match. My experience resides in content strategy - not content…" at bounding box center [438, 169] width 245 height 121
click at [456, 127] on textarea "4/10 Not a great match. My experience resides in content strategy - not content…" at bounding box center [438, 169] width 245 height 121
click at [488, 132] on textarea "4/10 Not a great match. My experience resides in content strategy/writing - not…" at bounding box center [438, 169] width 245 height 121
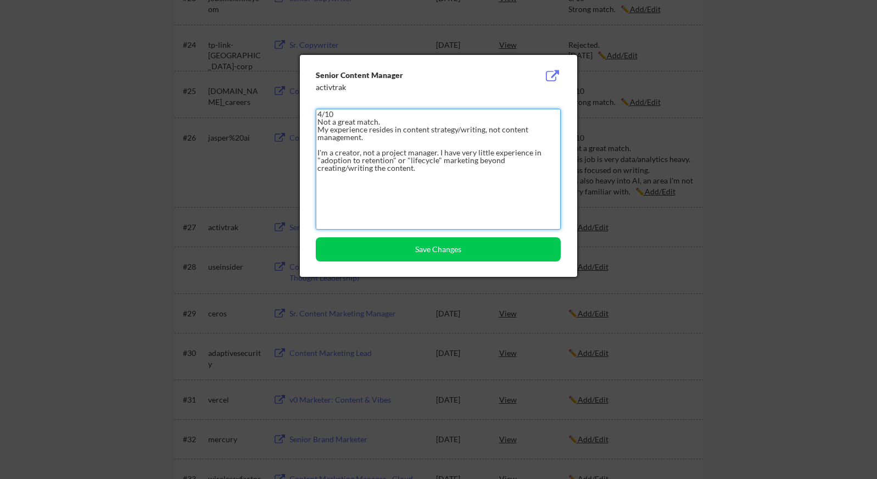
click at [438, 149] on textarea "4/10 Not a great match. My experience resides in content strategy/writing, not …" at bounding box center [438, 169] width 245 height 121
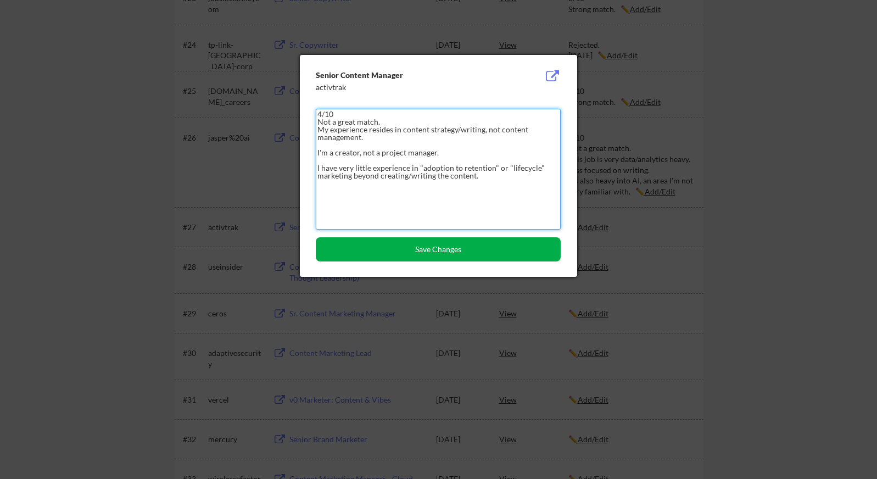
click at [462, 249] on button "Save Changes" at bounding box center [438, 249] width 245 height 24
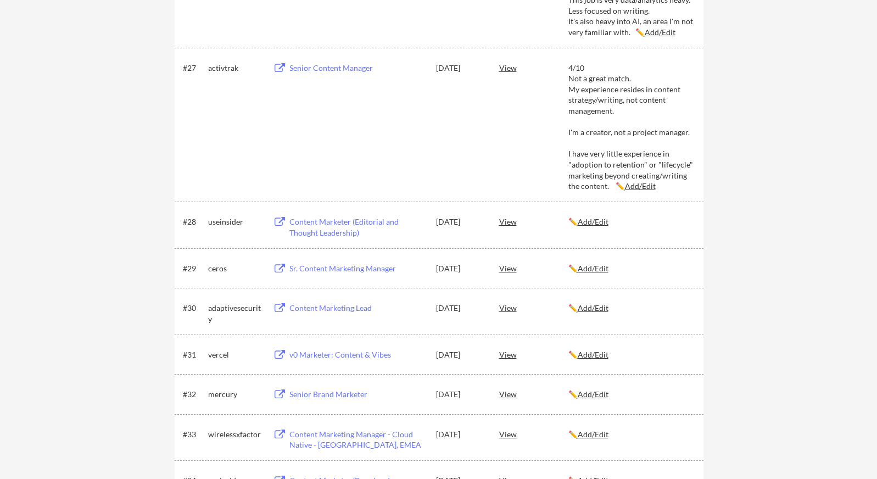
scroll to position [2345, 0]
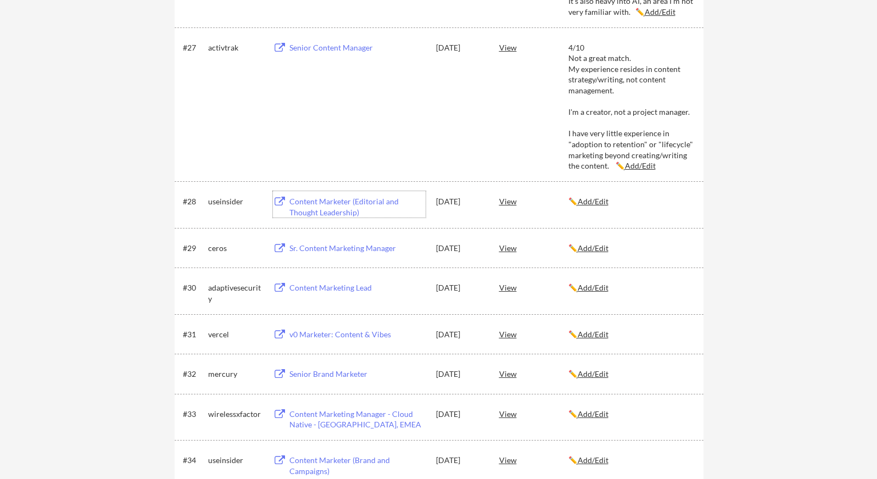
click at [378, 202] on div "Content Marketer (Editorial and Thought Leadership)" at bounding box center [357, 206] width 136 height 21
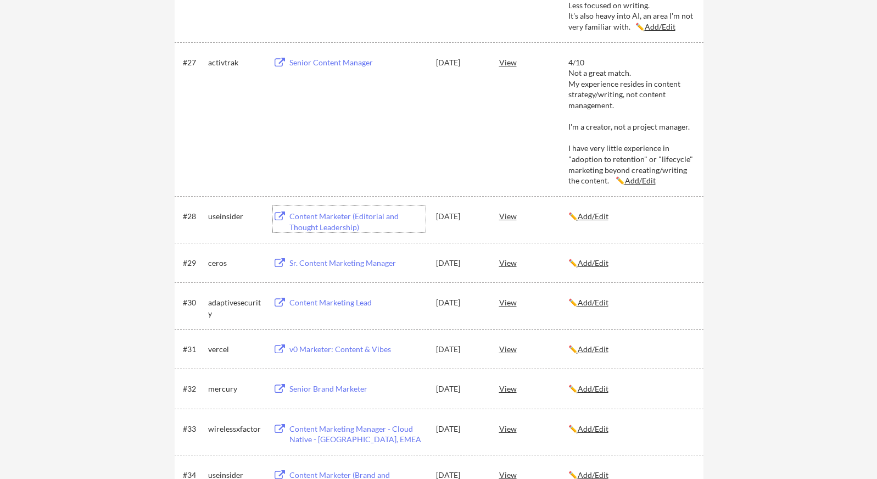
scroll to position [2329, 0]
click at [640, 179] on u "Add/Edit" at bounding box center [640, 181] width 31 height 9
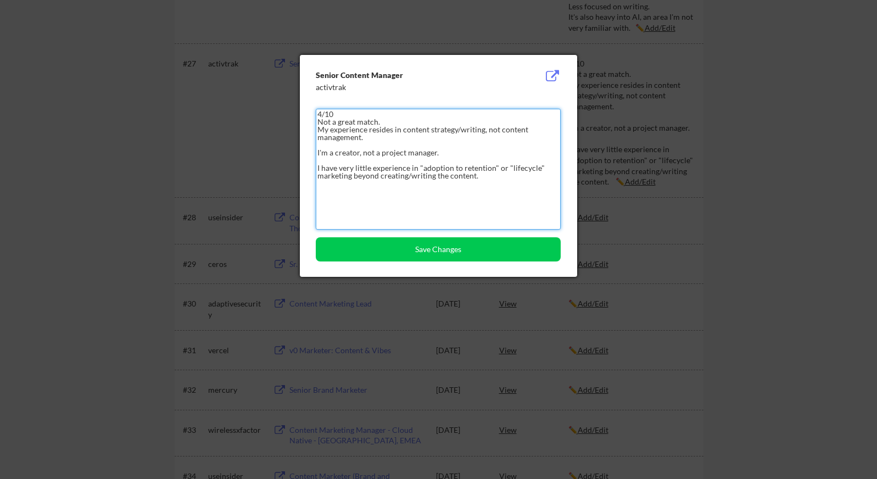
drag, startPoint x: 449, startPoint y: 167, endPoint x: 422, endPoint y: 170, distance: 27.5
click at [422, 170] on textarea "4/10 Not a great match. My experience resides in content strategy/writing, not …" at bounding box center [438, 169] width 245 height 121
click at [490, 182] on textarea "4/10 Not a great match. My experience resides in content strategy/writing, not …" at bounding box center [438, 169] width 245 height 121
click at [351, 177] on textarea "4/10 Not a great match. My experience resides in content strategy/writing, not …" at bounding box center [438, 169] width 245 height 121
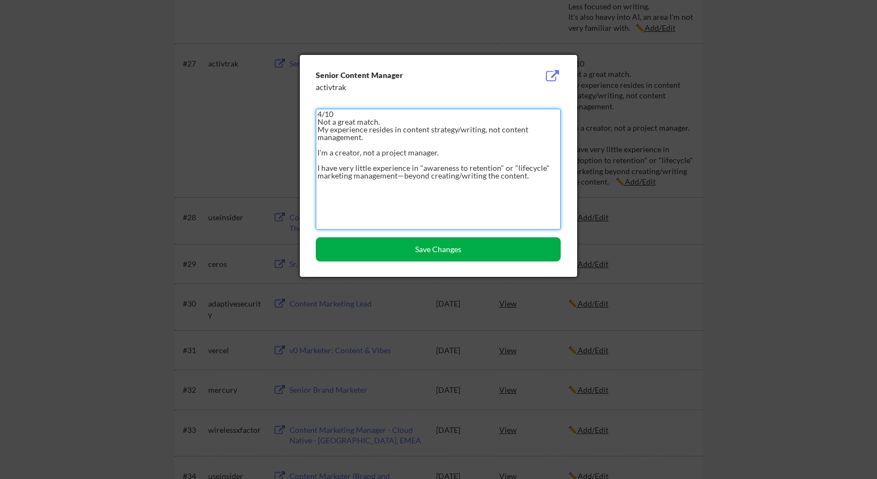
type textarea "4/10 Not a great match. My experience resides in content strategy/writing, not …"
click at [466, 253] on button "Save Changes" at bounding box center [438, 249] width 245 height 24
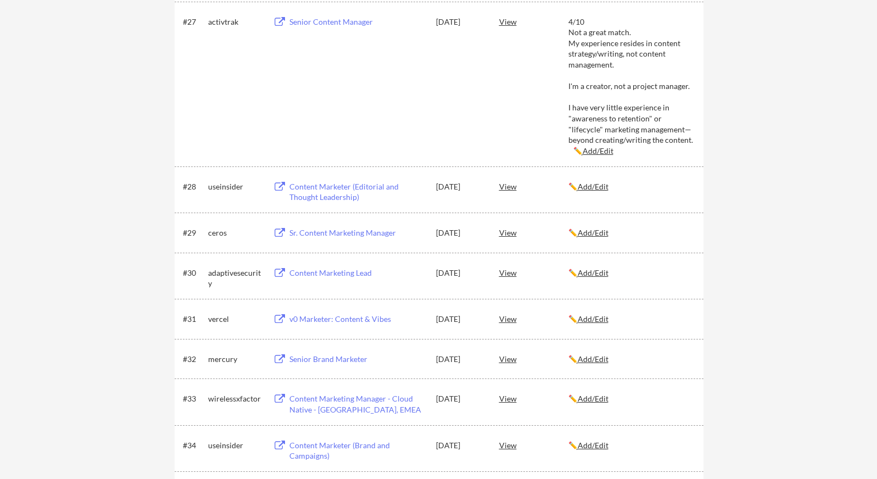
scroll to position [2352, 0]
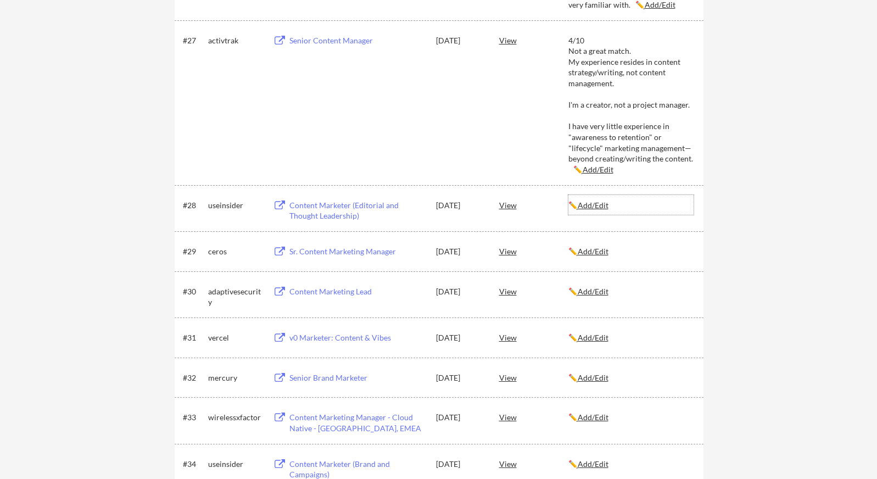
click at [590, 207] on u "Add/Edit" at bounding box center [592, 204] width 31 height 9
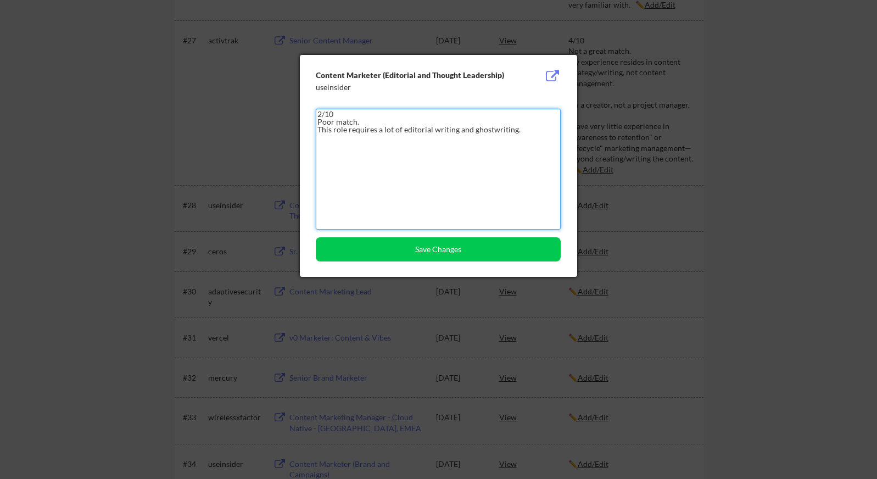
click at [532, 131] on textarea "2/10 Poor match. This role requires a lot of editorial writing and ghostwriting." at bounding box center [438, 169] width 245 height 121
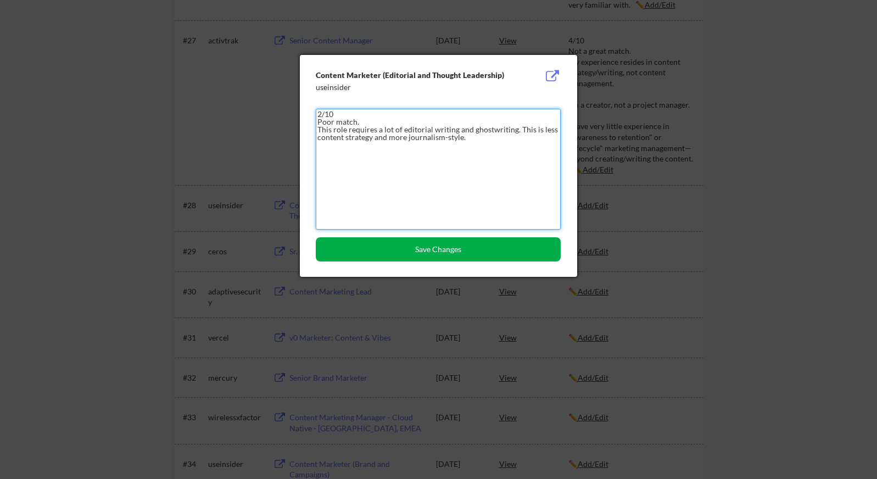
type textarea "2/10 Poor match. This role requires a lot of editorial writing and ghostwriting…"
click at [490, 249] on button "Save Changes" at bounding box center [438, 249] width 245 height 24
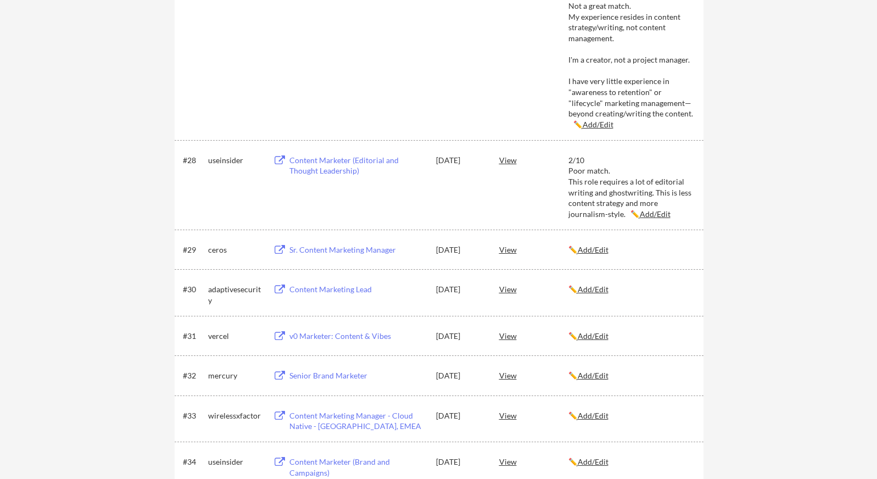
scroll to position [2436, 0]
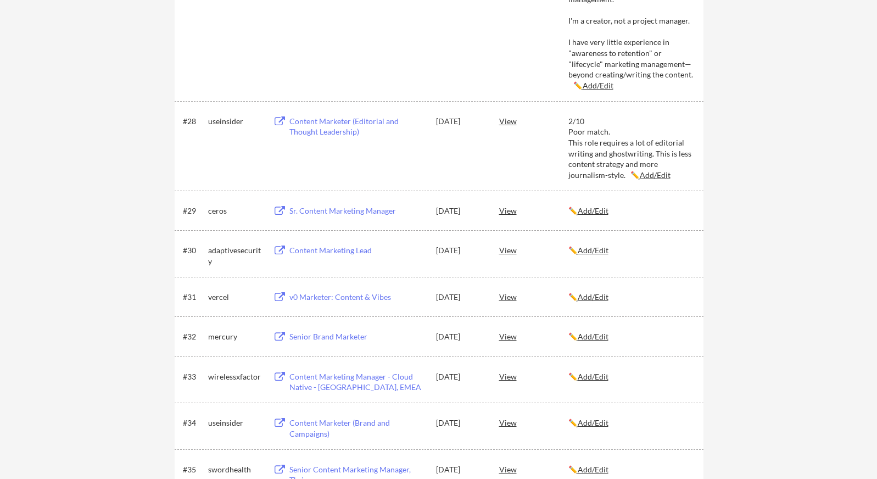
click at [373, 210] on div "Sr. Content Marketing Manager" at bounding box center [357, 210] width 136 height 11
click at [606, 209] on u "Add/Edit" at bounding box center [592, 210] width 31 height 9
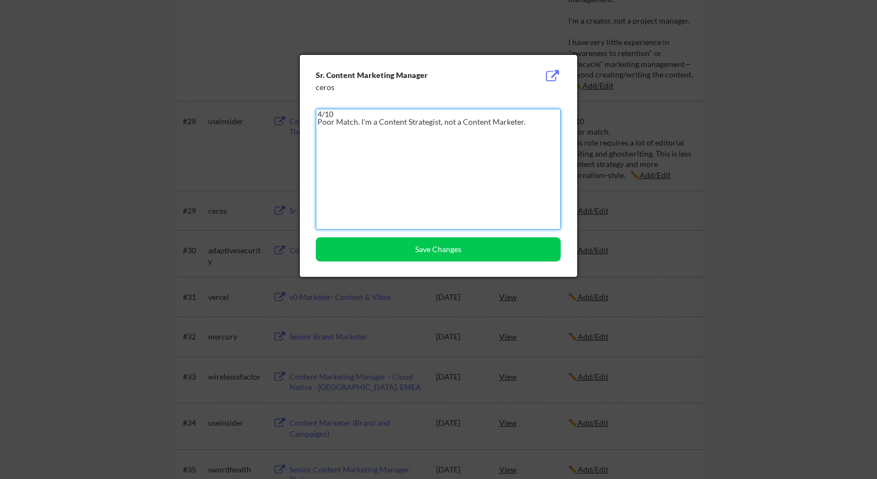
click at [322, 114] on textarea "4/10 Poor Match. I'm a Content Strategist, not a Content Marketer." at bounding box center [438, 169] width 245 height 121
click at [360, 120] on textarea "3/10 Poor Match. I'm a Content Strategist, not a Content Marketer." at bounding box center [438, 169] width 245 height 121
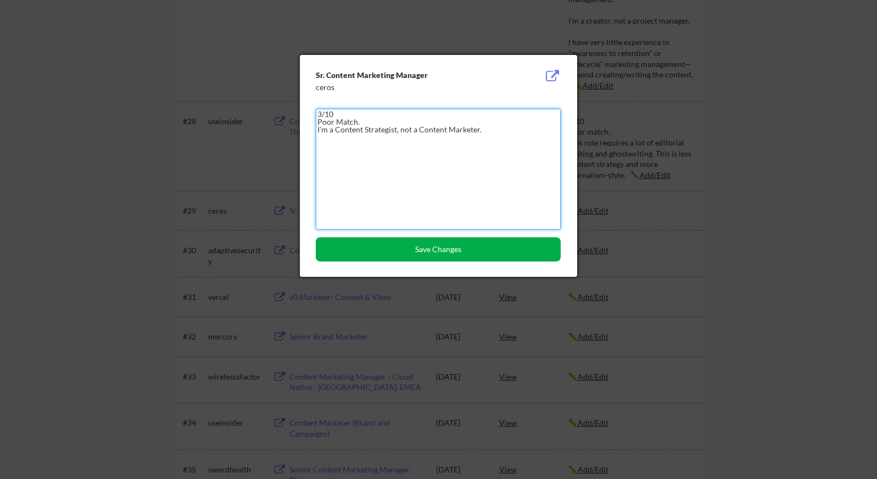
type textarea "3/10 Poor Match. I'm a Content Strategist, not a Content Marketer."
click at [444, 249] on button "Save Changes" at bounding box center [438, 249] width 245 height 24
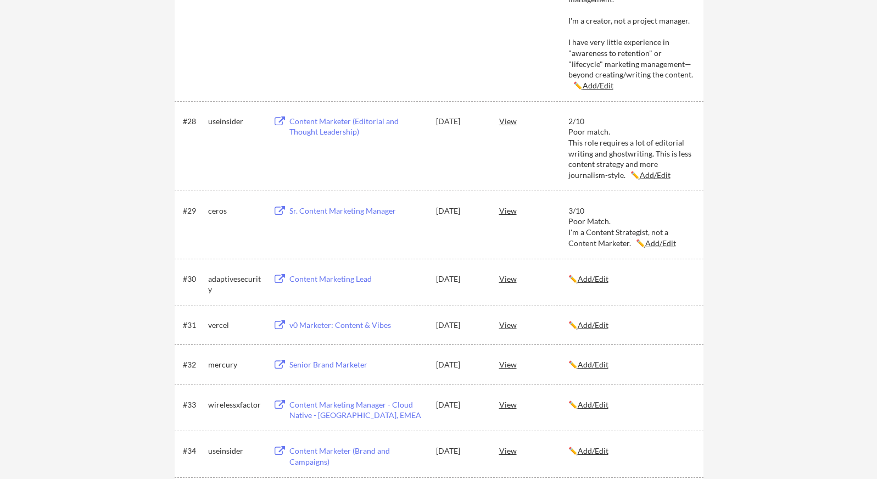
scroll to position [2458, 0]
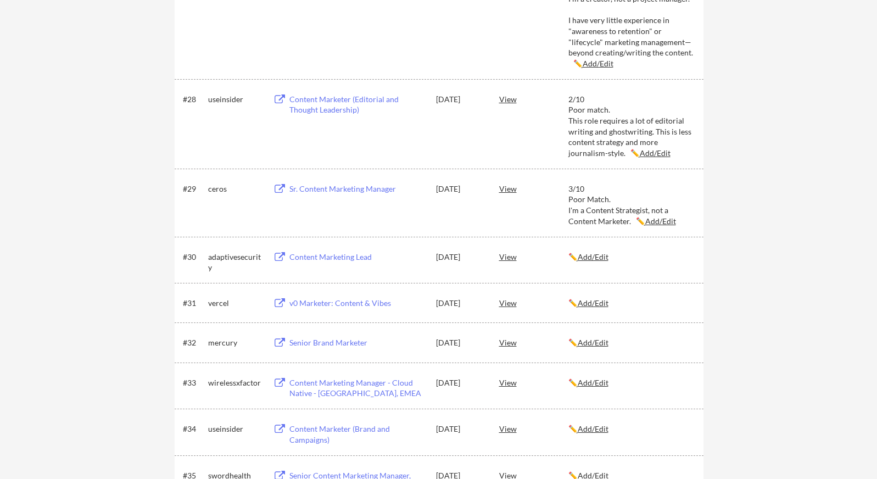
click at [348, 257] on div "Content Marketing Lead" at bounding box center [357, 256] width 136 height 11
drag, startPoint x: 567, startPoint y: 187, endPoint x: 630, endPoint y: 225, distance: 73.9
click at [630, 225] on div "#29 ceros Sr. Content Marketing Manager Sep 13, 2025 View 3/10 Poor Match. I'm …" at bounding box center [438, 202] width 511 height 48
copy div "3/10 Poor Match. I'm a Content Strategist, not a Content Marketer."
click at [598, 257] on u "Add/Edit" at bounding box center [592, 256] width 31 height 9
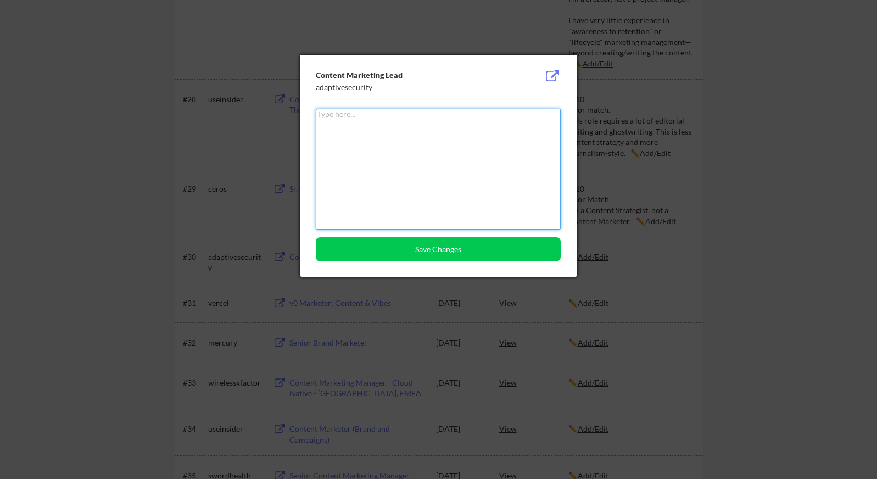
paste textarea "3/10 Poor Match. I'm a Content Strategist, not a Content Marketer."
click at [372, 113] on textarea "3/10 Poor Match. I'm a Content Strategist, not a Content Marketer." at bounding box center [438, 169] width 245 height 121
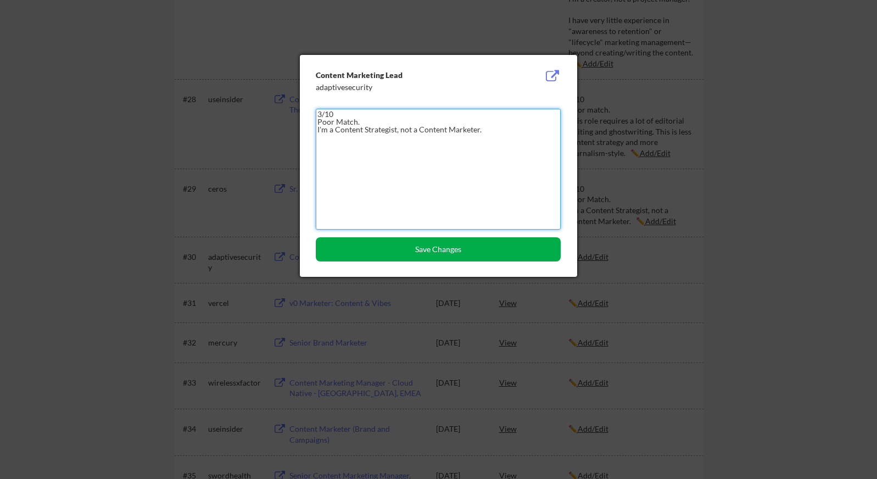
type textarea "3/10 Poor Match. I'm a Content Strategist, not a Content Marketer."
click at [375, 256] on button "Save Changes" at bounding box center [438, 249] width 245 height 24
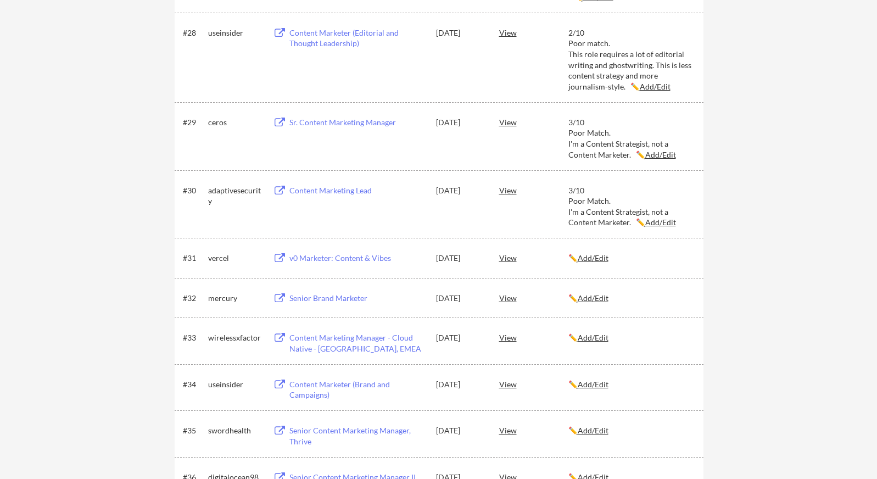
scroll to position [2547, 0]
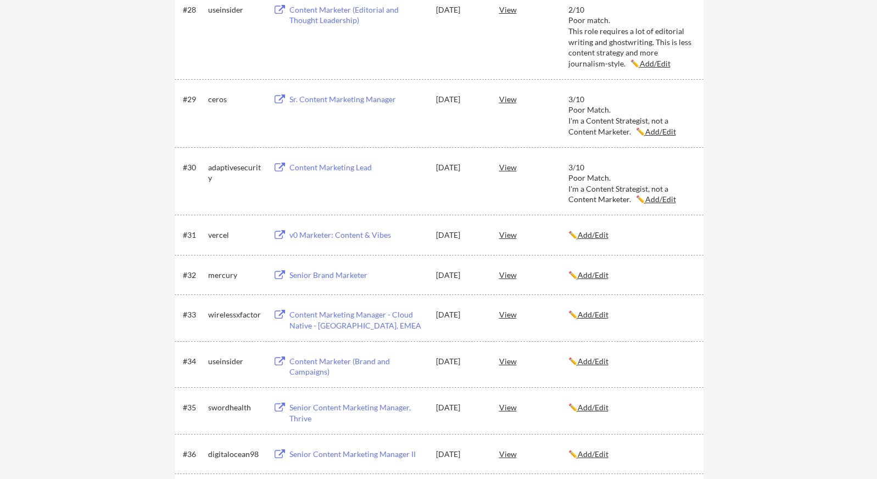
click at [373, 235] on div "v0 Marketer: Content & Vibes" at bounding box center [357, 234] width 136 height 11
click at [595, 232] on u "Add/Edit" at bounding box center [592, 234] width 31 height 9
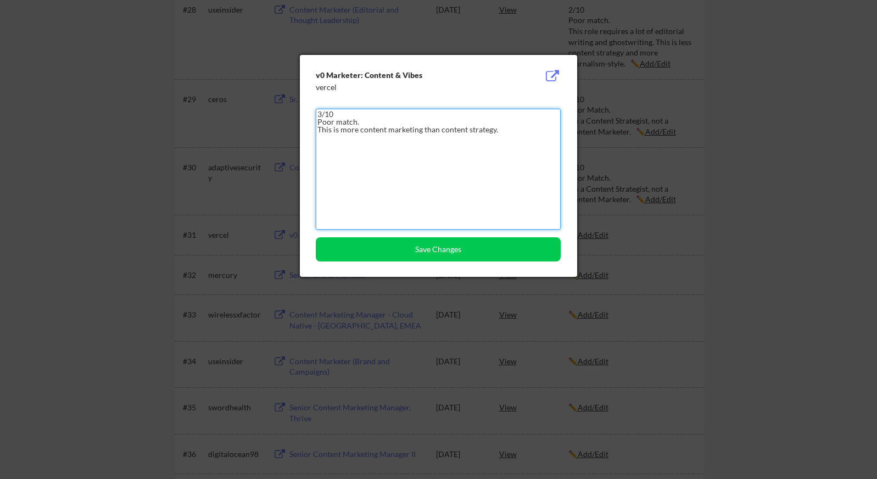
click at [505, 131] on textarea "3/10 Poor match. This is more content marketing than content strategy." at bounding box center [438, 169] width 245 height 121
click at [322, 110] on textarea "3/10 Poor match. This is more content marketing than content strategy." at bounding box center [438, 169] width 245 height 121
click at [412, 141] on textarea "4/10 Poor match. This is more content marketing than content strategy." at bounding box center [438, 169] width 245 height 121
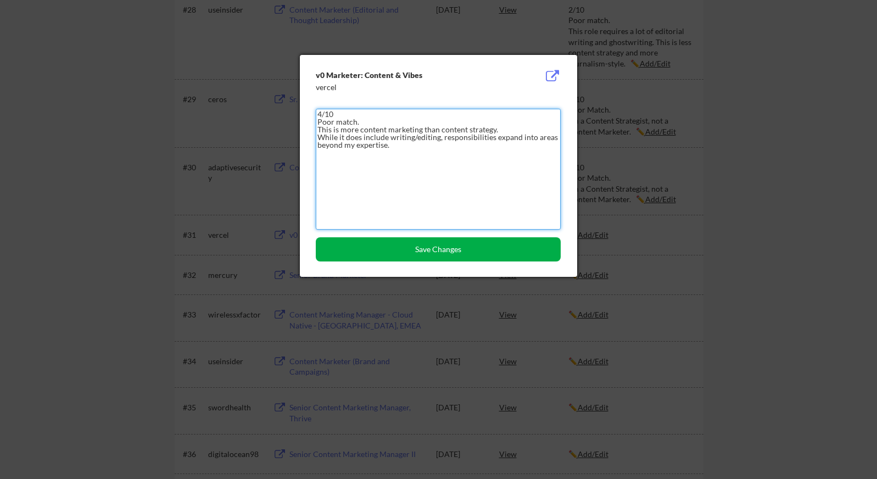
type textarea "4/10 Poor match. This is more content marketing than content strategy. While it…"
click at [429, 246] on button "Save Changes" at bounding box center [438, 249] width 245 height 24
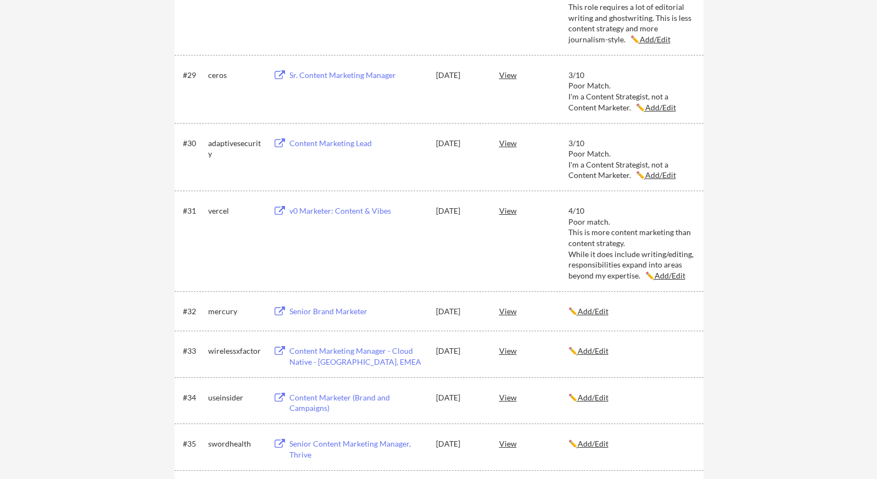
scroll to position [2688, 0]
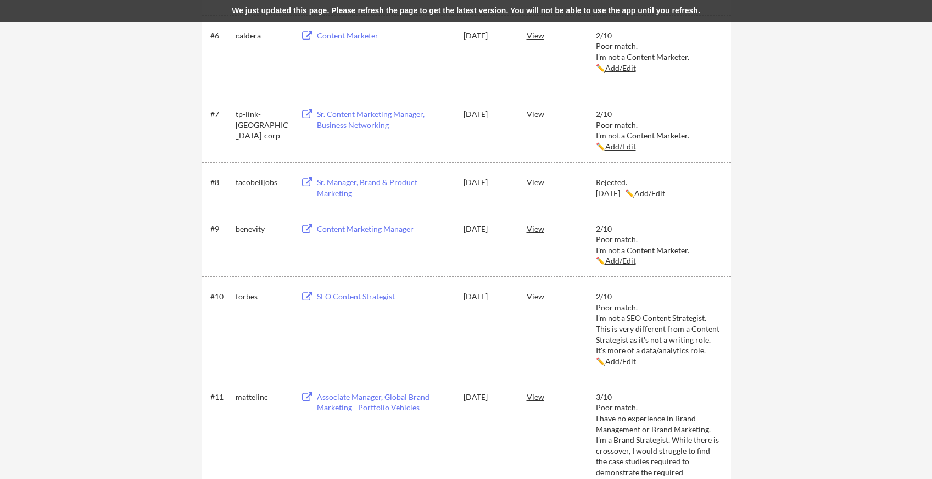
scroll to position [718, 0]
